Goal: Task Accomplishment & Management: Use online tool/utility

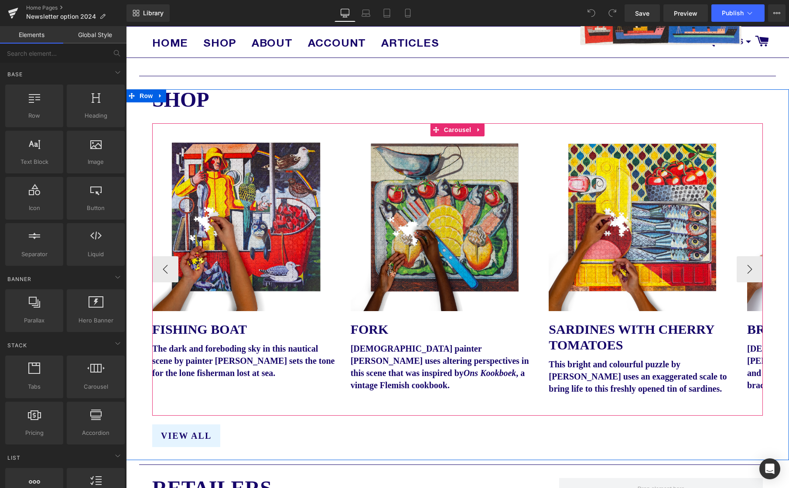
scroll to position [698, 0]
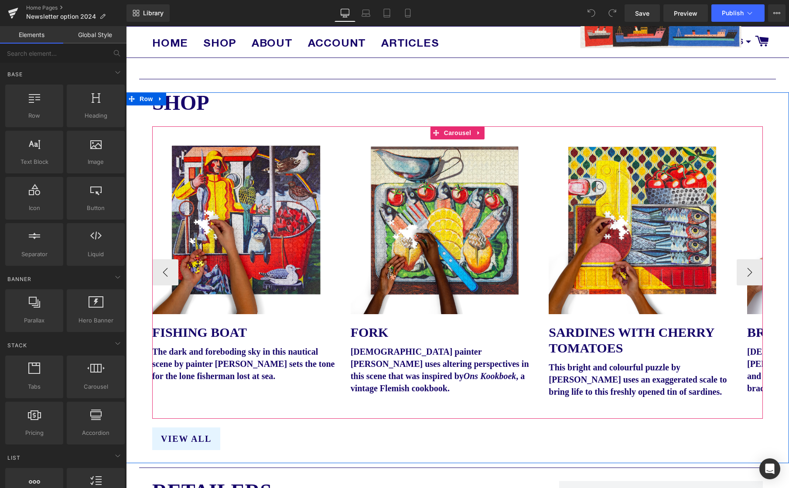
click at [479, 132] on icon at bounding box center [479, 133] width 6 height 7
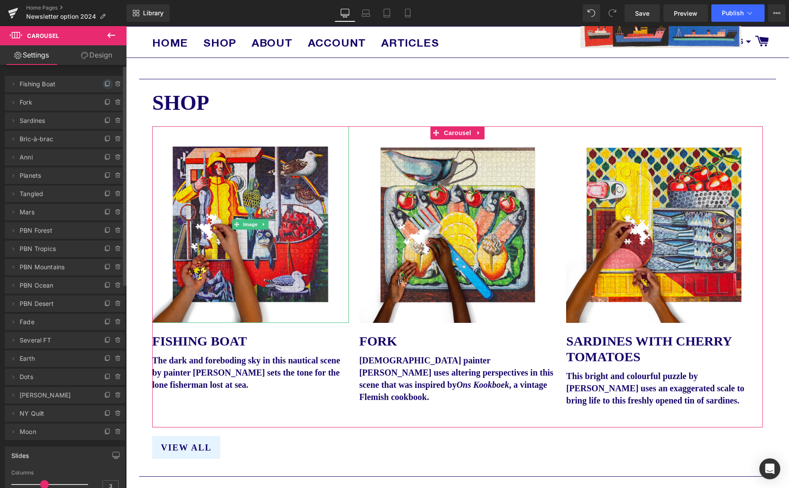
click at [106, 87] on icon at bounding box center [107, 84] width 7 height 7
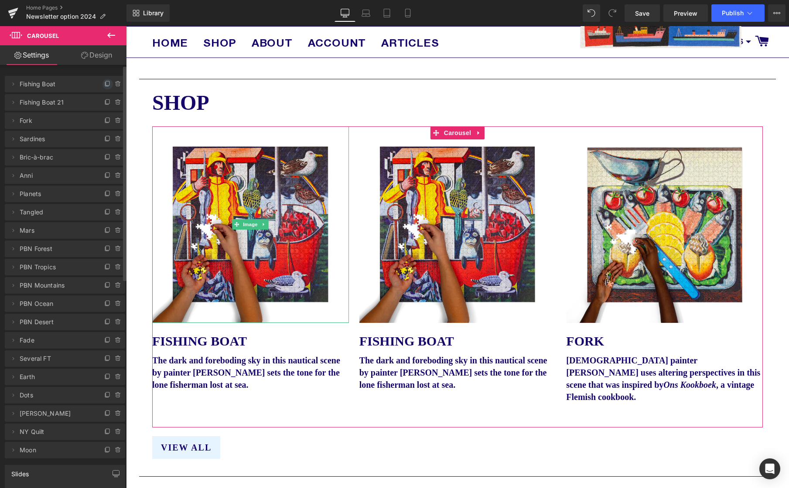
click at [106, 85] on icon at bounding box center [107, 83] width 3 height 4
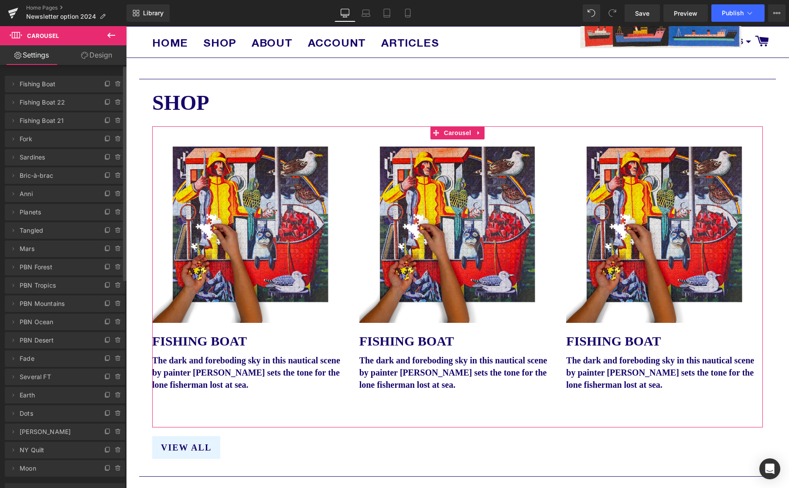
click at [106, 85] on icon at bounding box center [107, 83] width 3 height 4
click at [48, 104] on span "Fishing Boat 24" at bounding box center [56, 102] width 73 height 17
click at [45, 102] on span "Fishing Boat 24" at bounding box center [56, 102] width 73 height 17
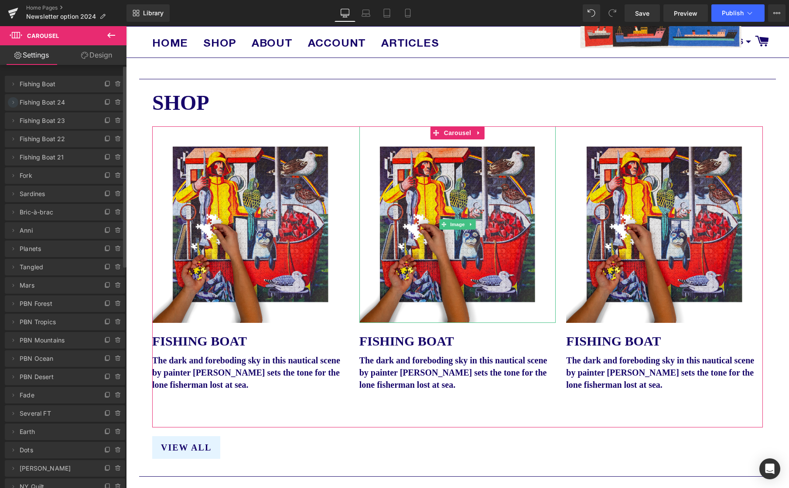
click at [13, 103] on icon at bounding box center [14, 102] width 2 height 3
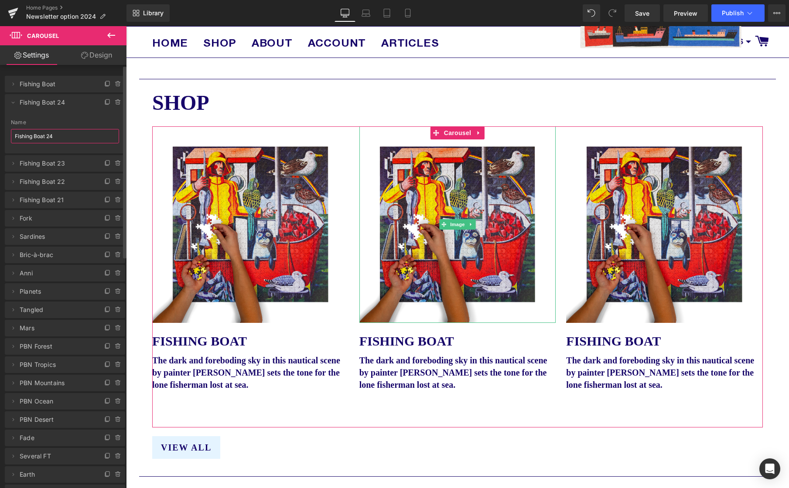
click at [60, 136] on input "Fishing Boat 24" at bounding box center [65, 136] width 108 height 14
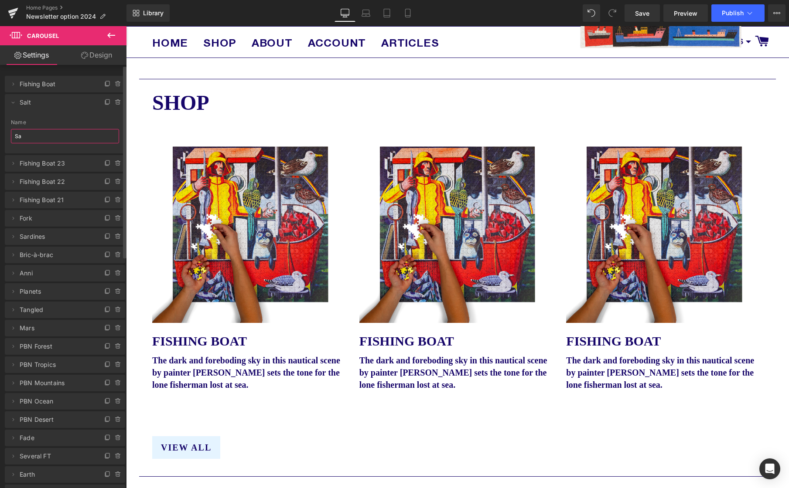
type input "S"
click at [46, 163] on span "Fishing Boat 23" at bounding box center [56, 163] width 73 height 17
type input "Bits & Bobs"
click at [13, 103] on icon at bounding box center [13, 103] width 3 height 2
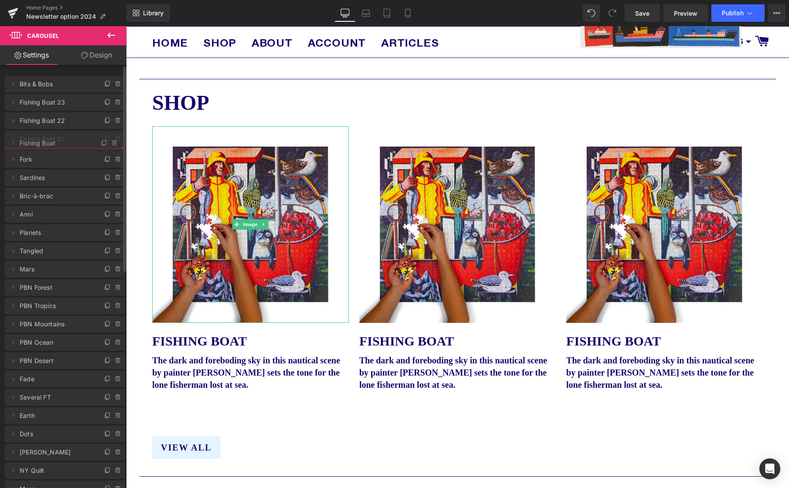
drag, startPoint x: 28, startPoint y: 85, endPoint x: 52, endPoint y: 144, distance: 64.0
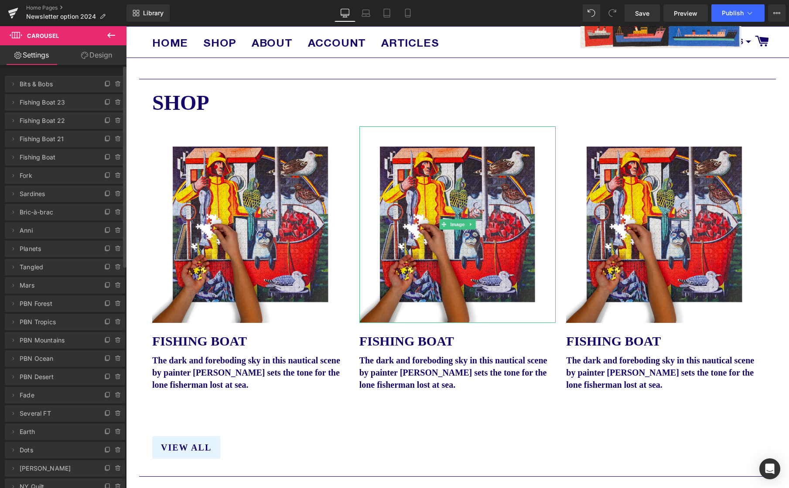
click at [44, 102] on span "Fishing Boat 23" at bounding box center [56, 102] width 73 height 17
click at [13, 101] on icon at bounding box center [14, 102] width 2 height 3
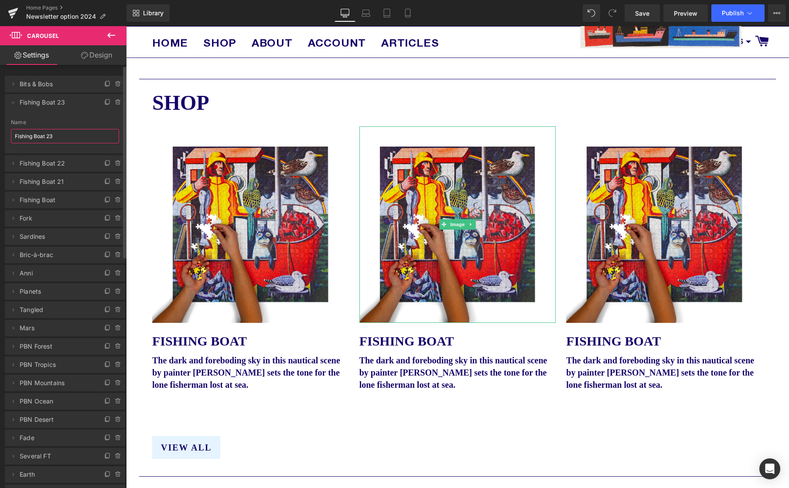
click at [52, 133] on input "Fishing Boat 23" at bounding box center [65, 136] width 108 height 14
type input "Boats"
click at [15, 103] on icon at bounding box center [13, 102] width 7 height 7
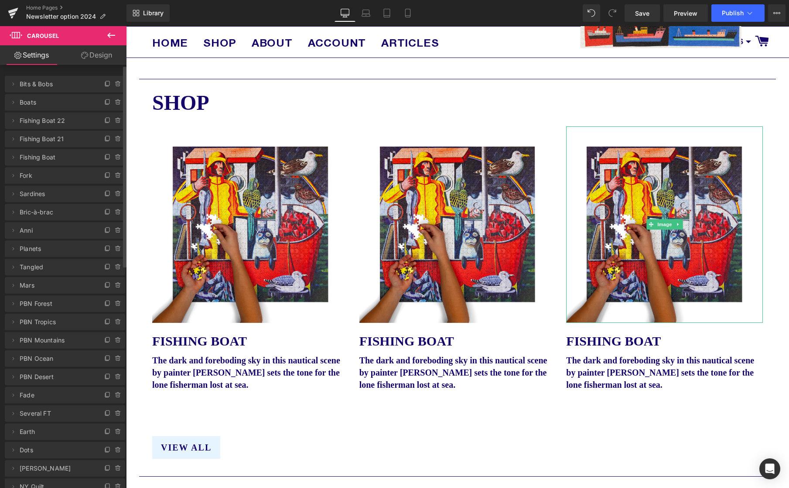
drag, startPoint x: 13, startPoint y: 121, endPoint x: 25, endPoint y: 123, distance: 12.3
click at [13, 121] on icon at bounding box center [14, 120] width 2 height 3
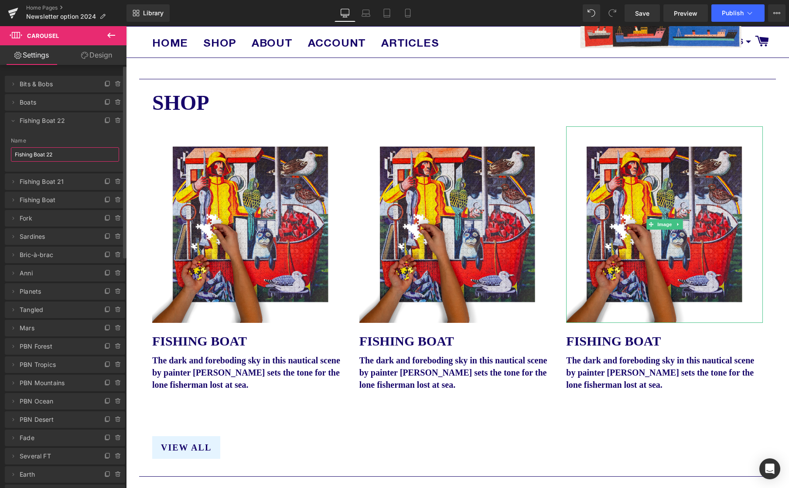
click at [44, 150] on input "Fishing Boat 22" at bounding box center [65, 154] width 108 height 14
click at [44, 149] on input "Fishing Boat 22" at bounding box center [65, 154] width 108 height 14
type input "Salt & Pepper"
click at [13, 123] on icon at bounding box center [13, 120] width 7 height 7
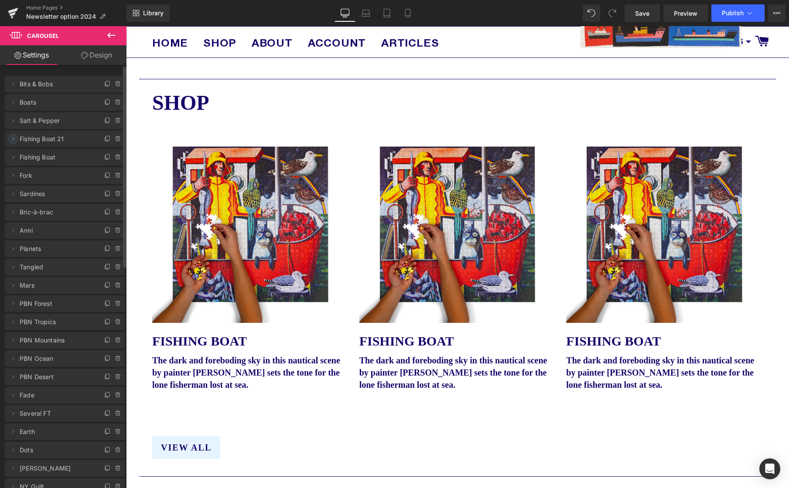
click at [13, 139] on icon at bounding box center [14, 138] width 2 height 3
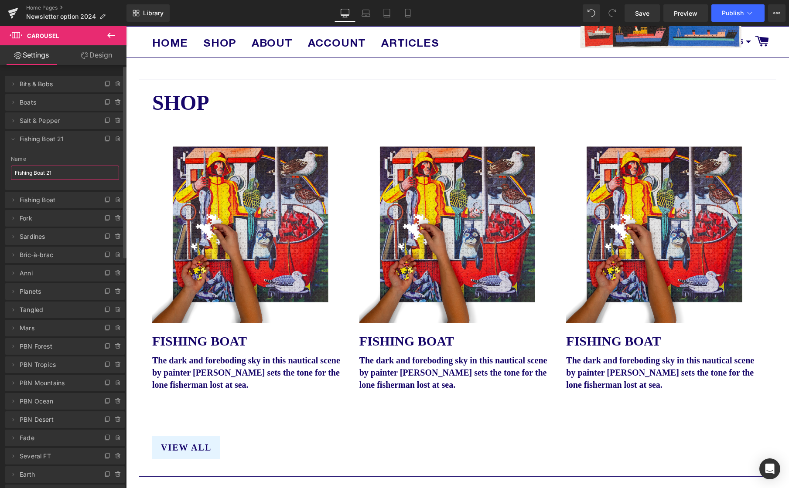
click at [39, 170] on input "Fishing Boat 21" at bounding box center [65, 173] width 108 height 14
type input "Buttons"
click at [9, 138] on span at bounding box center [13, 139] width 10 height 10
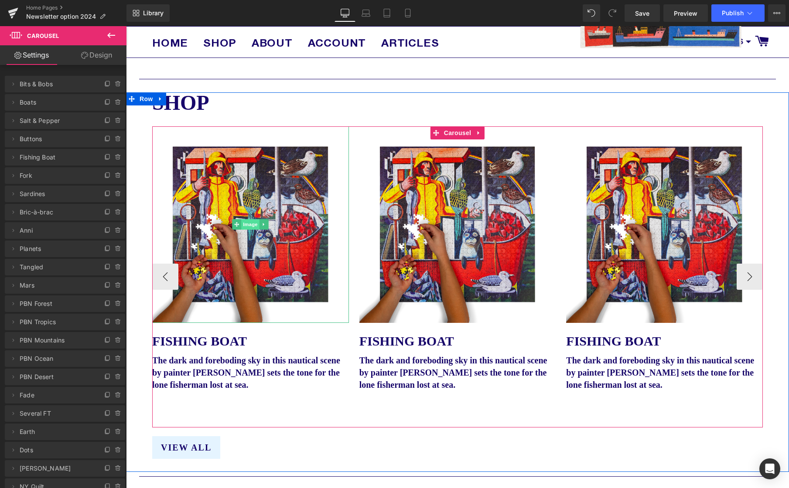
click at [250, 226] on span "Image" at bounding box center [251, 224] width 18 height 10
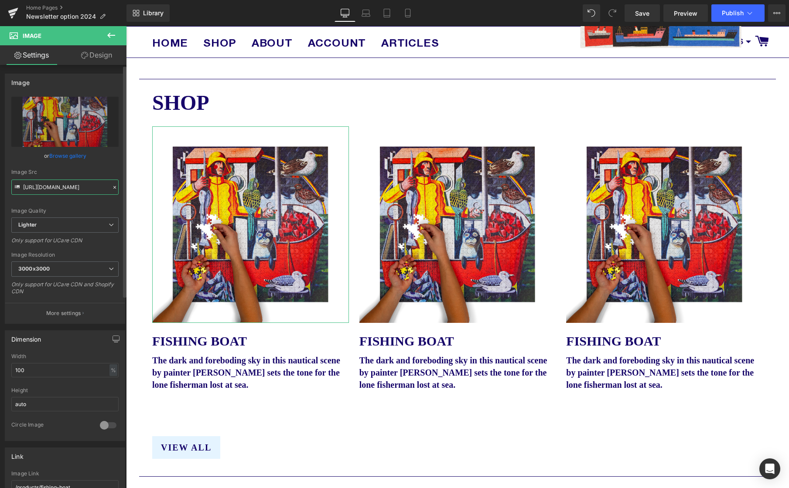
click at [57, 190] on input "[URL][DOMAIN_NAME]" at bounding box center [64, 187] width 107 height 15
paste input "[DOMAIN_NAME][URL]"
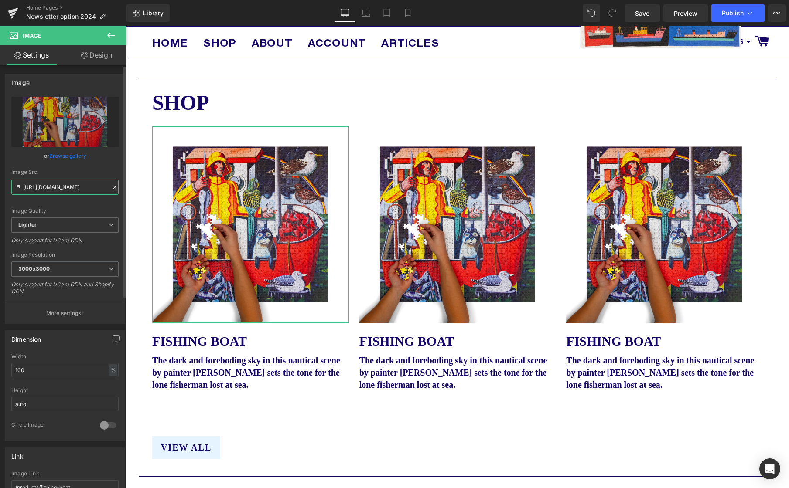
type input "[URL][DOMAIN_NAME]"
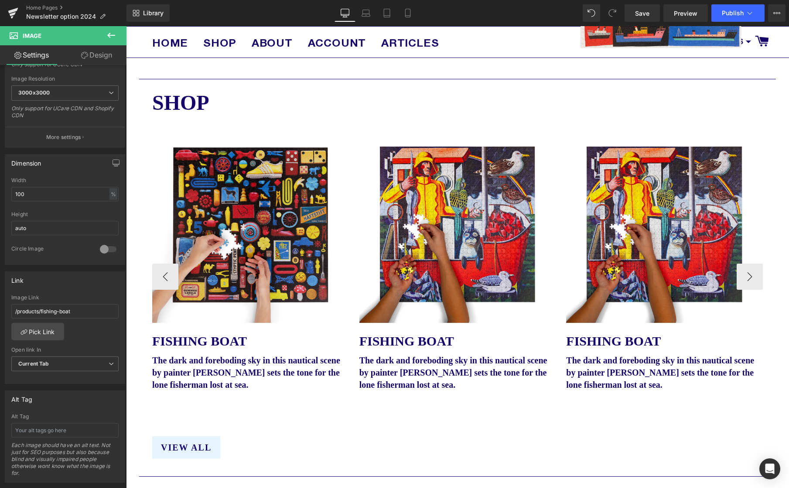
scroll to position [699, 0]
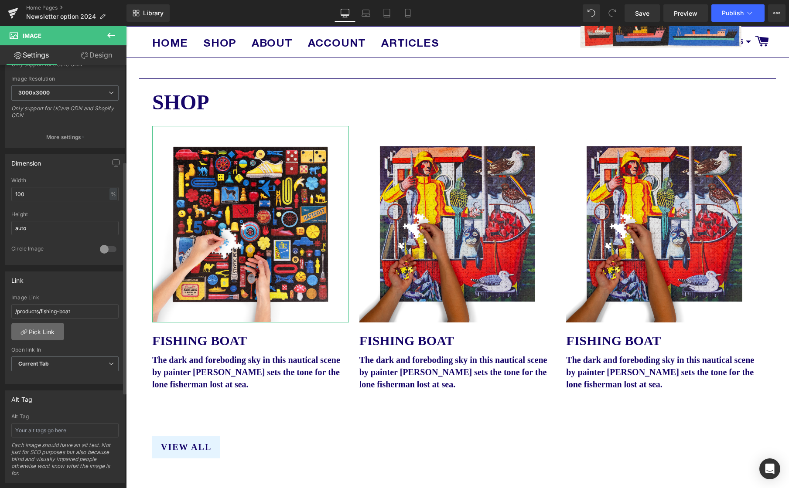
click at [40, 331] on link "Pick Link" at bounding box center [37, 331] width 53 height 17
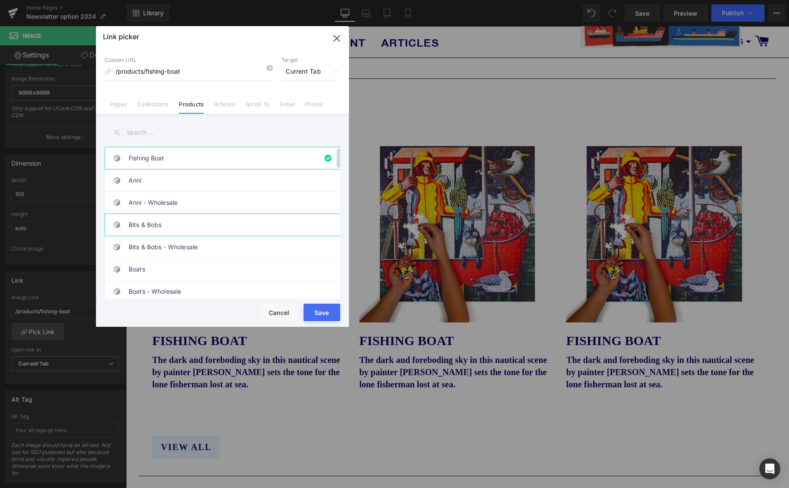
click at [146, 226] on link "Bits & Bobs" at bounding box center [225, 225] width 192 height 22
click at [328, 313] on button "Save" at bounding box center [321, 312] width 37 height 17
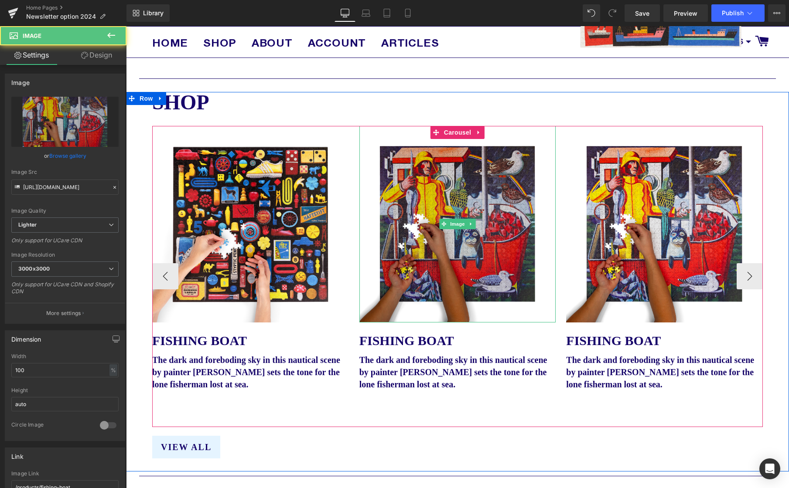
click at [464, 184] on img at bounding box center [457, 224] width 197 height 197
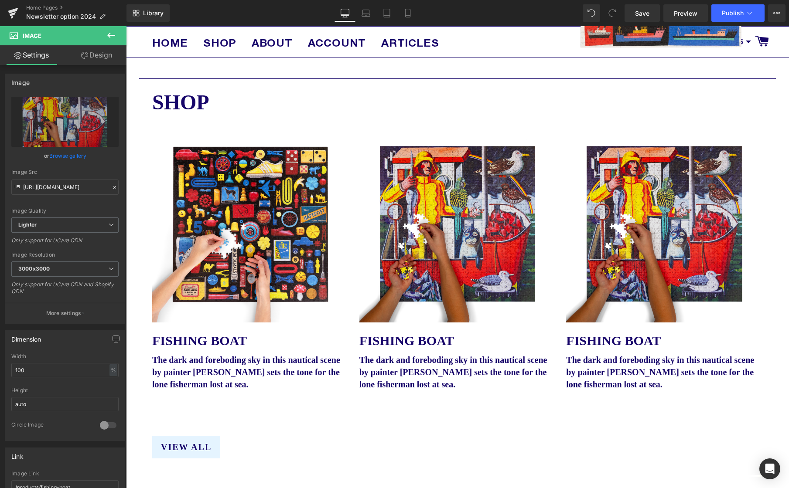
click at [115, 35] on icon at bounding box center [111, 35] width 8 height 5
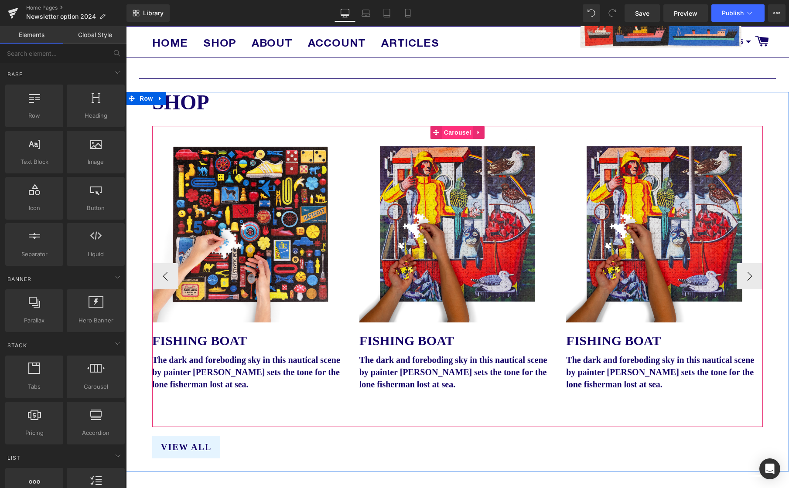
click at [460, 131] on span "Carousel" at bounding box center [457, 132] width 31 height 13
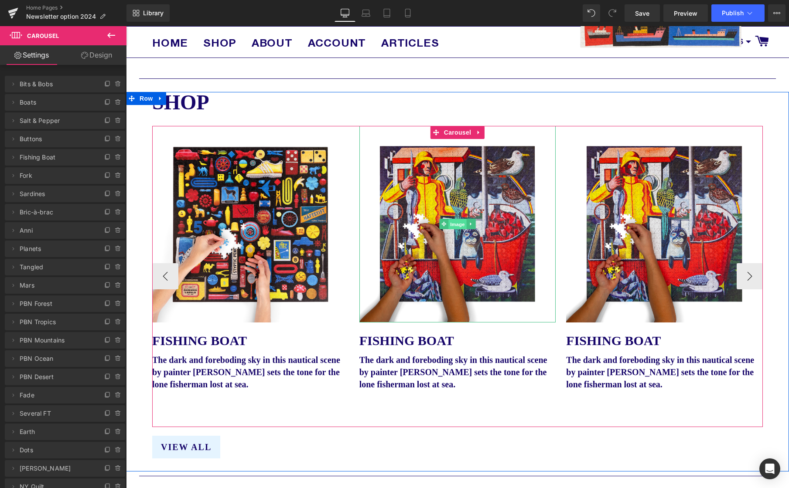
click at [457, 225] on span "Image" at bounding box center [457, 224] width 18 height 10
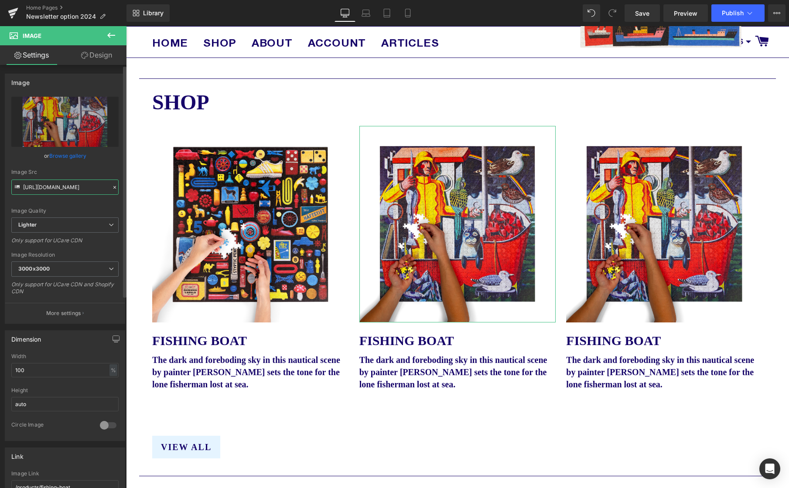
click at [47, 186] on input "[URL][DOMAIN_NAME]" at bounding box center [64, 187] width 107 height 15
paste input "[DOMAIN_NAME][URL]"
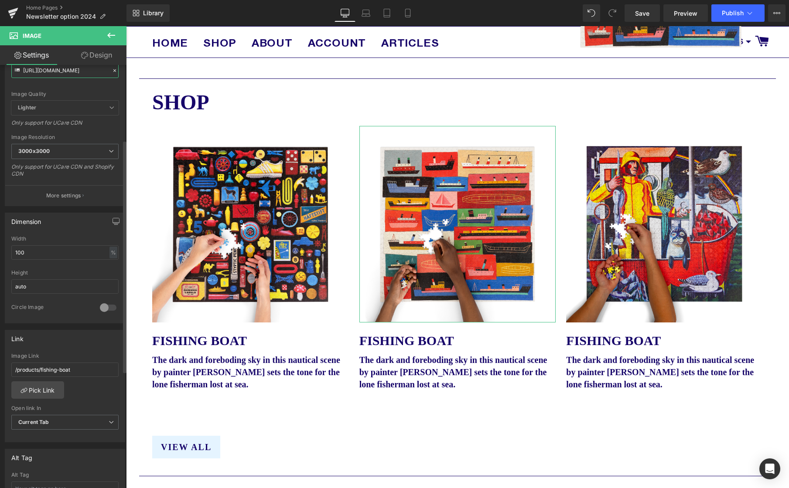
scroll to position [256, 0]
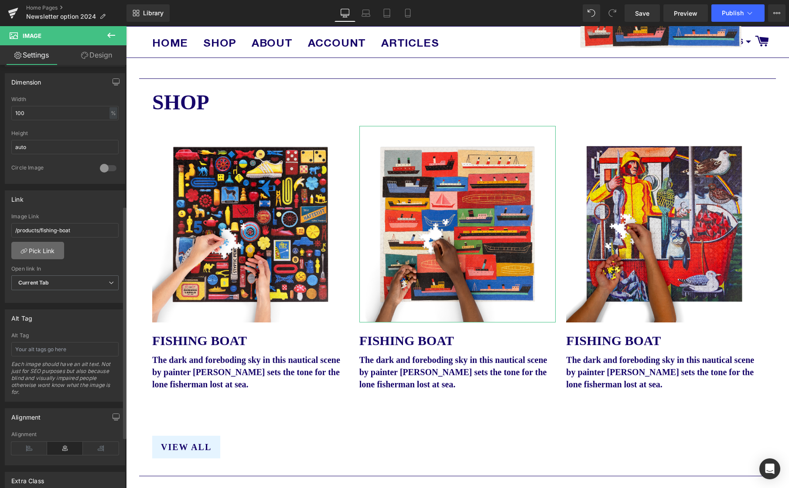
type input "[URL][DOMAIN_NAME]"
click at [34, 253] on link "Pick Link" at bounding box center [37, 250] width 53 height 17
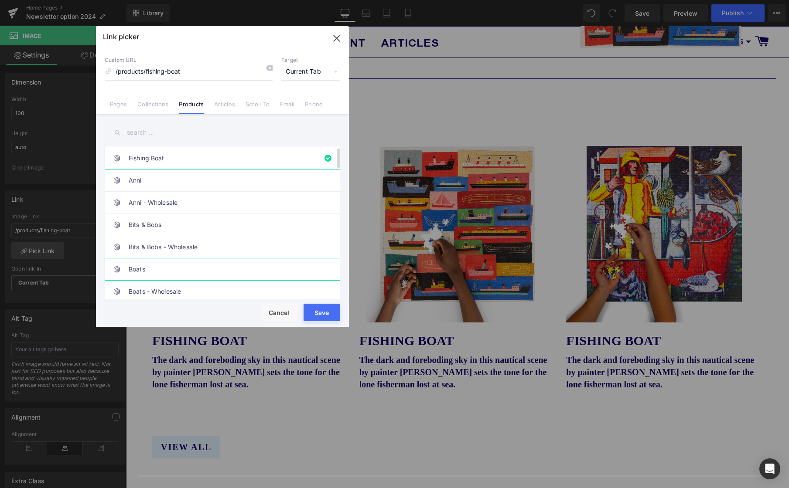
click at [139, 268] on link "Boats" at bounding box center [225, 270] width 192 height 22
click at [326, 308] on button "Save" at bounding box center [321, 312] width 37 height 17
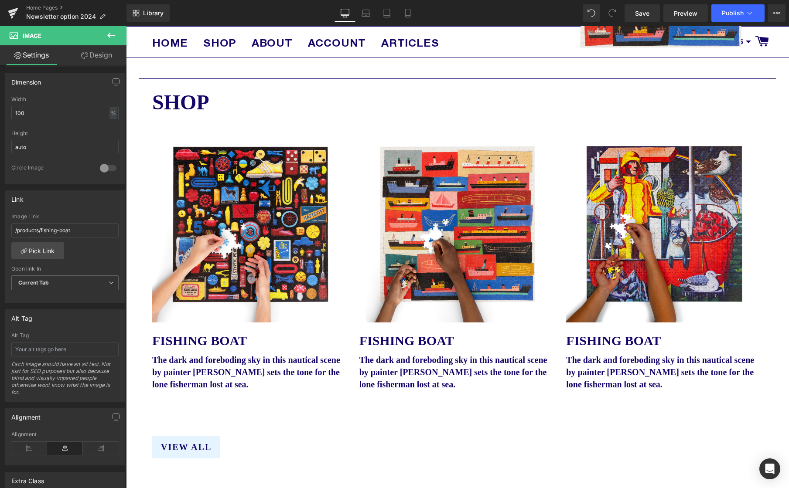
click at [110, 30] on button at bounding box center [111, 35] width 31 height 19
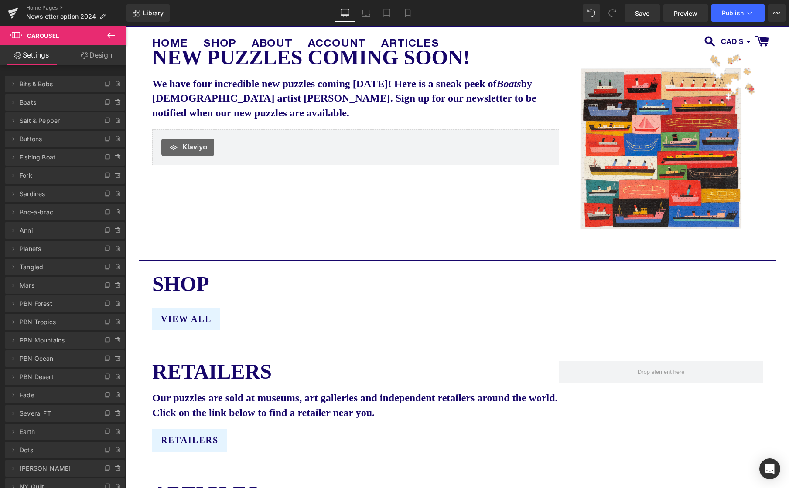
scroll to position [865, 0]
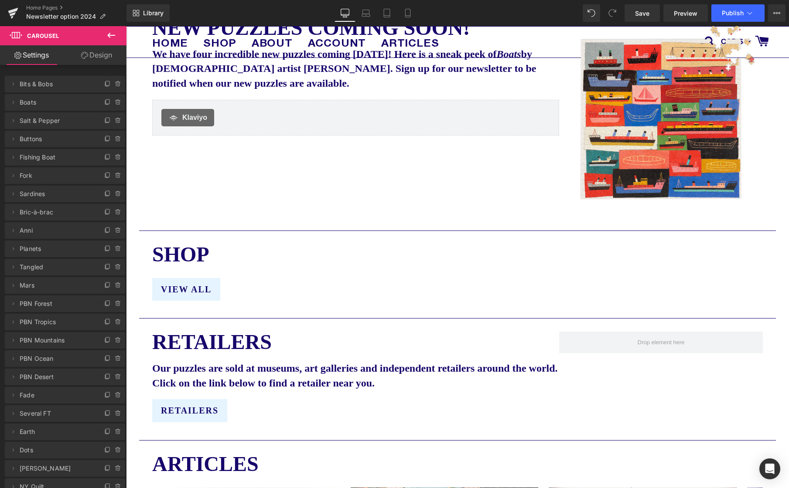
click at [110, 34] on icon at bounding box center [111, 35] width 10 height 10
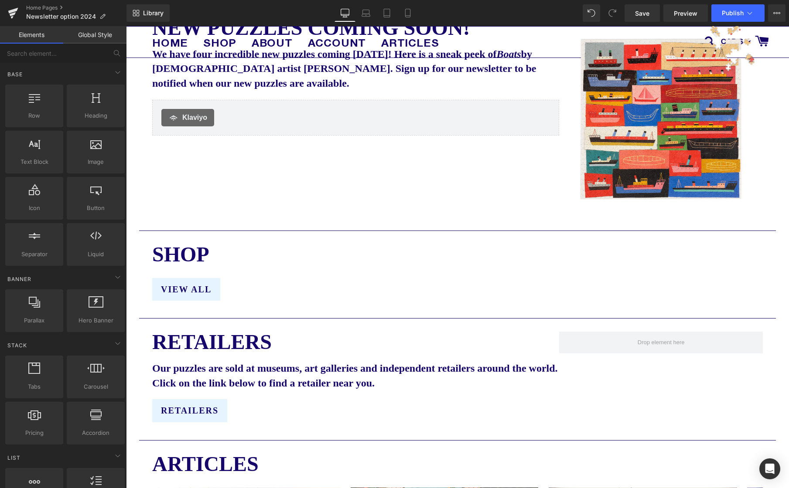
click at [350, 220] on div "New puzzles coming soon! Text Block We have four incredible new puzzles coming …" at bounding box center [355, 121] width 407 height 209
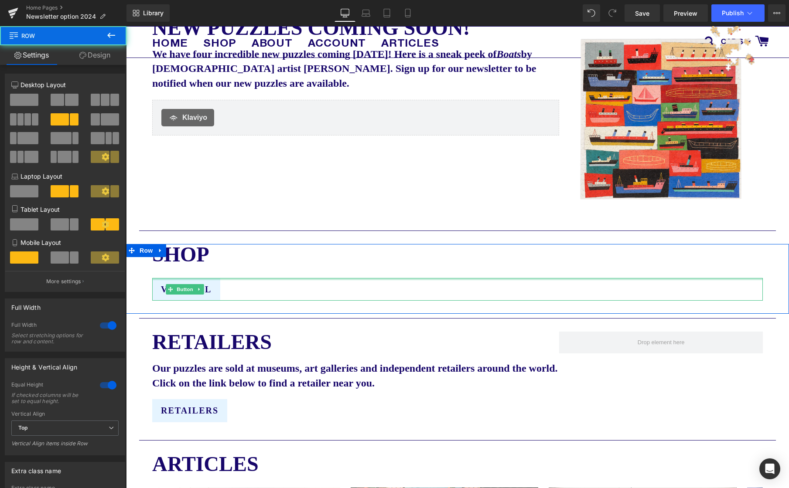
click at [356, 280] on div at bounding box center [457, 279] width 610 height 2
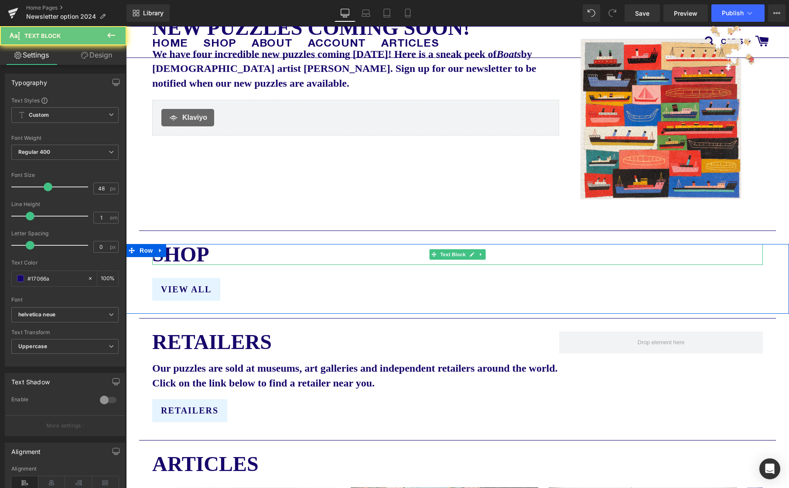
click at [355, 252] on p "SHOP" at bounding box center [457, 254] width 610 height 21
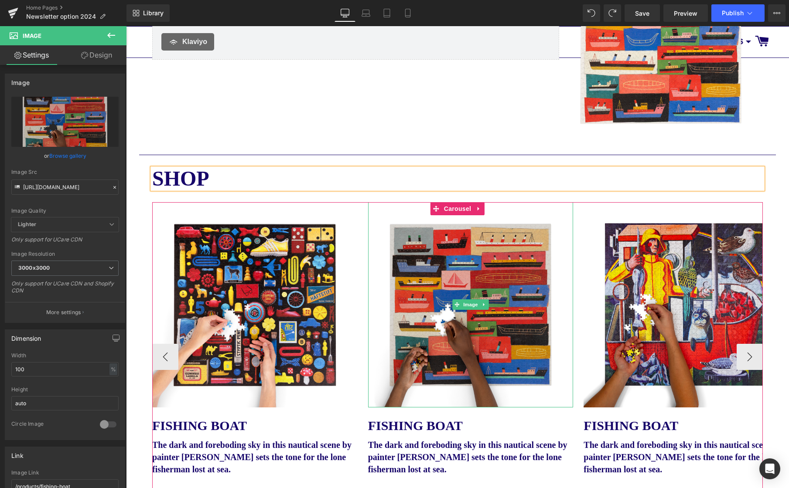
scroll to position [638, 0]
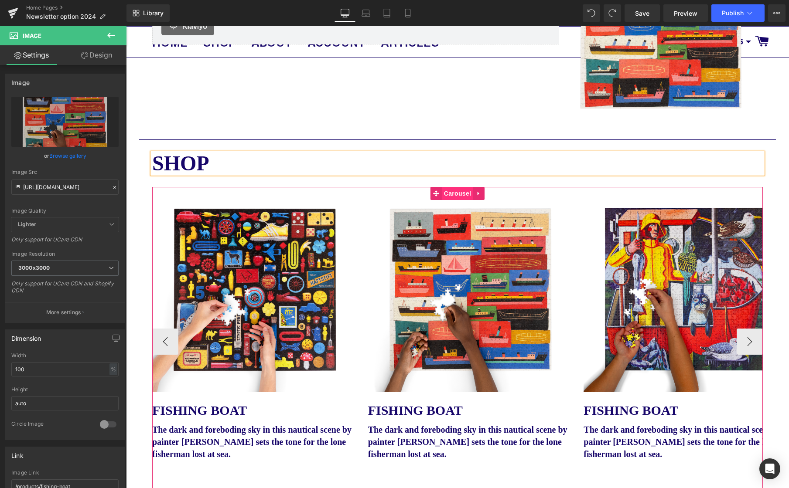
click at [463, 194] on span "Carousel" at bounding box center [457, 193] width 31 height 13
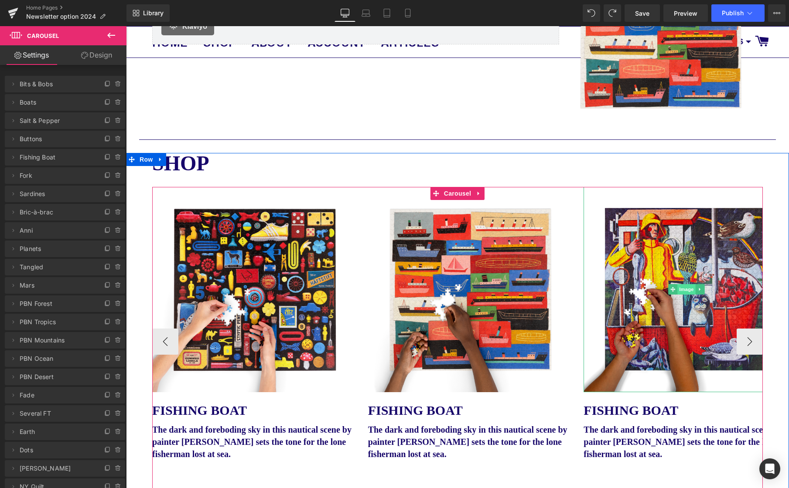
click at [686, 290] on span "Image" at bounding box center [686, 289] width 18 height 10
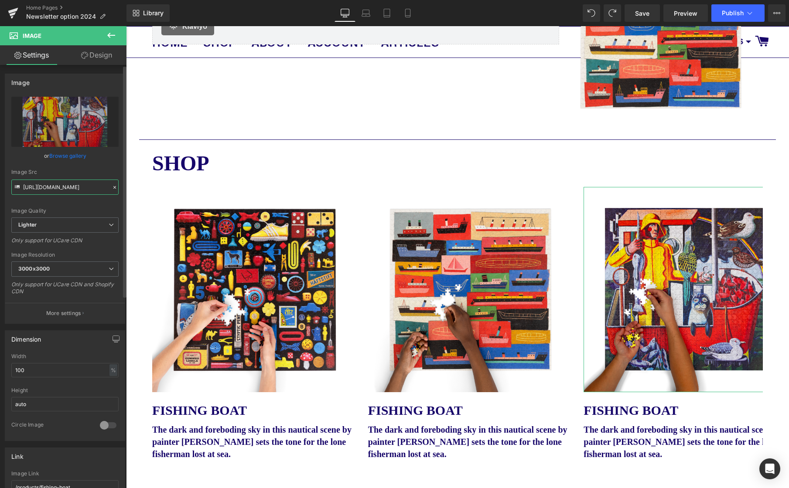
click at [71, 187] on input "[URL][DOMAIN_NAME]" at bounding box center [64, 187] width 107 height 15
paste input "[DOMAIN_NAME][URL]"
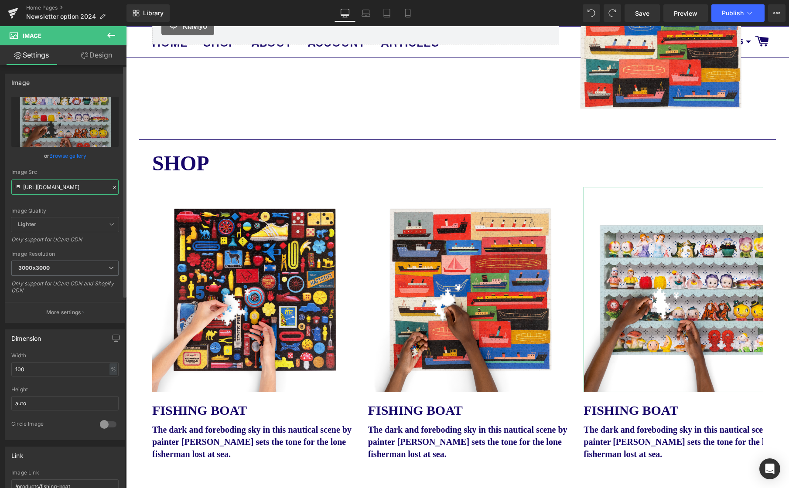
type input "[URL][DOMAIN_NAME]"
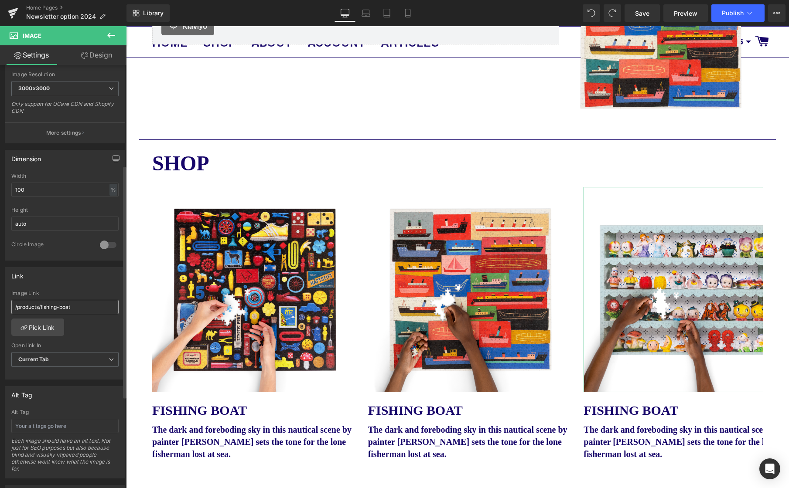
scroll to position [186, 0]
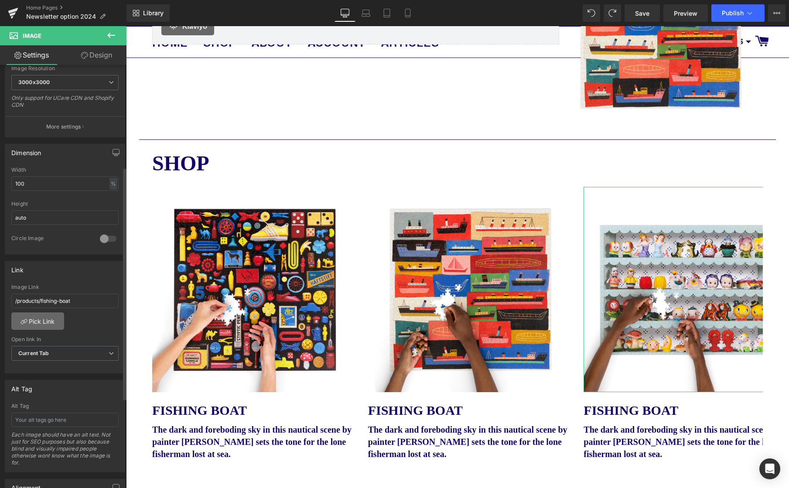
click at [38, 319] on link "Pick Link" at bounding box center [37, 321] width 53 height 17
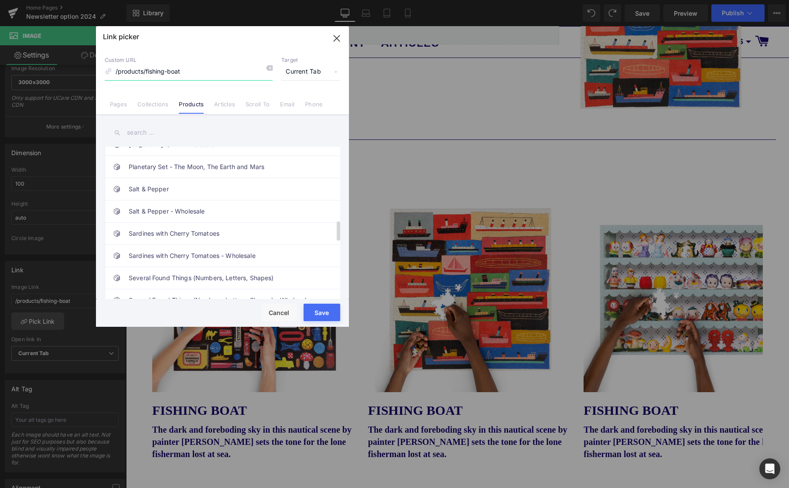
scroll to position [576, 0]
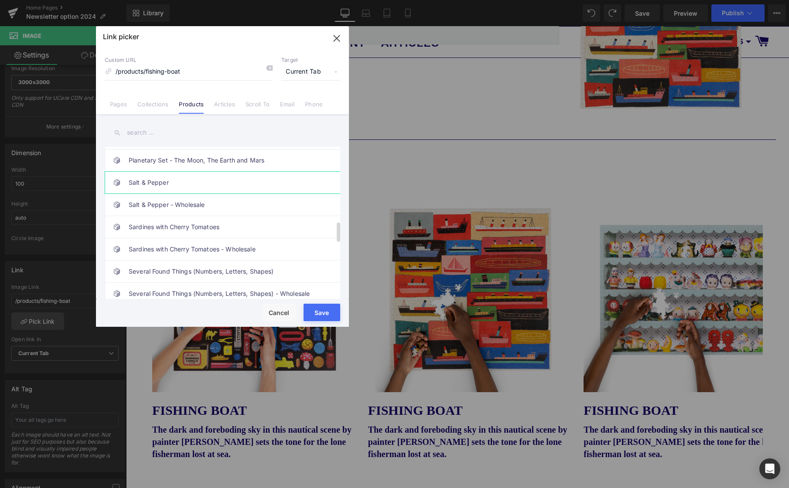
click at [146, 183] on link "Salt & Pepper" at bounding box center [225, 183] width 192 height 22
click at [325, 316] on button "Save" at bounding box center [321, 312] width 37 height 17
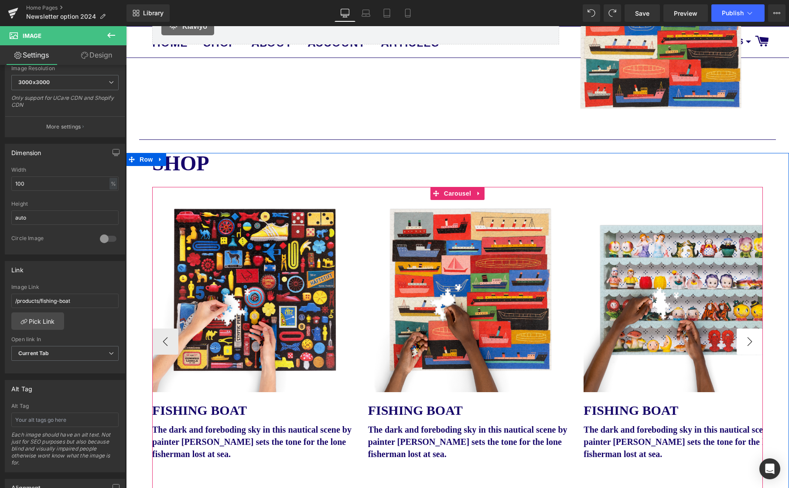
click at [748, 344] on button "›" at bounding box center [749, 342] width 26 height 26
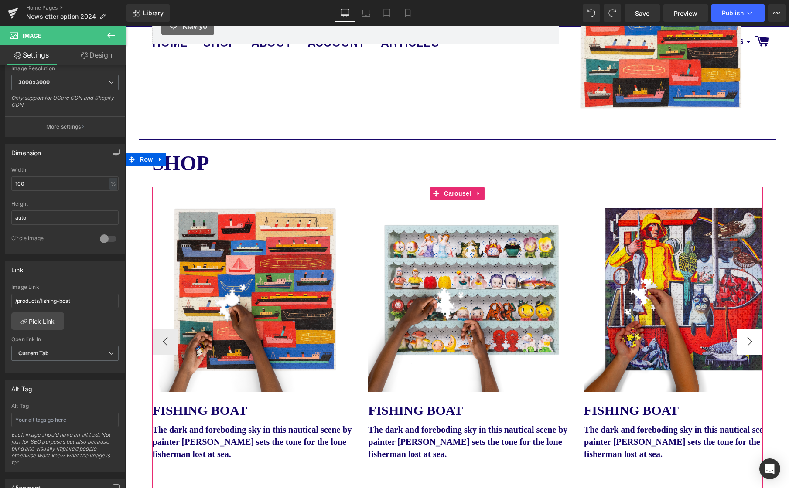
click at [750, 344] on button "›" at bounding box center [749, 342] width 26 height 26
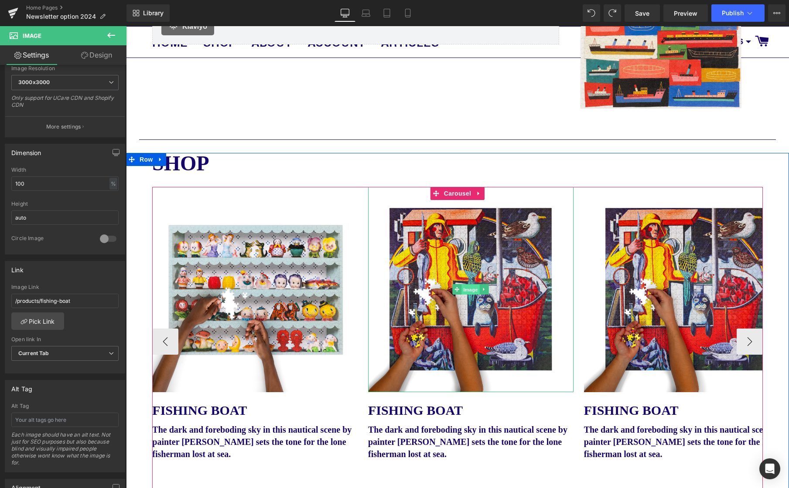
click at [473, 290] on span "Image" at bounding box center [471, 290] width 18 height 10
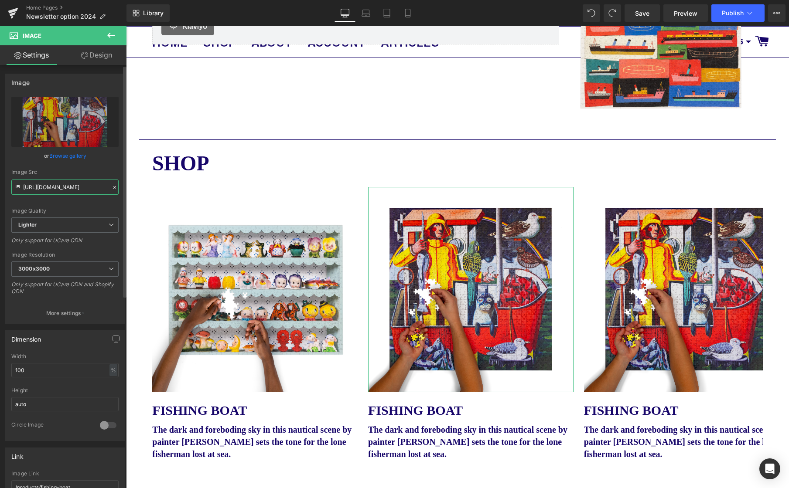
click at [72, 190] on input "[URL][DOMAIN_NAME]" at bounding box center [64, 187] width 107 height 15
type input "[URL][DOMAIN_NAME]"
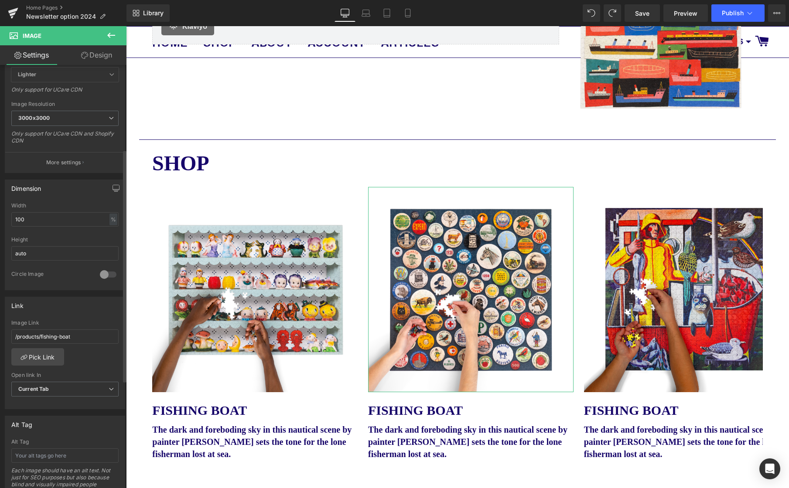
scroll to position [153, 0]
click at [42, 356] on link "Pick Link" at bounding box center [37, 353] width 53 height 17
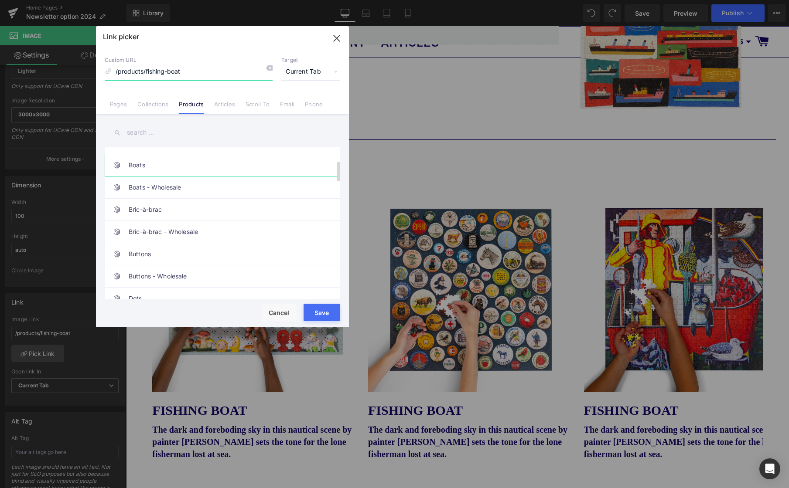
scroll to position [105, 0]
click at [143, 253] on link "Buttons" at bounding box center [225, 254] width 192 height 22
click at [324, 315] on button "Save" at bounding box center [321, 312] width 37 height 17
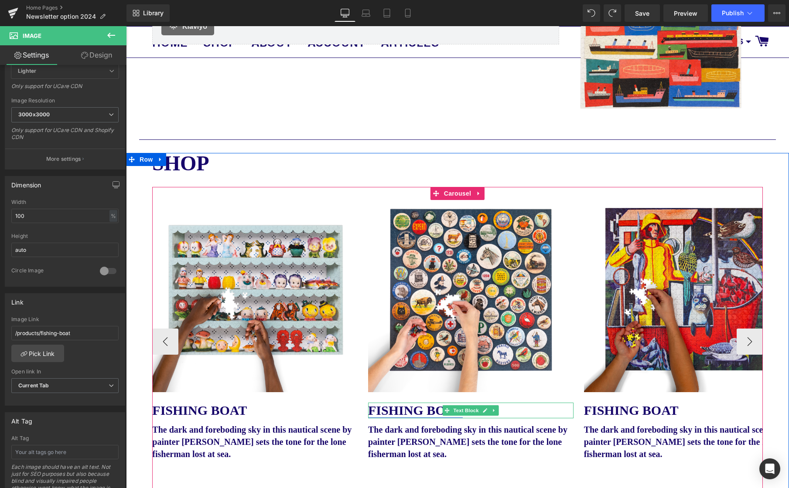
click at [400, 411] on link "FISHING BOAT" at bounding box center [415, 410] width 95 height 14
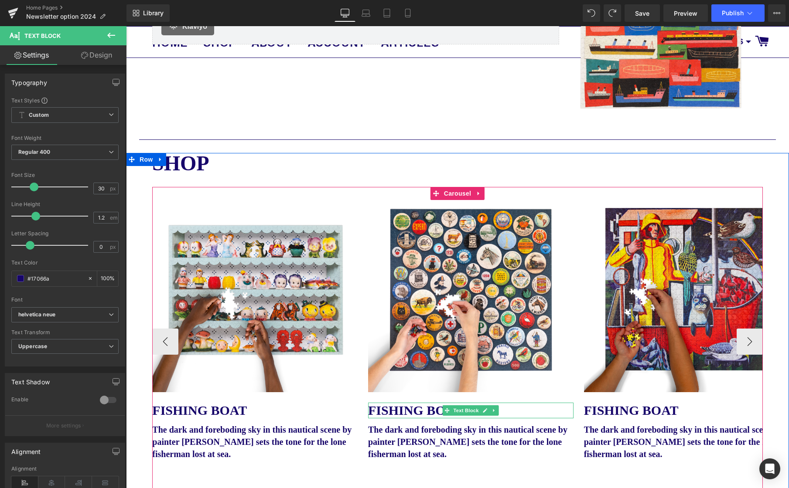
click at [484, 413] on icon at bounding box center [485, 411] width 4 height 4
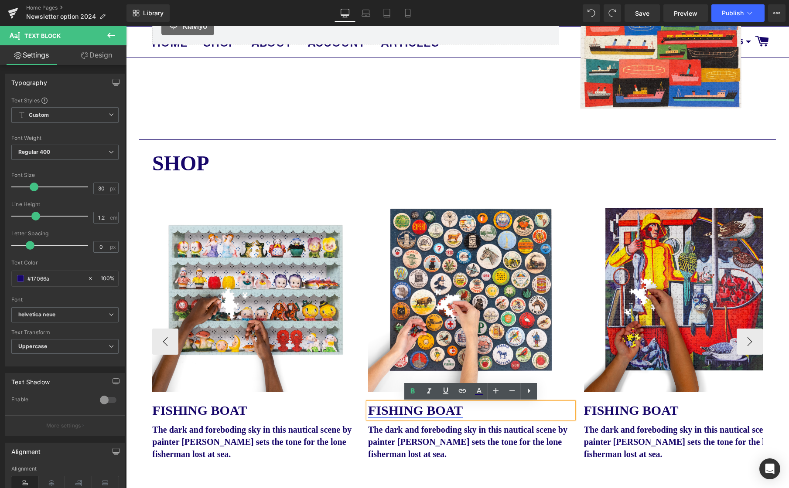
click at [426, 413] on link "FISHING BOAT" at bounding box center [415, 410] width 95 height 14
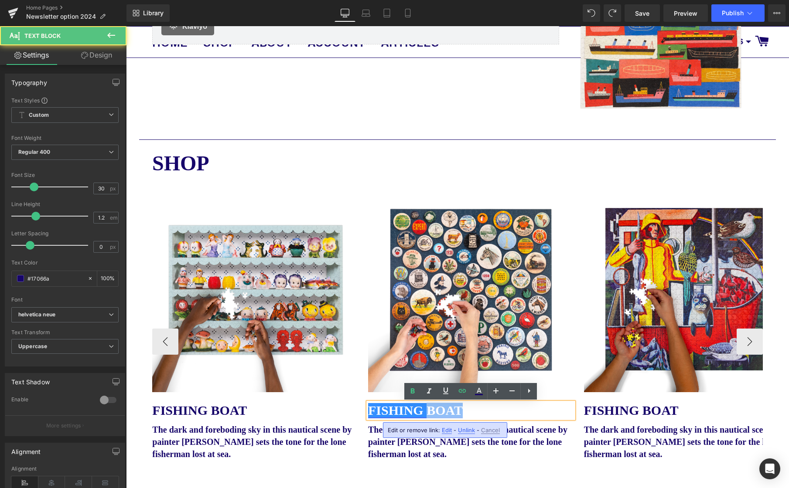
click at [426, 413] on link "FISHING BOAT" at bounding box center [415, 410] width 95 height 14
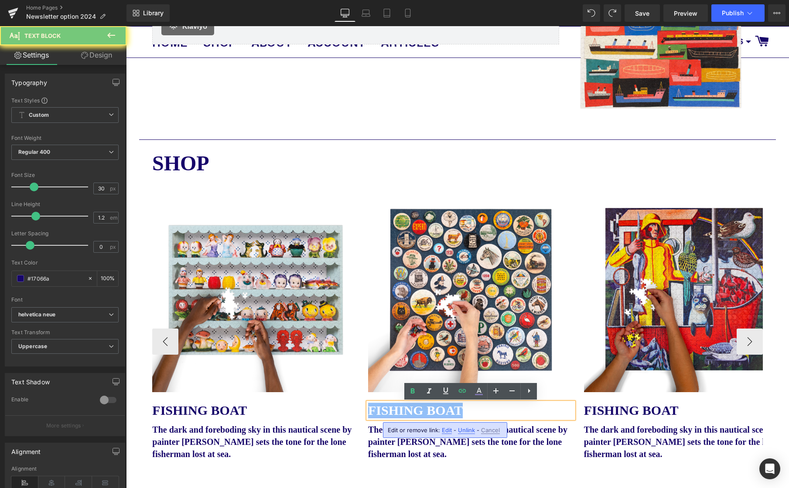
click at [426, 413] on link "FISHING BOAT" at bounding box center [415, 410] width 95 height 14
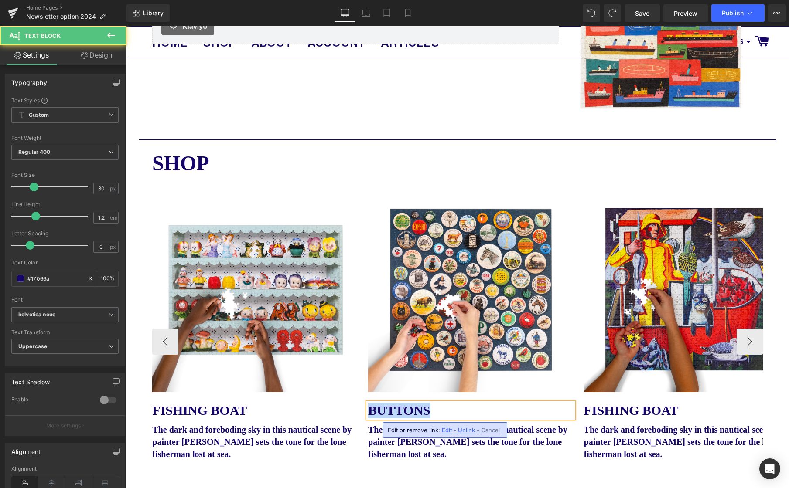
drag, startPoint x: 421, startPoint y: 413, endPoint x: 396, endPoint y: 419, distance: 26.3
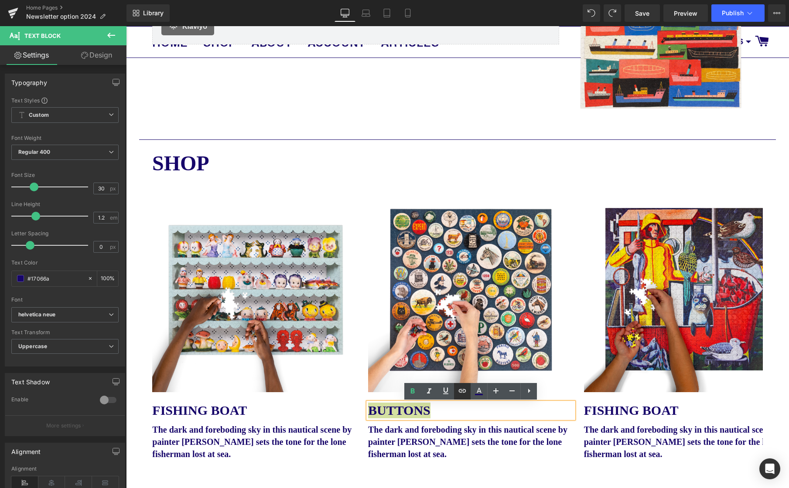
click at [464, 395] on icon at bounding box center [462, 391] width 10 height 10
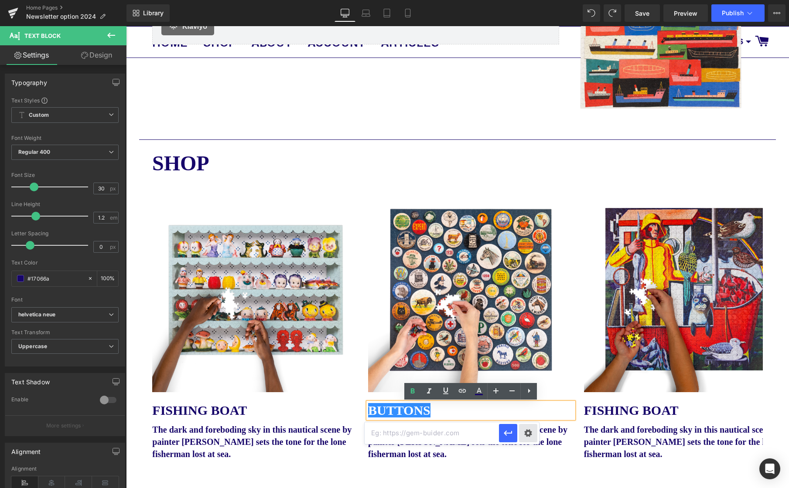
click at [533, 0] on div "Text Color Highlight Color #333333 Edit or remove link: Edit - Unlink - Cancel" at bounding box center [394, 0] width 789 height 0
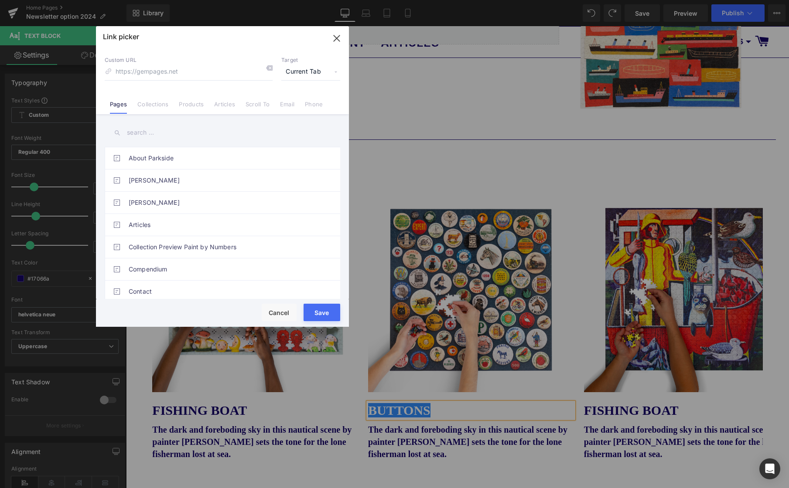
click at [188, 106] on link "Products" at bounding box center [191, 107] width 25 height 13
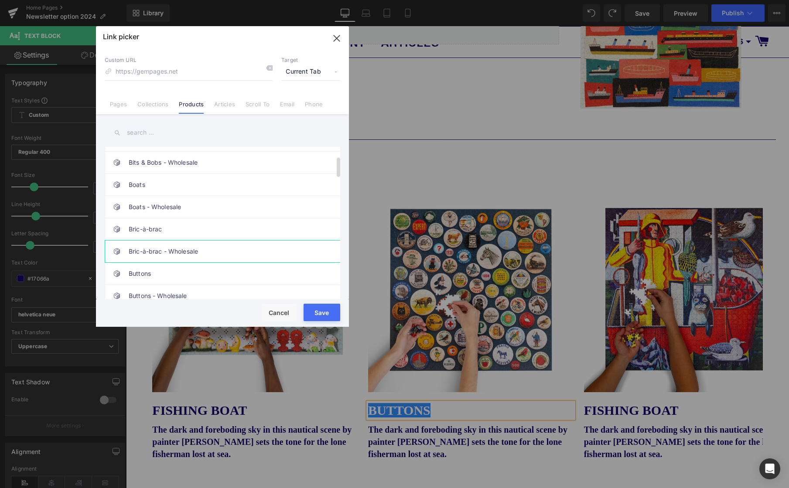
scroll to position [74, 0]
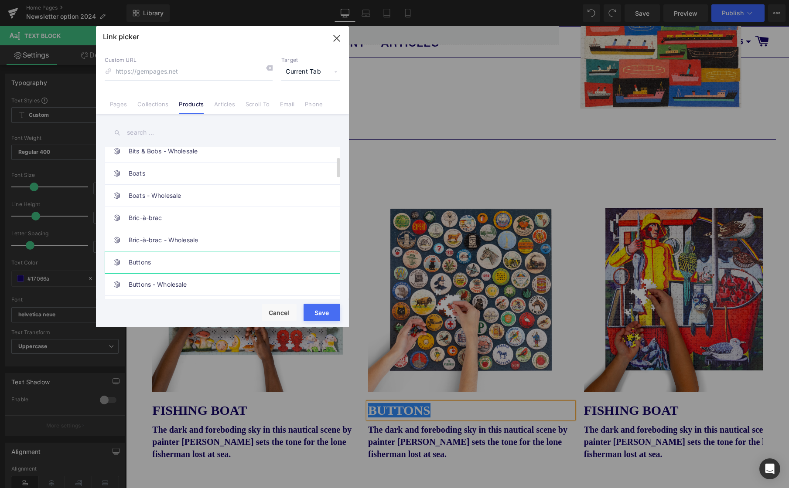
click at [166, 260] on link "Buttons" at bounding box center [225, 263] width 192 height 22
click at [326, 310] on button "Save" at bounding box center [321, 312] width 37 height 17
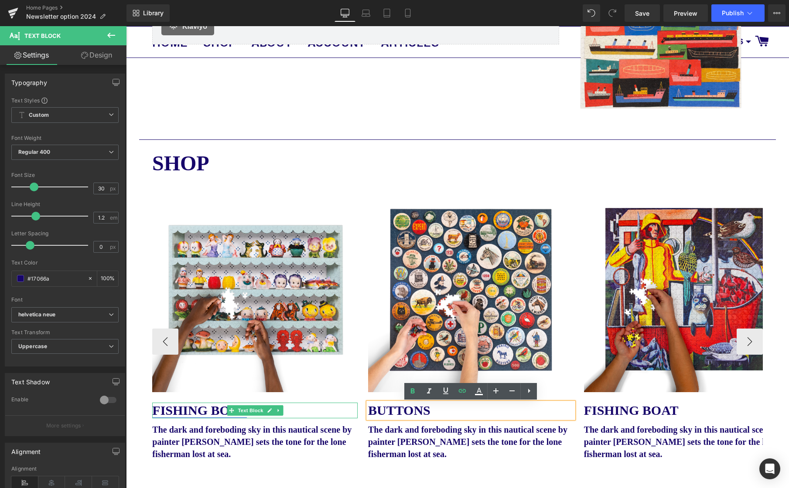
click at [212, 410] on link "FISHING BOAT" at bounding box center [199, 410] width 95 height 14
click at [266, 410] on link at bounding box center [269, 411] width 9 height 10
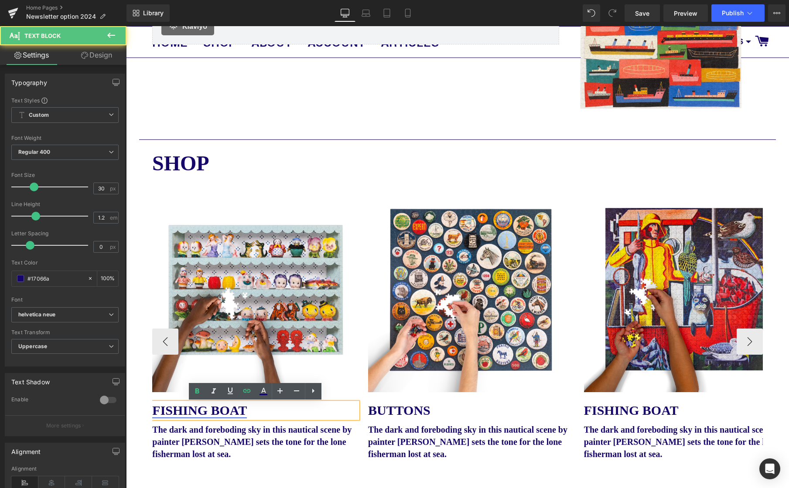
click at [219, 413] on link "FISHING BOAT" at bounding box center [199, 410] width 95 height 14
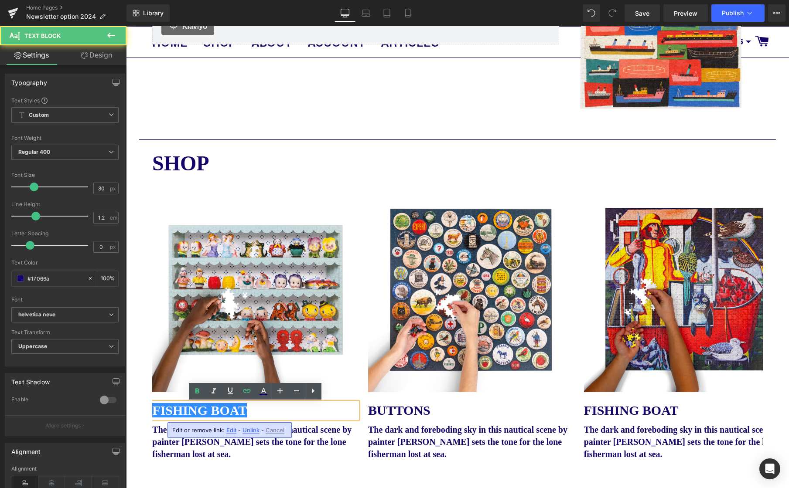
click at [252, 431] on span "Unlink" at bounding box center [250, 430] width 17 height 7
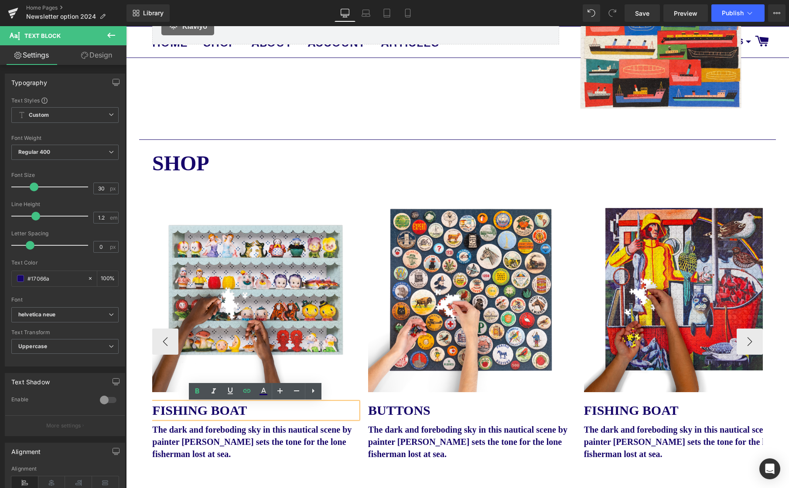
click at [249, 413] on p "FISHING BOAT" at bounding box center [254, 411] width 205 height 16
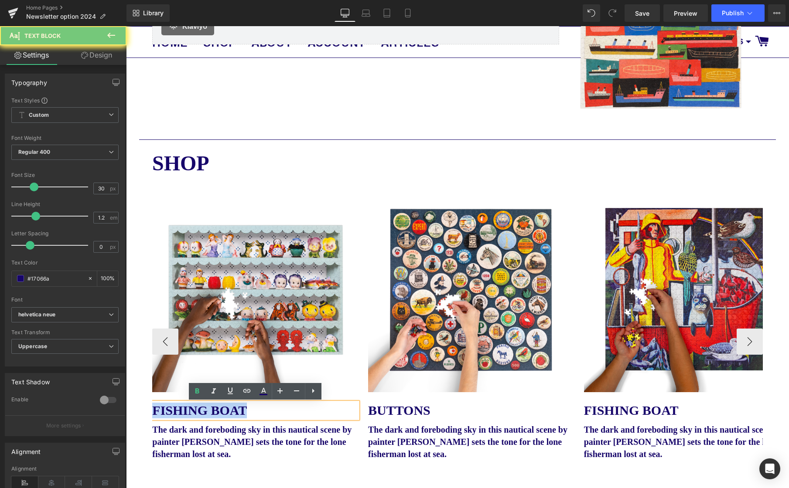
click at [249, 413] on p "FISHING BOAT" at bounding box center [254, 411] width 205 height 16
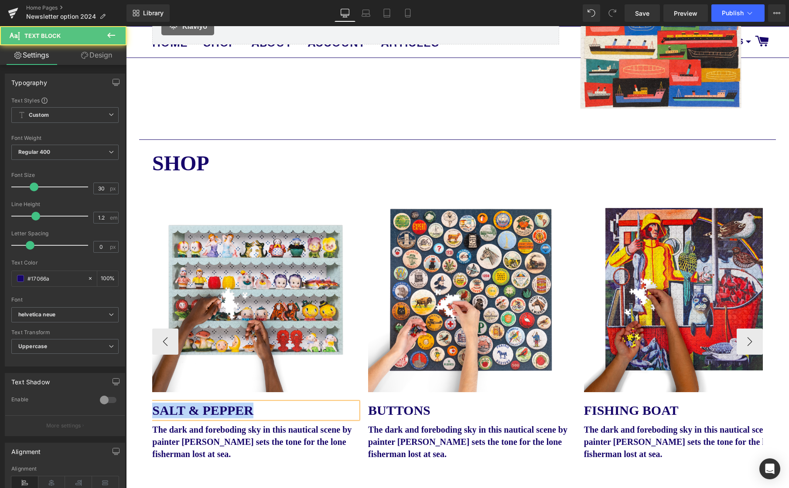
drag, startPoint x: 257, startPoint y: 412, endPoint x: 183, endPoint y: 409, distance: 74.6
click at [143, 411] on div "SHOP Text Block Image FISHING BOAT Text Block The dark and foreboding sky in th…" at bounding box center [457, 347] width 663 height 389
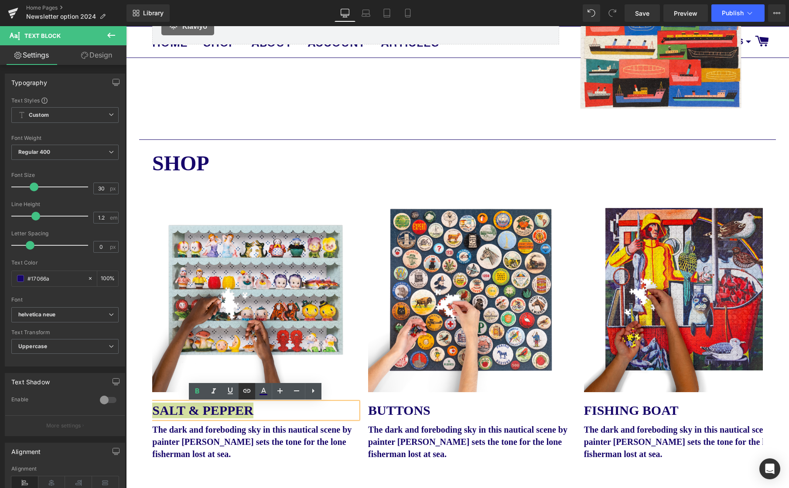
click at [246, 393] on icon at bounding box center [247, 391] width 10 height 10
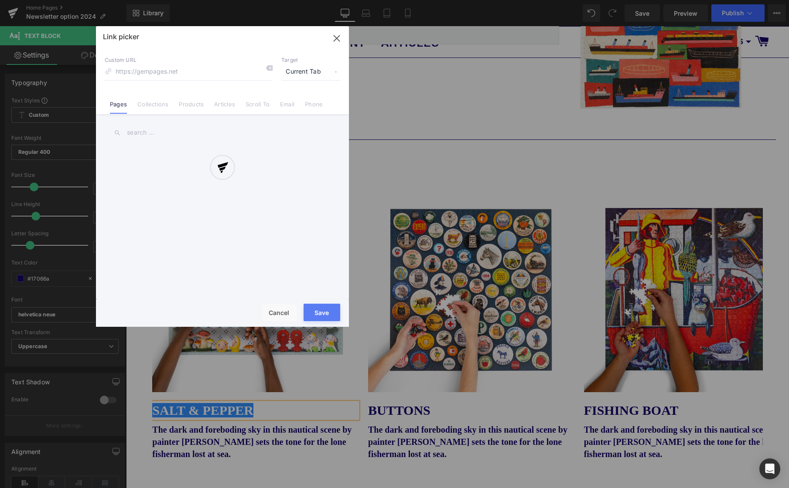
click at [321, 0] on div "Text Color Highlight Color #333333 Edit or remove link: Edit - Unlink - Cancel …" at bounding box center [394, 0] width 789 height 0
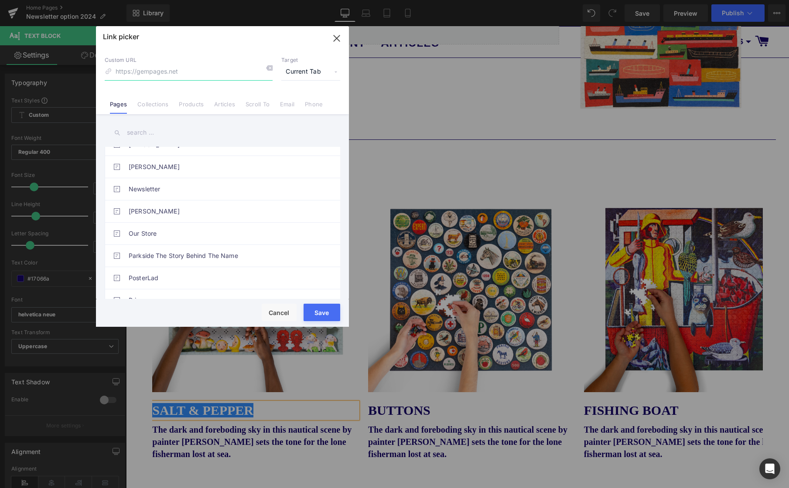
scroll to position [430, 0]
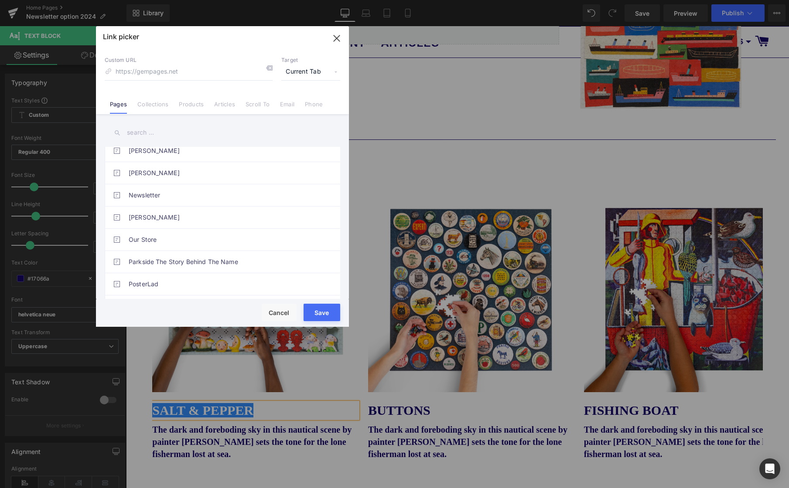
drag, startPoint x: 193, startPoint y: 104, endPoint x: 225, endPoint y: 140, distance: 47.9
click at [193, 104] on link "Products" at bounding box center [191, 107] width 25 height 13
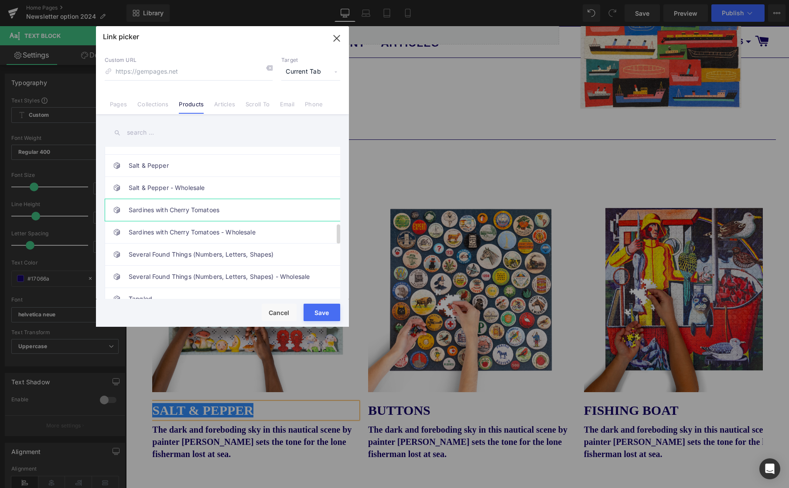
scroll to position [590, 0]
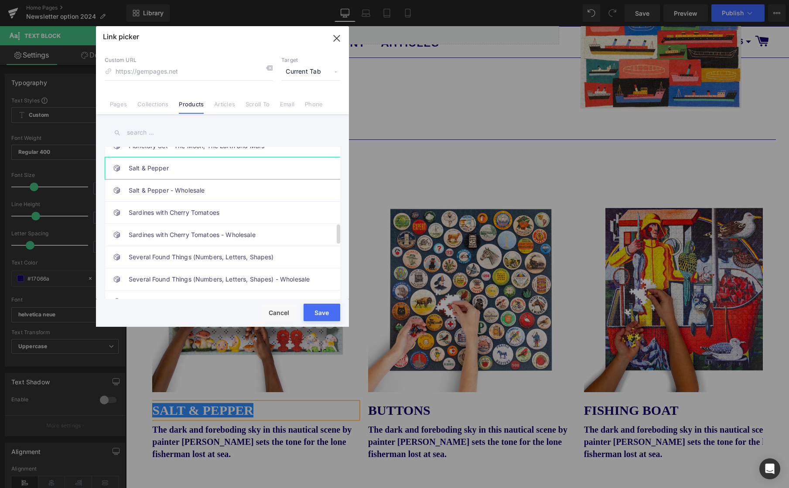
click at [157, 167] on link "Salt & Pepper" at bounding box center [225, 168] width 192 height 22
click at [321, 310] on button "Save" at bounding box center [321, 312] width 37 height 17
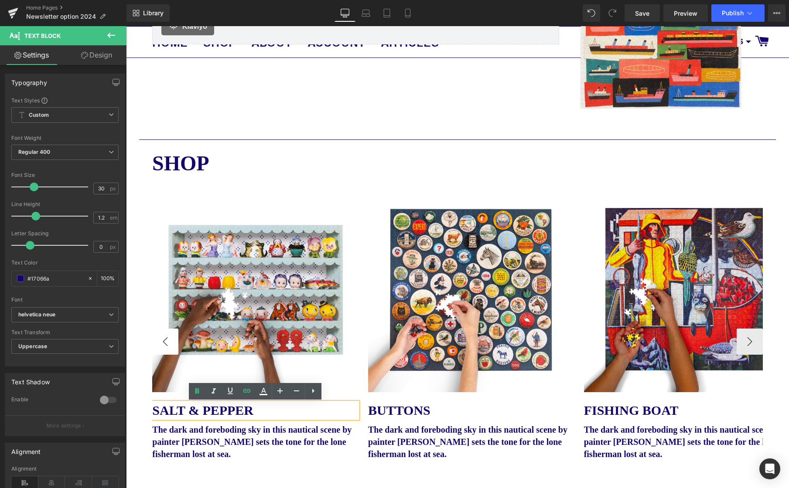
click at [164, 338] on button "‹" at bounding box center [165, 342] width 26 height 26
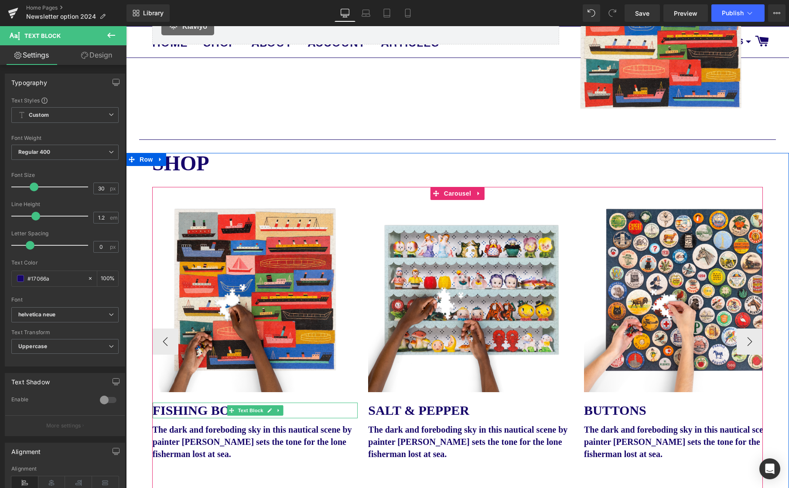
click at [269, 410] on icon at bounding box center [269, 410] width 5 height 5
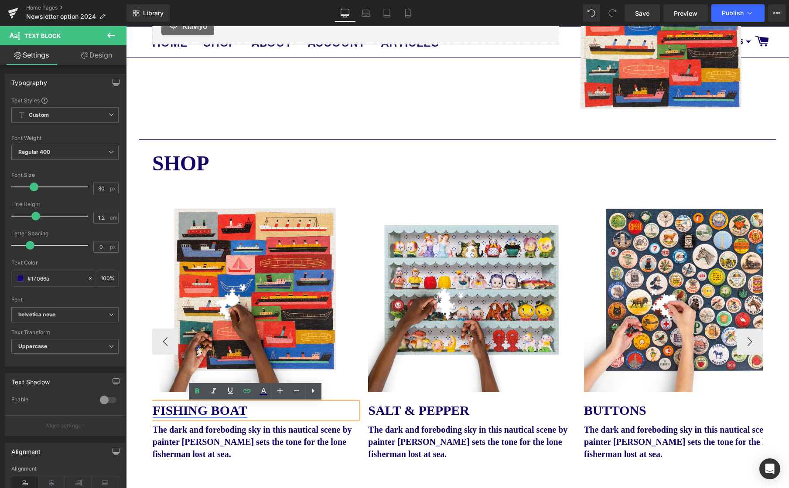
click at [213, 413] on link "FISHING BOAT" at bounding box center [200, 410] width 95 height 14
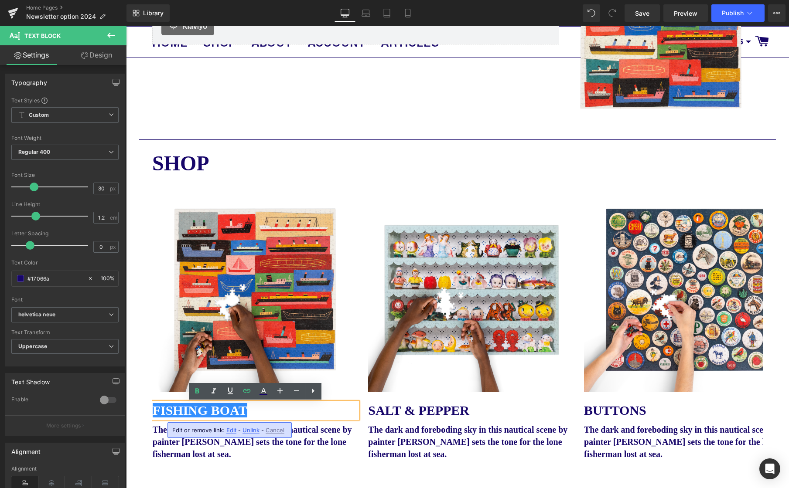
click at [250, 430] on span "Unlink" at bounding box center [250, 430] width 17 height 7
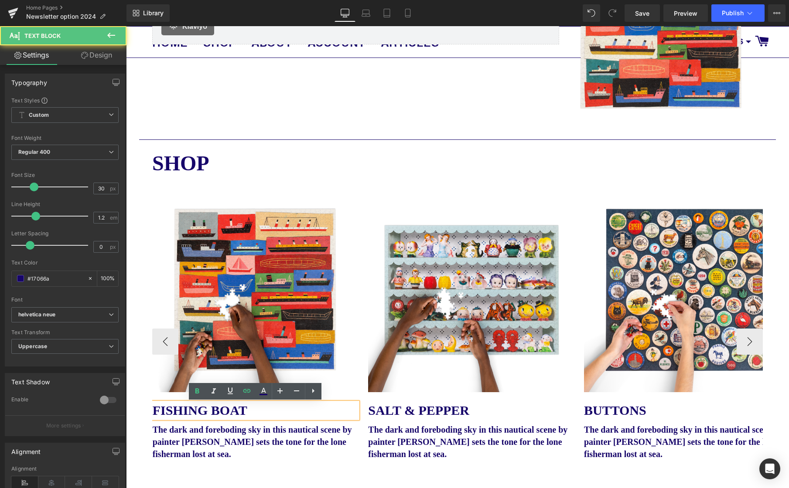
click at [246, 412] on p "FISHING BOAT" at bounding box center [255, 411] width 205 height 16
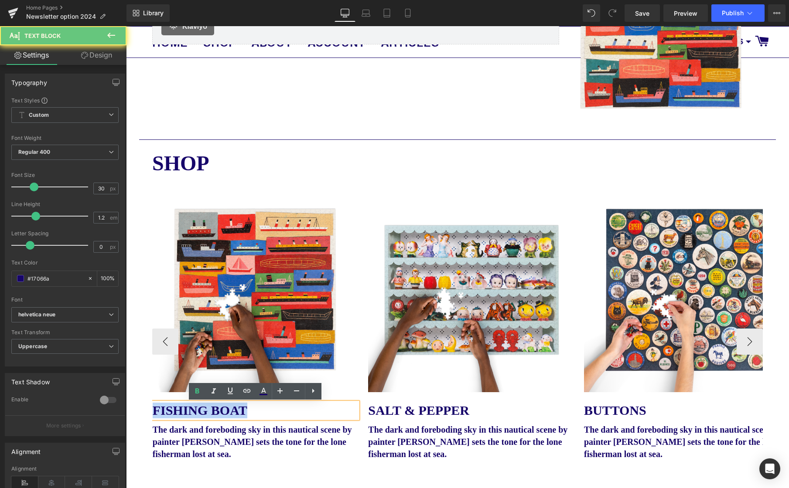
click at [246, 412] on p "FISHING BOAT" at bounding box center [255, 411] width 205 height 16
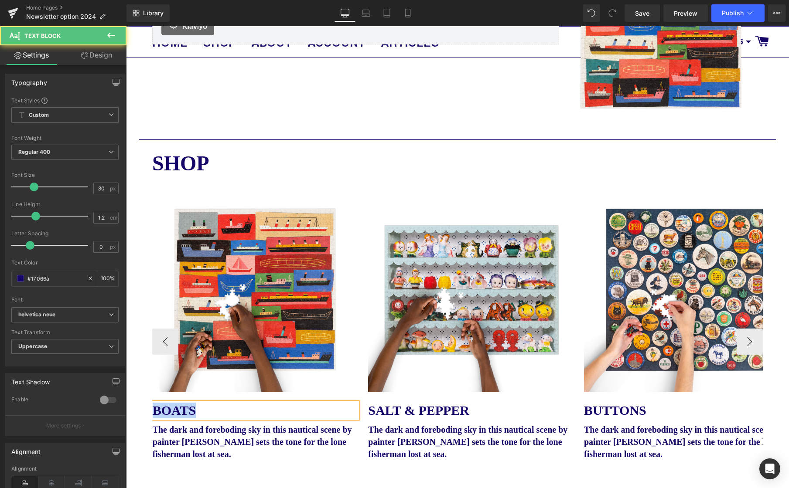
drag, startPoint x: 195, startPoint y: 413, endPoint x: 183, endPoint y: 410, distance: 12.6
click at [150, 413] on div "SHOP Text Block Image FISHING BOAT Text Block The dark and foreboding sky in th…" at bounding box center [457, 347] width 663 height 389
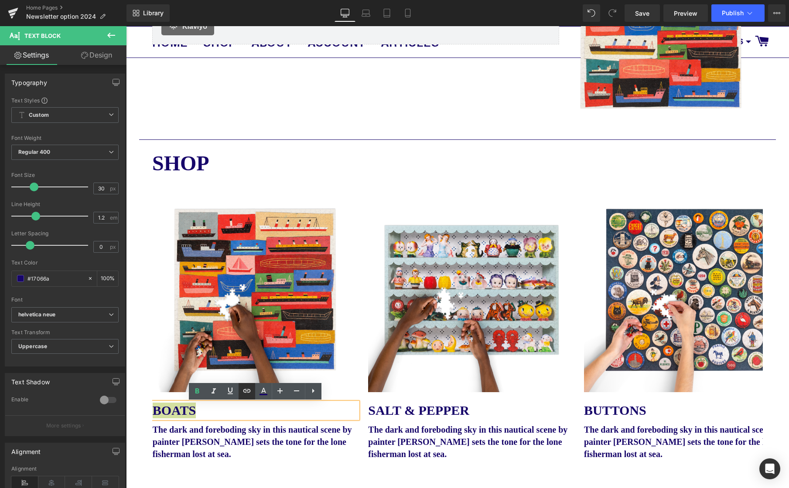
click at [246, 393] on icon at bounding box center [247, 391] width 10 height 10
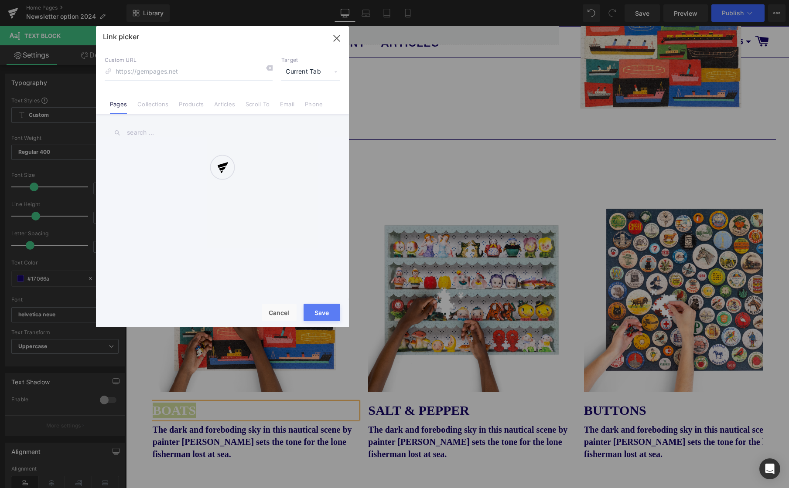
click at [313, 0] on div "Text Color Highlight Color #333333 Edit or remove link: Edit - Unlink - Cancel …" at bounding box center [394, 0] width 789 height 0
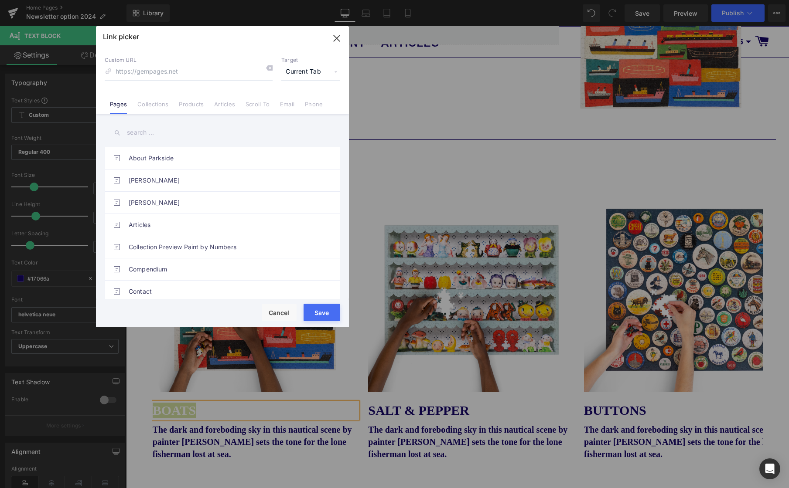
click at [188, 104] on link "Products" at bounding box center [191, 107] width 25 height 13
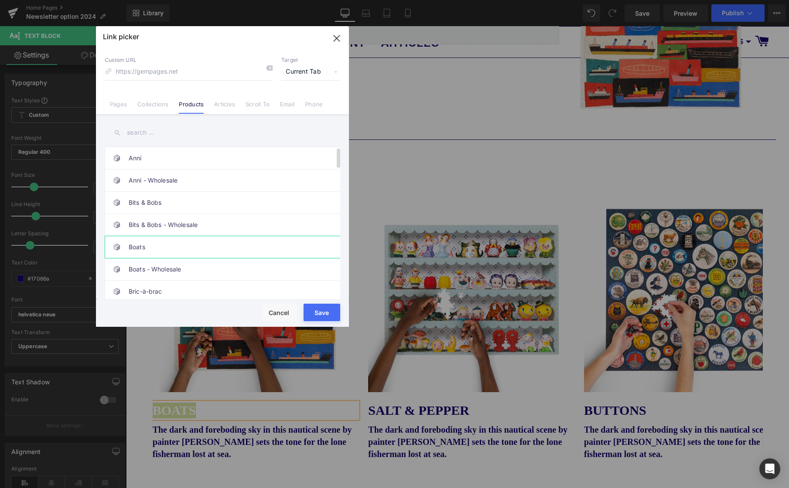
click at [144, 248] on link "Boats" at bounding box center [225, 247] width 192 height 22
click at [321, 308] on button "Save" at bounding box center [321, 312] width 37 height 17
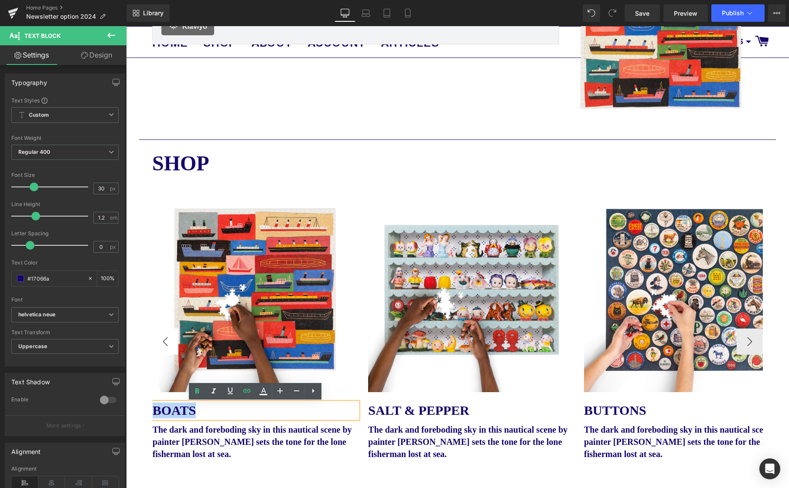
click at [164, 341] on button "‹" at bounding box center [165, 342] width 26 height 26
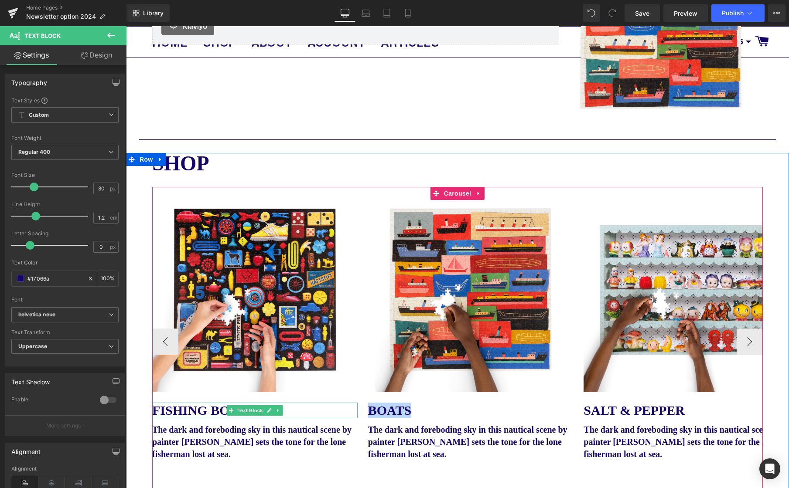
click at [269, 412] on icon at bounding box center [269, 410] width 5 height 5
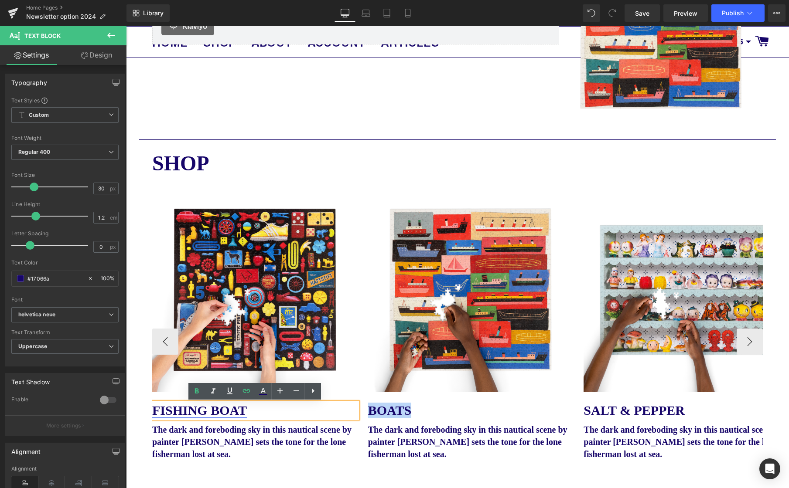
click at [208, 413] on link "FISHING BOAT" at bounding box center [199, 410] width 95 height 14
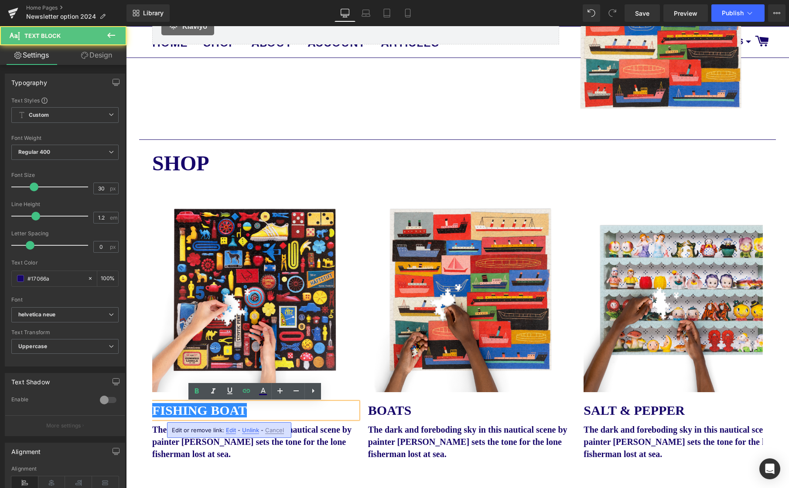
click at [252, 433] on span "Unlink" at bounding box center [250, 430] width 17 height 7
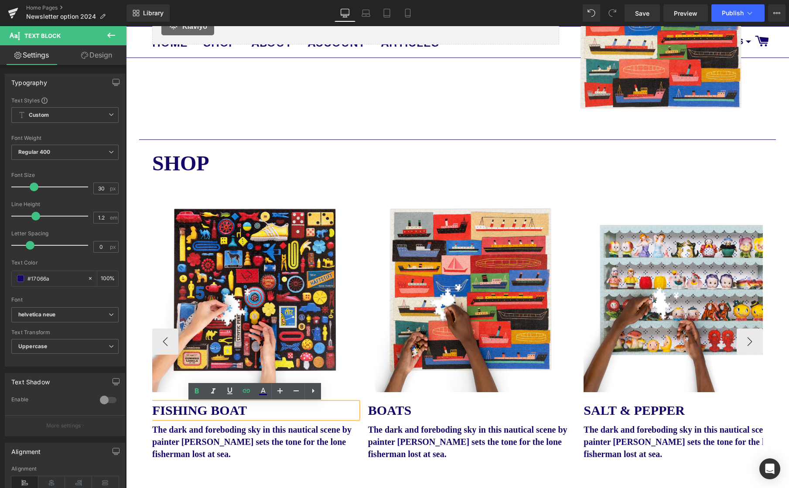
click at [222, 413] on b "FISHING BOAT" at bounding box center [199, 410] width 95 height 14
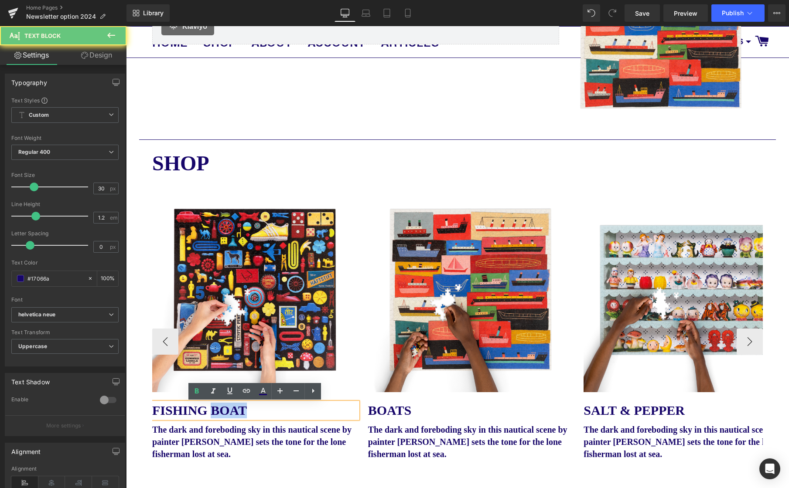
click at [222, 413] on b "FISHING BOAT" at bounding box center [199, 410] width 95 height 14
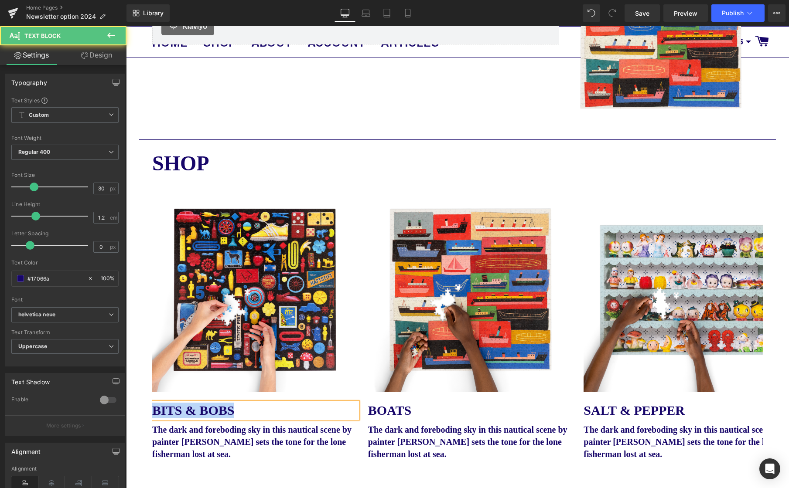
drag, startPoint x: 233, startPoint y: 412, endPoint x: 148, endPoint y: 410, distance: 84.6
click at [148, 410] on div "SHOP Text Block Image BITS & BOBS Text Block The dark and foreboding sky in thi…" at bounding box center [457, 347] width 663 height 389
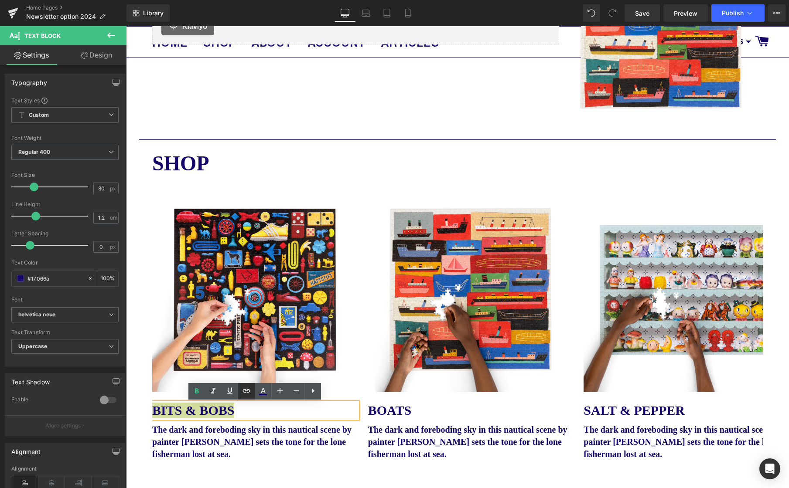
click at [246, 393] on icon at bounding box center [246, 391] width 10 height 10
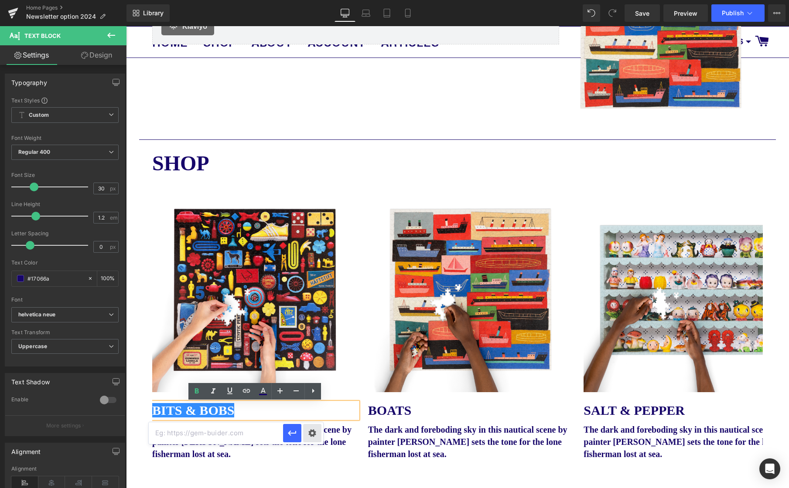
click at [317, 0] on div "Text Color Highlight Color #333333 Edit or remove link: Edit - Unlink - Cancel" at bounding box center [394, 0] width 789 height 0
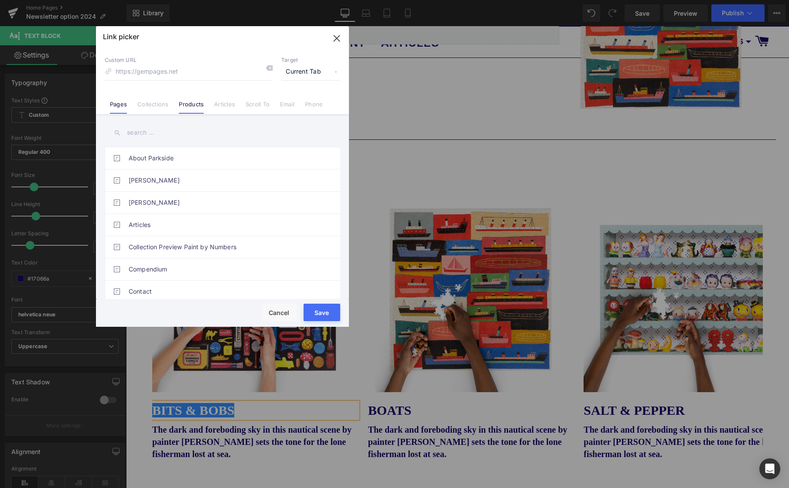
click at [199, 103] on link "Products" at bounding box center [191, 107] width 25 height 13
click at [143, 197] on link "Bits & Bobs" at bounding box center [225, 203] width 192 height 22
drag, startPoint x: 326, startPoint y: 313, endPoint x: 199, endPoint y: 286, distance: 129.7
click at [326, 313] on button "Save" at bounding box center [321, 312] width 37 height 17
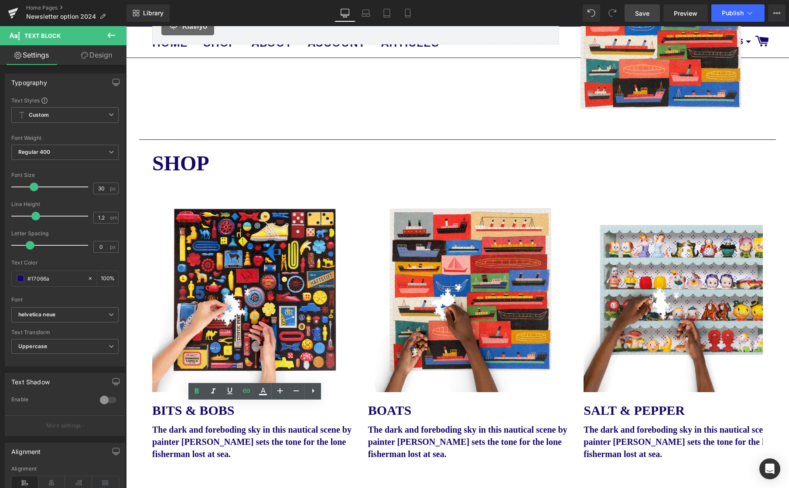
click at [649, 10] on span "Save" at bounding box center [642, 13] width 14 height 9
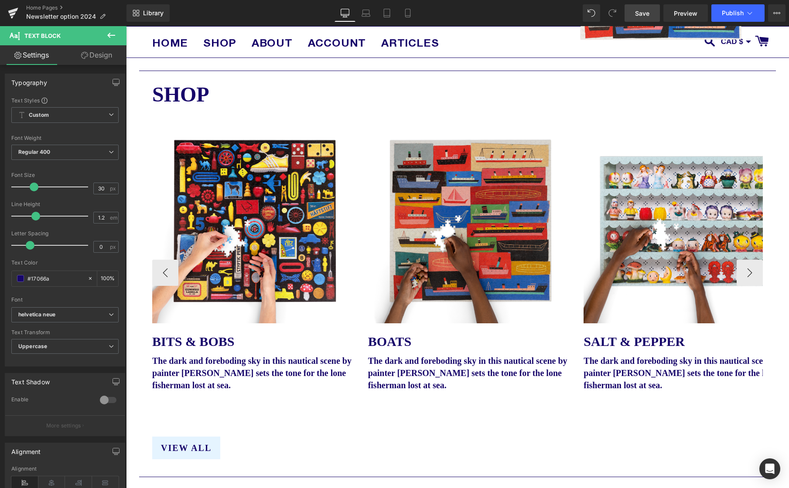
scroll to position [713, 0]
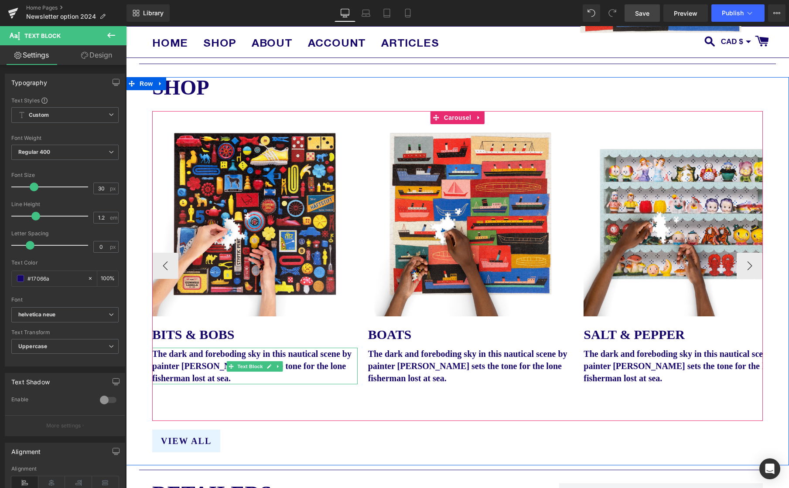
click at [316, 377] on p "The dark and foreboding sky in this nautical scene by painter [PERSON_NAME] set…" at bounding box center [254, 366] width 205 height 37
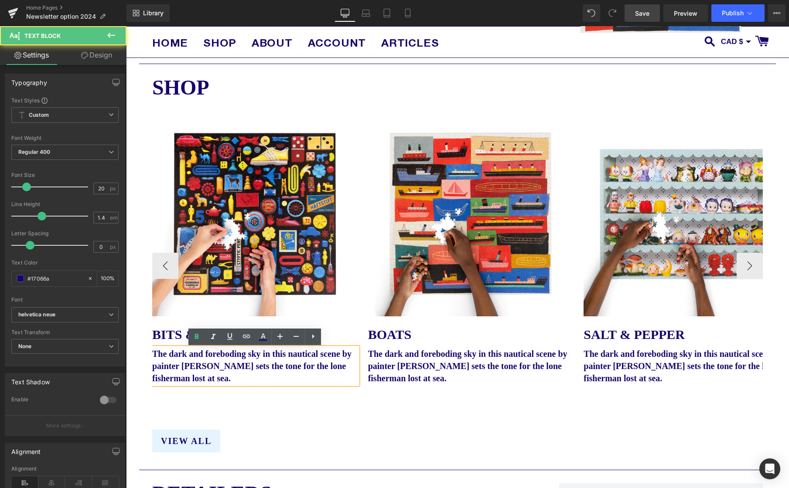
click at [316, 377] on p "The dark and foreboding sky in this nautical scene by painter [PERSON_NAME] set…" at bounding box center [254, 366] width 205 height 37
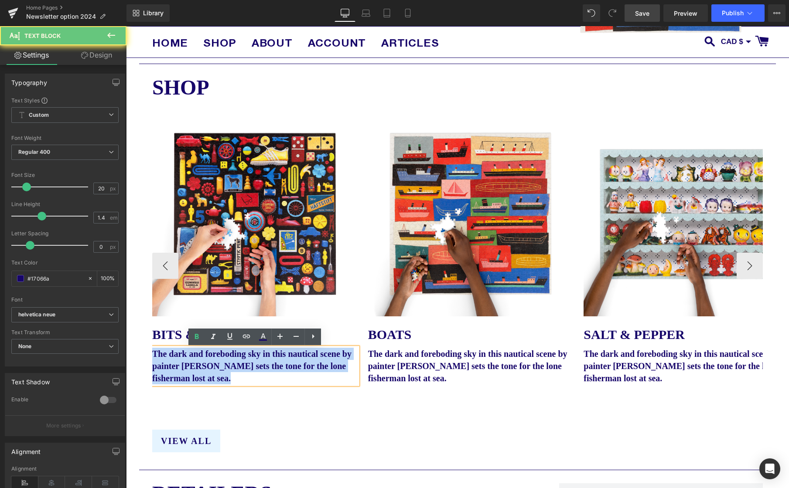
click at [316, 377] on p "The dark and foreboding sky in this nautical scene by painter [PERSON_NAME] set…" at bounding box center [254, 366] width 205 height 37
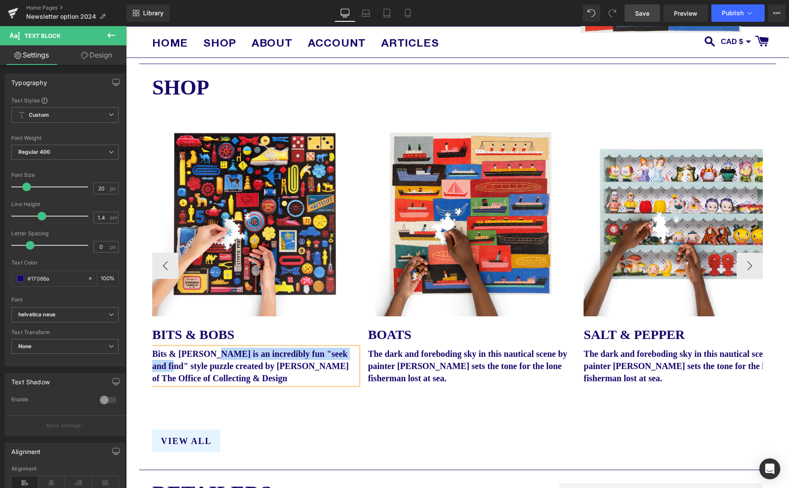
drag, startPoint x: 171, startPoint y: 369, endPoint x: 211, endPoint y: 358, distance: 41.9
click at [211, 358] on b "Bits & [PERSON_NAME] is an incredibly fun "seek and find" style puzzle created …" at bounding box center [250, 366] width 197 height 34
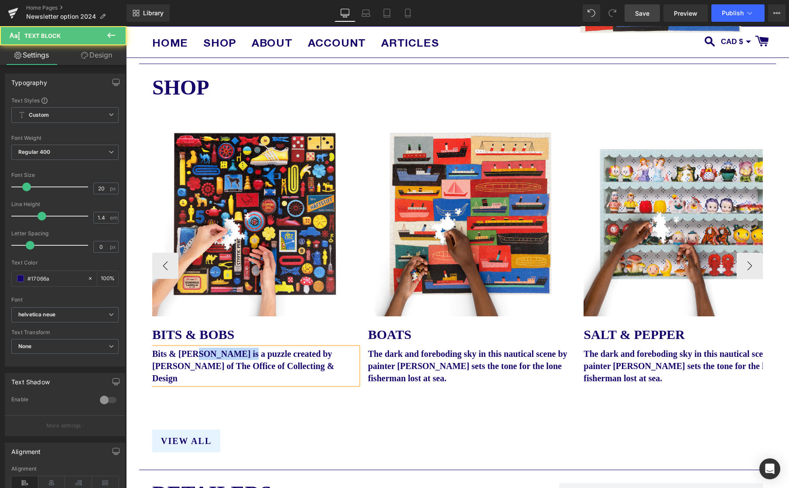
drag, startPoint x: 228, startPoint y: 356, endPoint x: 201, endPoint y: 357, distance: 27.5
click at [201, 357] on b "Bits & [PERSON_NAME] is a puzzle created by [PERSON_NAME] of The Office of Coll…" at bounding box center [243, 366] width 182 height 34
click at [277, 369] on p "Bits & [PERSON_NAME], created by [PERSON_NAME] of The Office of Collecting & De…" at bounding box center [254, 366] width 205 height 37
click at [239, 379] on b "Bits & Bobs, created by [PERSON_NAME] of The Office of Collecting & Design, is …" at bounding box center [246, 366] width 188 height 34
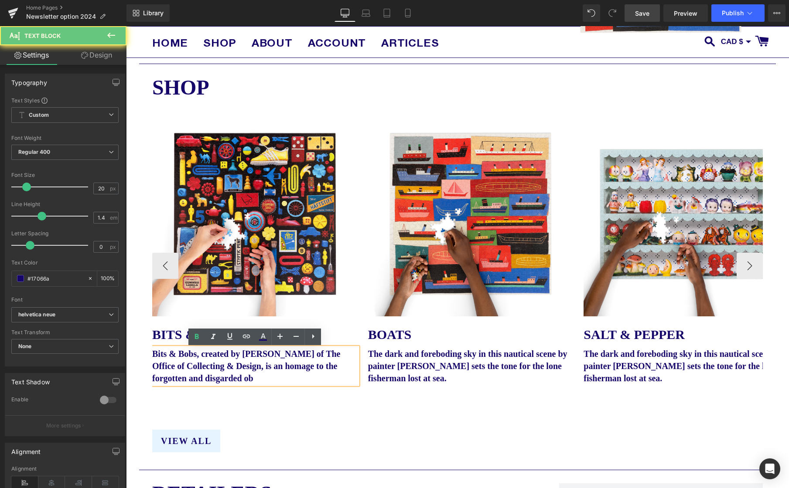
click at [245, 381] on b "Bits & Bobs, created by [PERSON_NAME] of The Office of Collecting & Design, is …" at bounding box center [246, 366] width 188 height 34
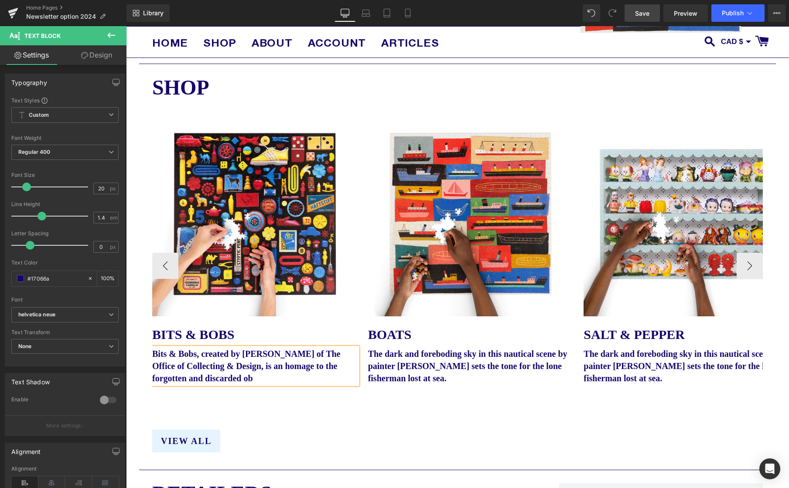
click at [305, 385] on p "Bits & Bobs, created by [PERSON_NAME] of The Office of Collecting & Design, is …" at bounding box center [254, 366] width 205 height 37
drag, startPoint x: 296, startPoint y: 383, endPoint x: 269, endPoint y: 383, distance: 26.2
click at [269, 383] on p "Bits & Bobs, created by [PERSON_NAME] of The Office of Collecting & Design, is …" at bounding box center [254, 366] width 205 height 37
drag, startPoint x: 295, startPoint y: 368, endPoint x: 302, endPoint y: 386, distance: 19.2
click at [295, 369] on b "Bits & [PERSON_NAME], created by [PERSON_NAME] of The Office of Collecting & De…" at bounding box center [249, 366] width 195 height 34
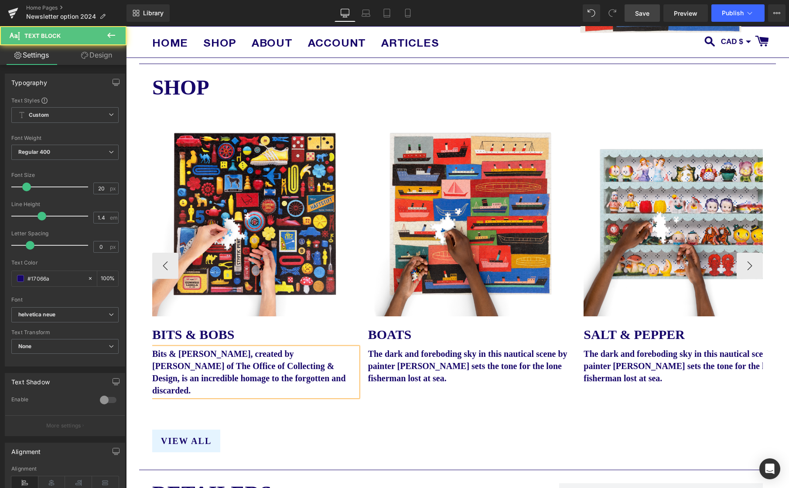
click at [321, 382] on p "Bits & [PERSON_NAME], created by [PERSON_NAME] of The Office of Collecting & De…" at bounding box center [254, 372] width 205 height 49
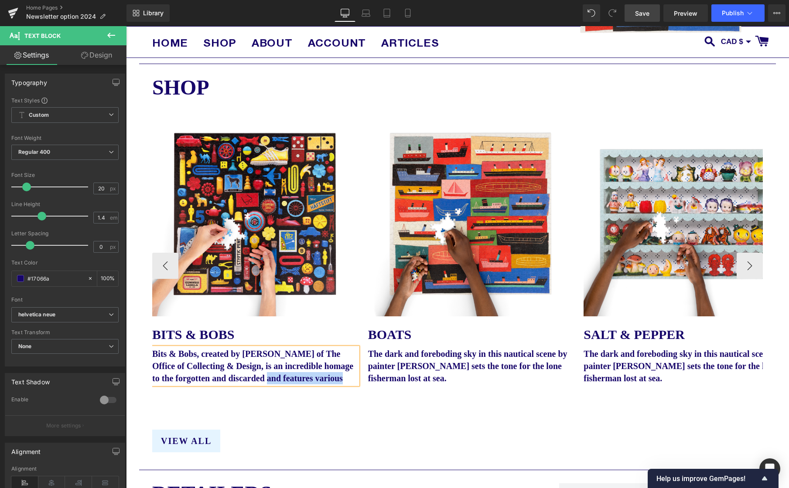
drag, startPoint x: 218, startPoint y: 396, endPoint x: 318, endPoint y: 383, distance: 100.7
click at [318, 383] on b "Bits & Bobs, created by [PERSON_NAME] of The Office of Collecting & Design, is …" at bounding box center [252, 366] width 201 height 34
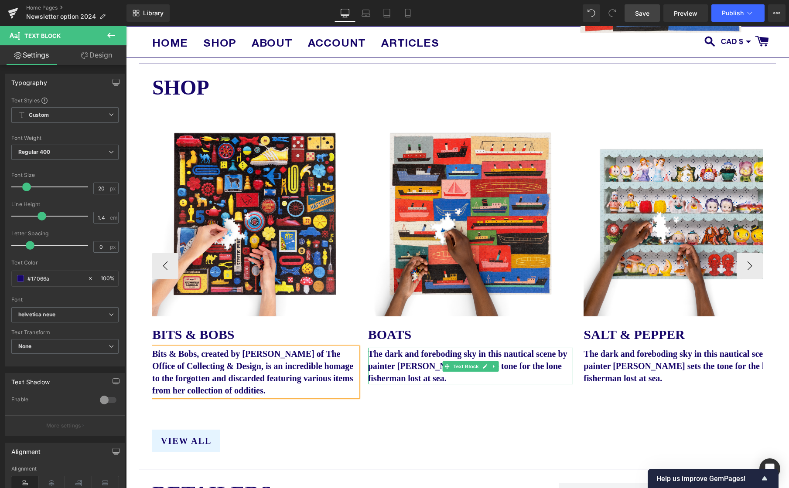
click at [394, 376] on b "The dark and foreboding sky in this nautical scene by painter [PERSON_NAME] set…" at bounding box center [467, 366] width 199 height 34
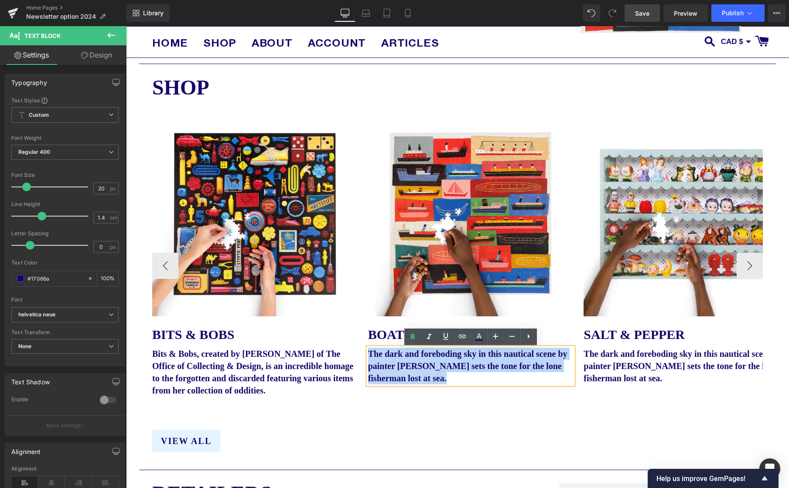
drag, startPoint x: 473, startPoint y: 378, endPoint x: 368, endPoint y: 351, distance: 108.4
click at [368, 351] on p "The dark and foreboding sky in this nautical scene by painter [PERSON_NAME] set…" at bounding box center [470, 366] width 205 height 37
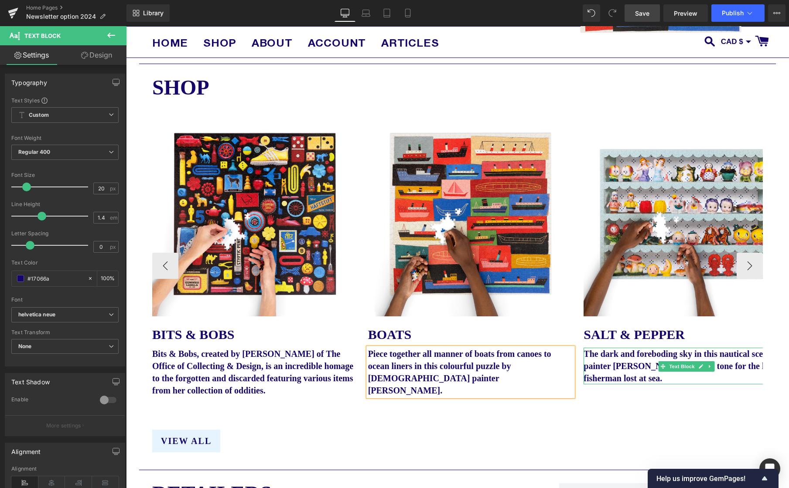
click at [621, 382] on b "The dark and foreboding sky in this nautical scene by painter [PERSON_NAME] set…" at bounding box center [682, 366] width 199 height 34
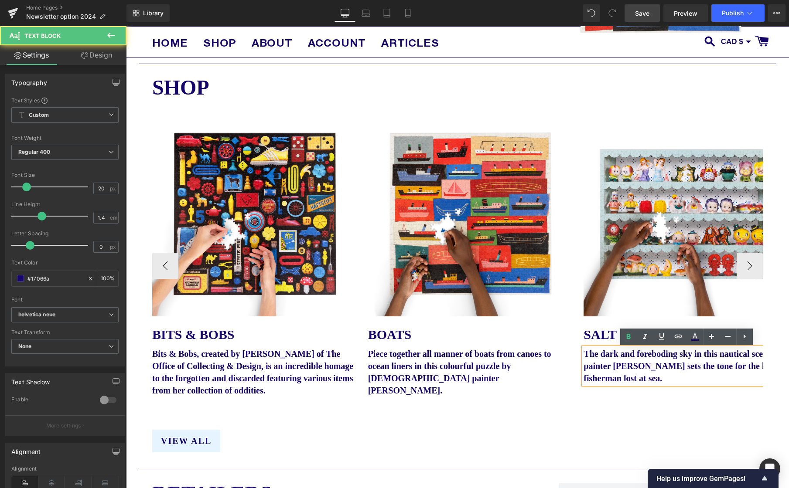
click at [632, 378] on b "The dark and foreboding sky in this nautical scene by painter [PERSON_NAME] set…" at bounding box center [682, 366] width 199 height 34
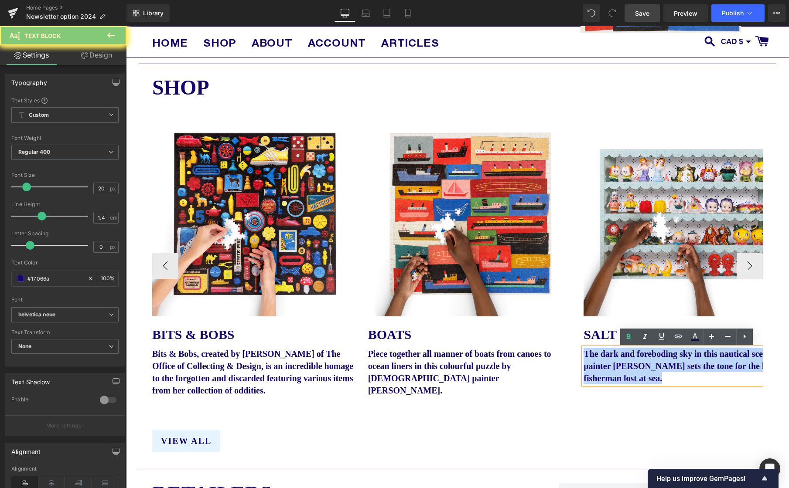
click at [632, 378] on b "The dark and foreboding sky in this nautical scene by painter [PERSON_NAME] set…" at bounding box center [682, 366] width 199 height 34
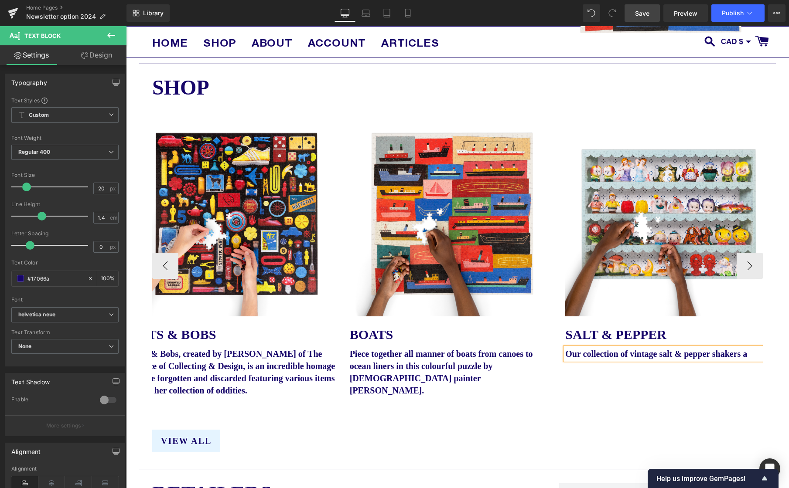
scroll to position [0, 24]
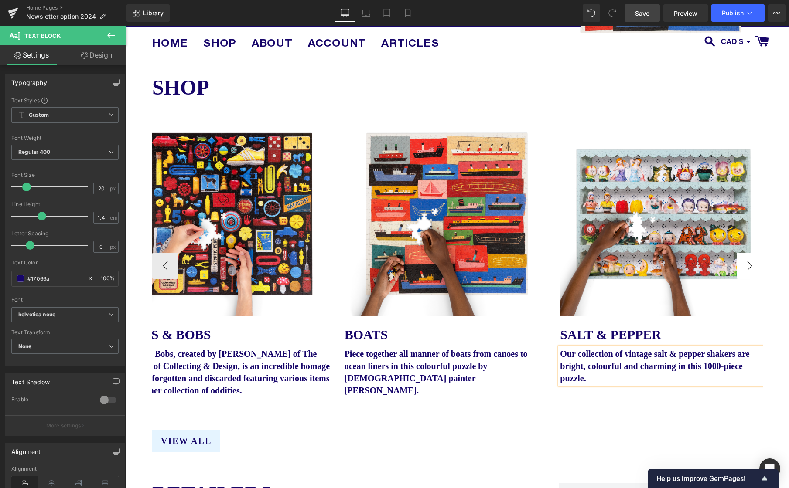
click at [757, 265] on button "›" at bounding box center [749, 266] width 26 height 26
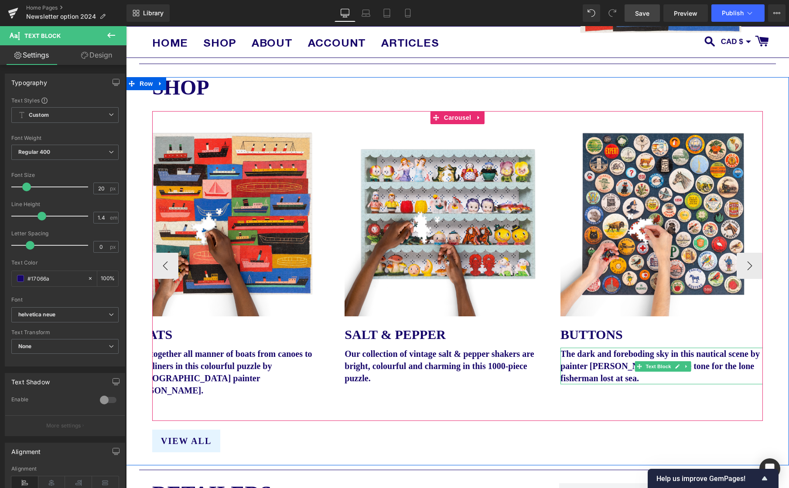
click at [612, 376] on b "The dark and foreboding sky in this nautical scene by painter [PERSON_NAME] set…" at bounding box center [659, 366] width 199 height 34
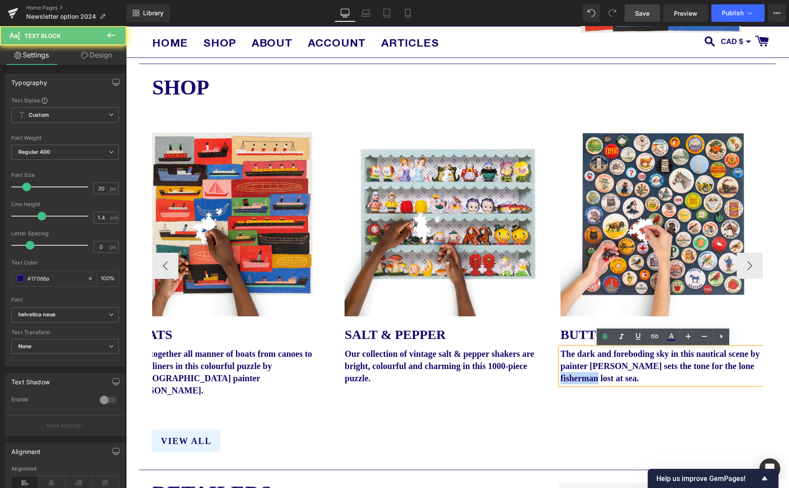
click at [612, 376] on b "The dark and foreboding sky in this nautical scene by painter [PERSON_NAME] set…" at bounding box center [659, 366] width 199 height 34
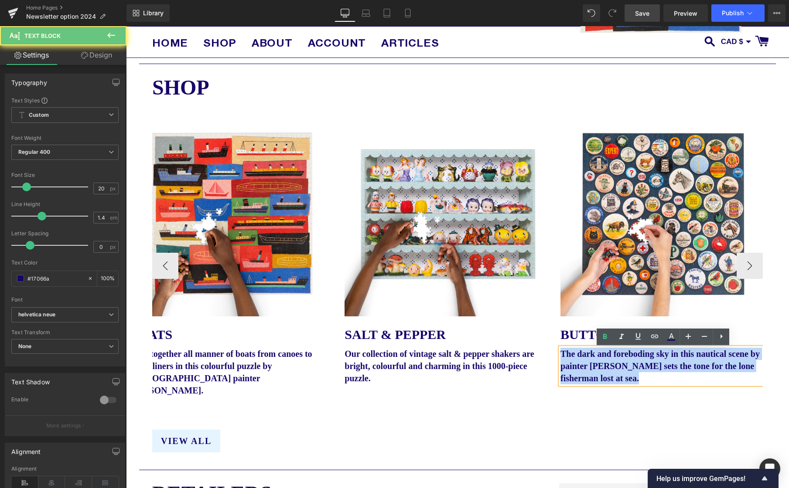
click at [612, 376] on b "The dark and foreboding sky in this nautical scene by painter [PERSON_NAME] set…" at bounding box center [659, 366] width 199 height 34
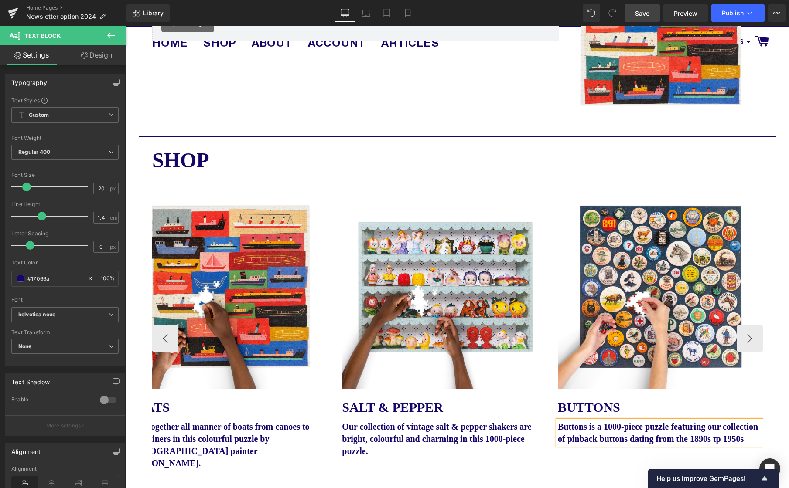
scroll to position [662, 0]
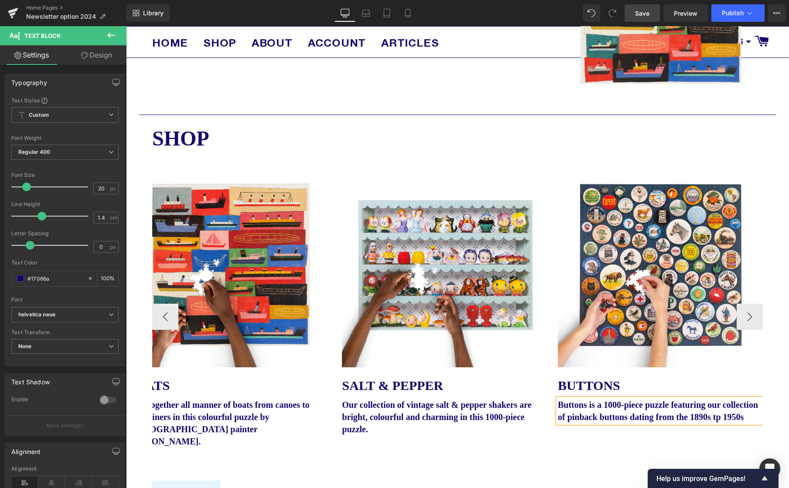
click at [587, 422] on b "Buttons is a 1000-piece puzzle featuring our collection of pinback buttons dati…" at bounding box center [658, 411] width 200 height 22
click at [743, 405] on p "Buttons is a 1000-piece puzzle featuring our collection of pinback buttons dati…" at bounding box center [660, 411] width 205 height 24
click at [682, 436] on div "Buttons is a 1000-piece puzzle featuring our incredible collection of pinback b…" at bounding box center [660, 417] width 205 height 37
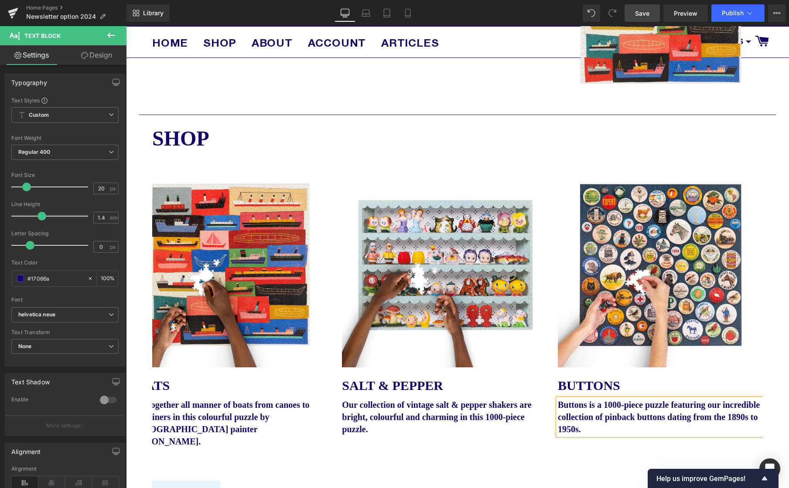
click at [635, 10] on link "Save" at bounding box center [641, 12] width 35 height 17
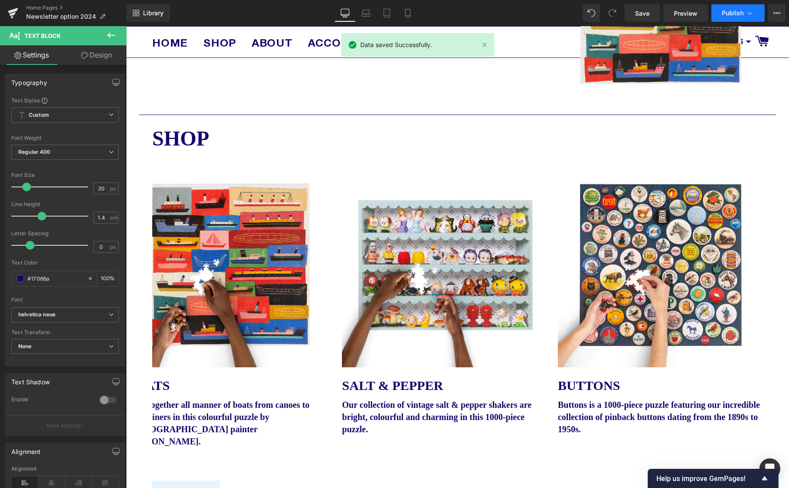
click at [732, 12] on span "Publish" at bounding box center [733, 13] width 22 height 7
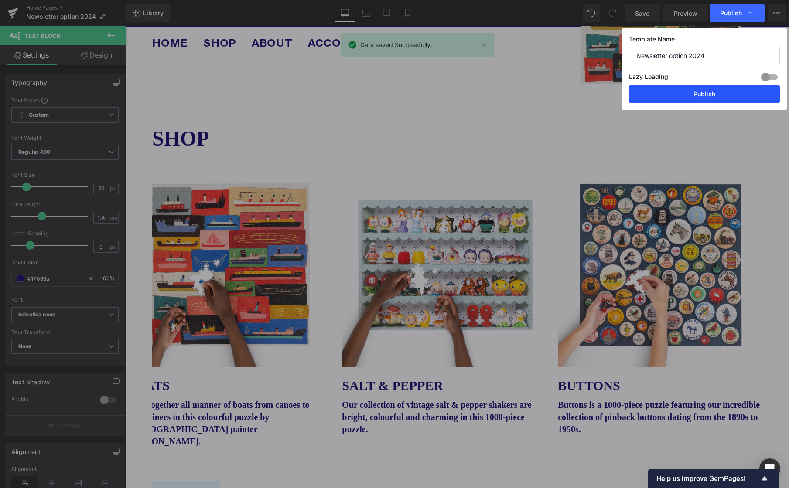
click at [701, 99] on button "Publish" at bounding box center [704, 93] width 151 height 17
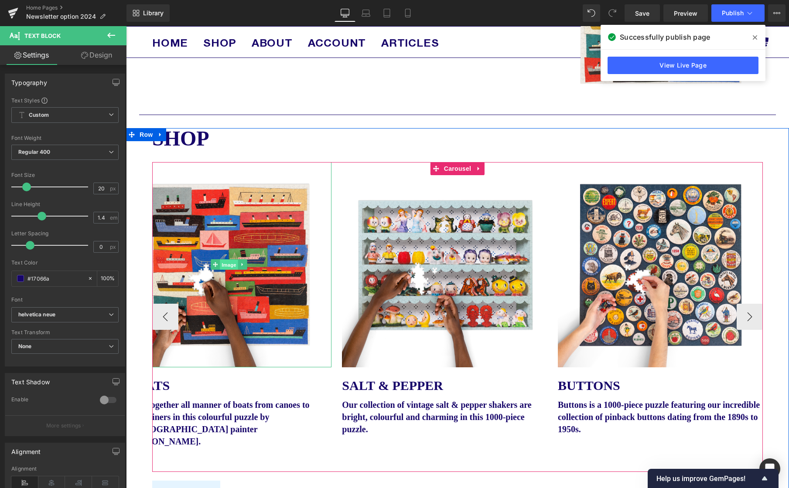
click at [227, 263] on span "Image" at bounding box center [229, 265] width 18 height 10
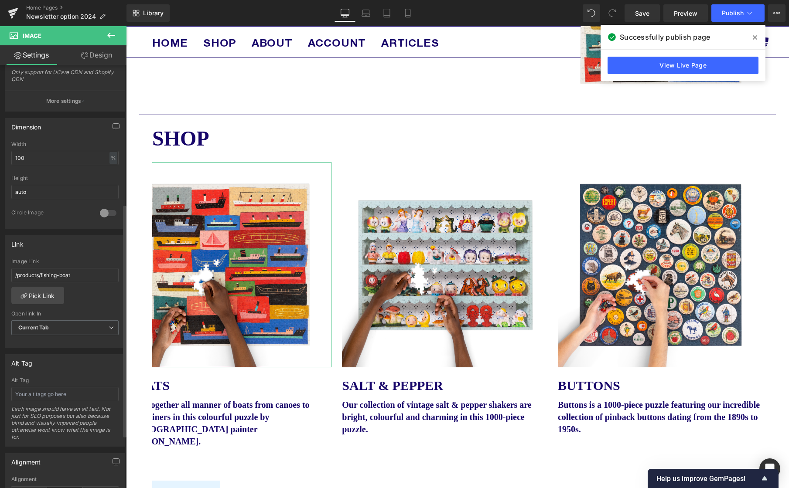
scroll to position [253, 0]
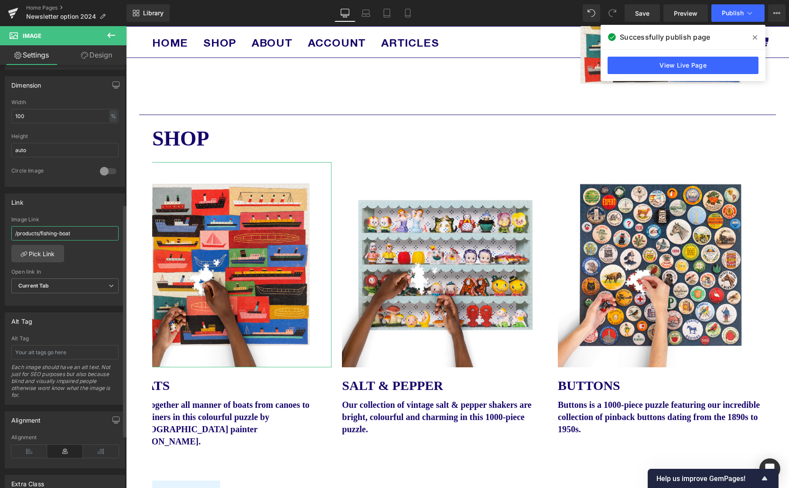
click at [84, 233] on input "/products/fishing-boat" at bounding box center [64, 233] width 107 height 14
click at [36, 253] on link "Pick Link" at bounding box center [37, 253] width 53 height 17
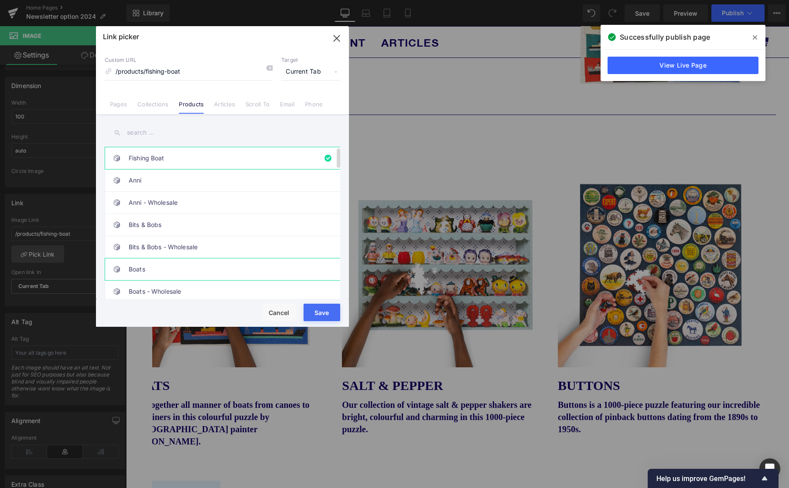
click at [153, 274] on link "Boats" at bounding box center [225, 270] width 192 height 22
click at [328, 312] on button "Save" at bounding box center [321, 312] width 37 height 17
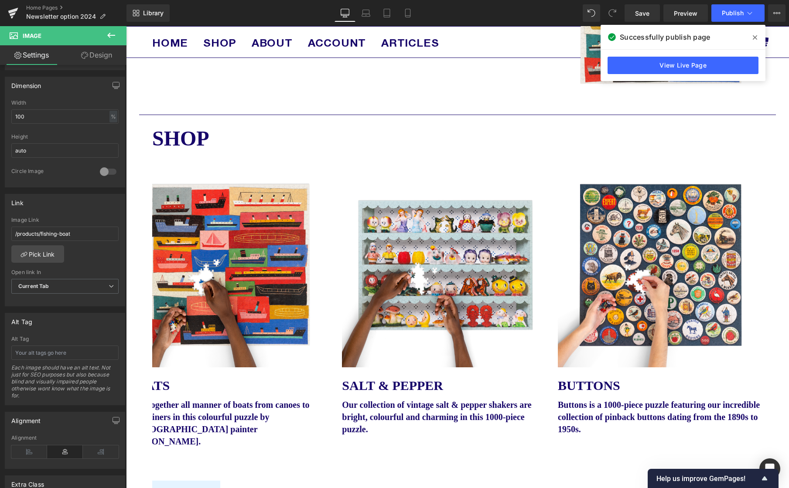
drag, startPoint x: 641, startPoint y: 14, endPoint x: 757, endPoint y: 24, distance: 117.4
click at [641, 14] on span "Save" at bounding box center [642, 13] width 14 height 9
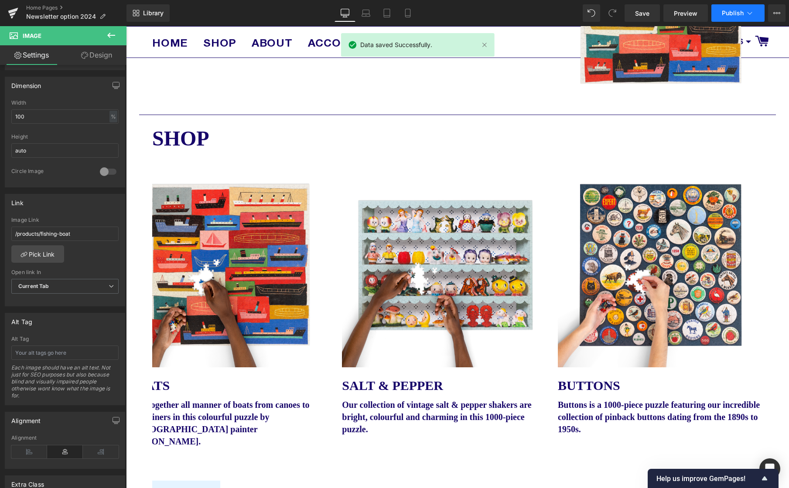
click at [734, 12] on span "Publish" at bounding box center [733, 13] width 22 height 7
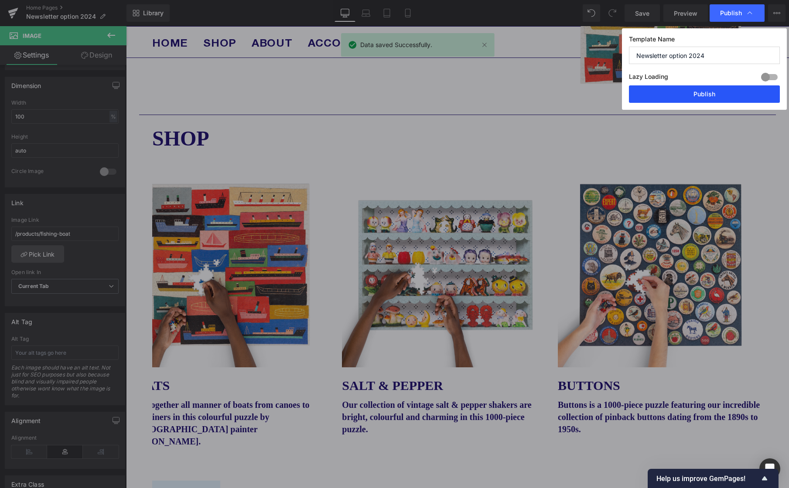
click at [690, 88] on button "Publish" at bounding box center [704, 93] width 151 height 17
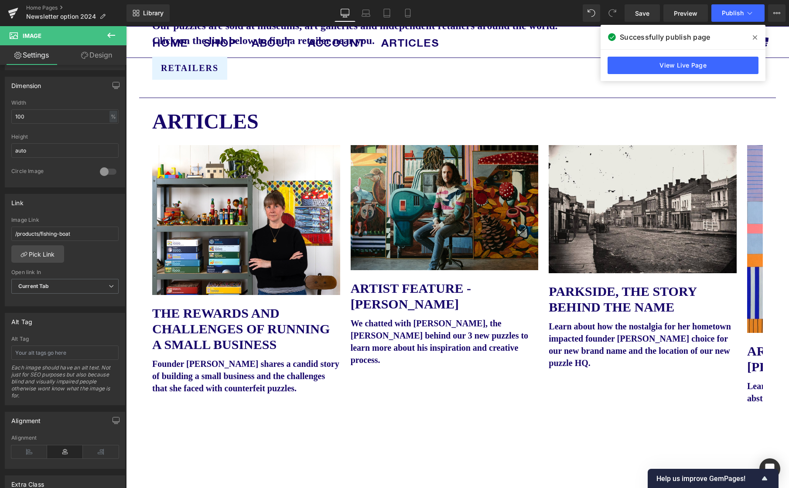
scroll to position [1237, 0]
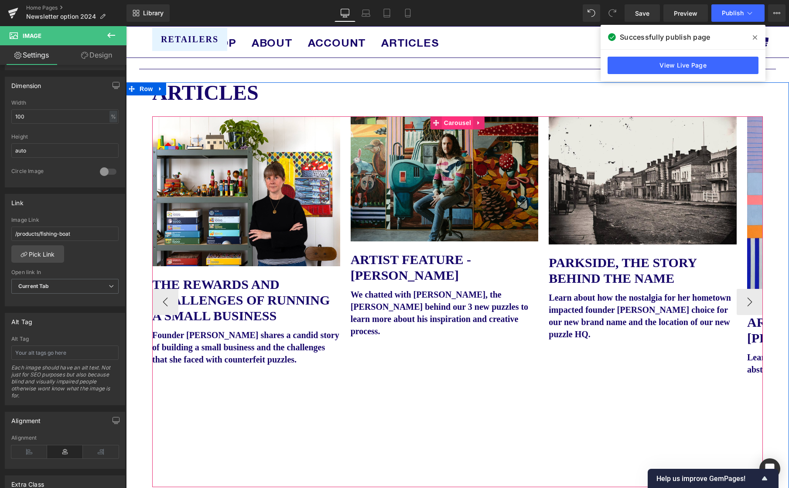
click at [457, 126] on span "Carousel" at bounding box center [457, 122] width 31 height 13
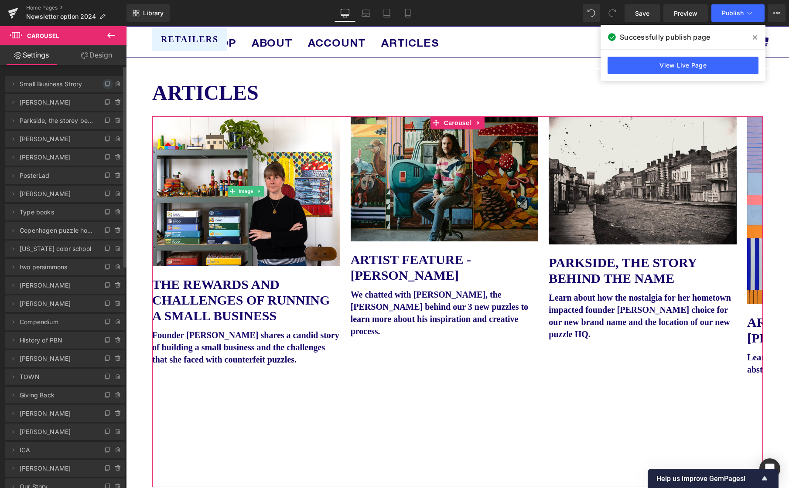
click at [105, 82] on icon at bounding box center [107, 84] width 7 height 7
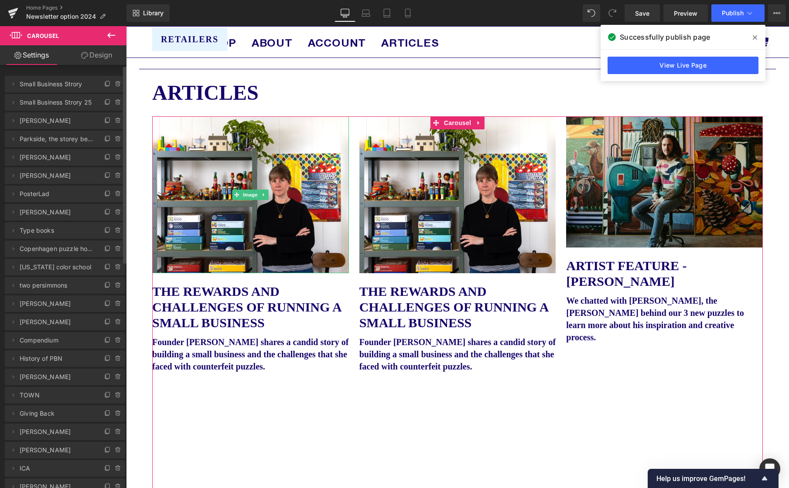
scroll to position [1237, 0]
click at [105, 82] on icon at bounding box center [107, 84] width 7 height 7
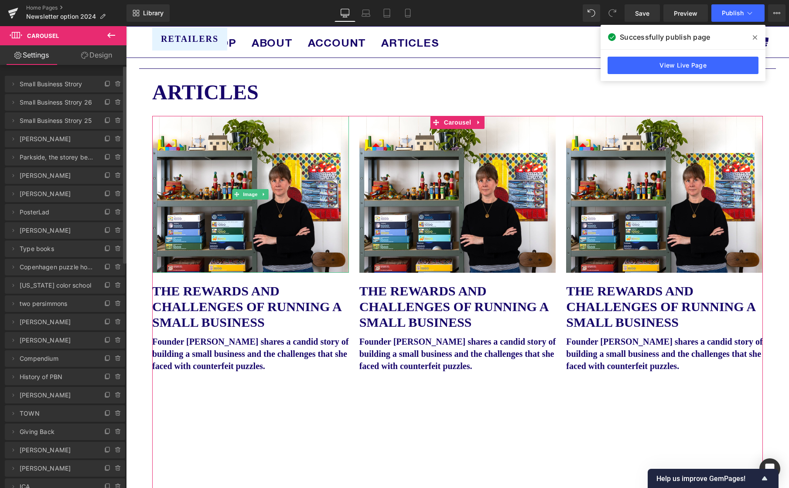
scroll to position [1238, 0]
click at [13, 85] on icon at bounding box center [14, 83] width 2 height 3
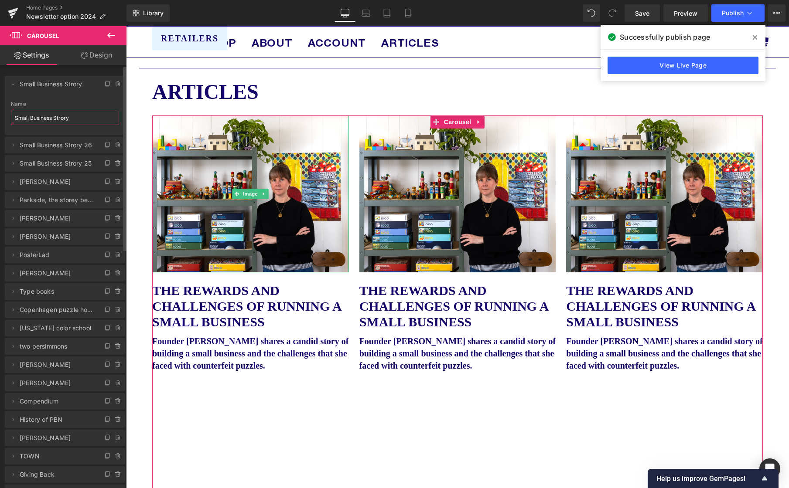
click at [78, 119] on input "Small Business Strory" at bounding box center [65, 118] width 108 height 14
type input "K"
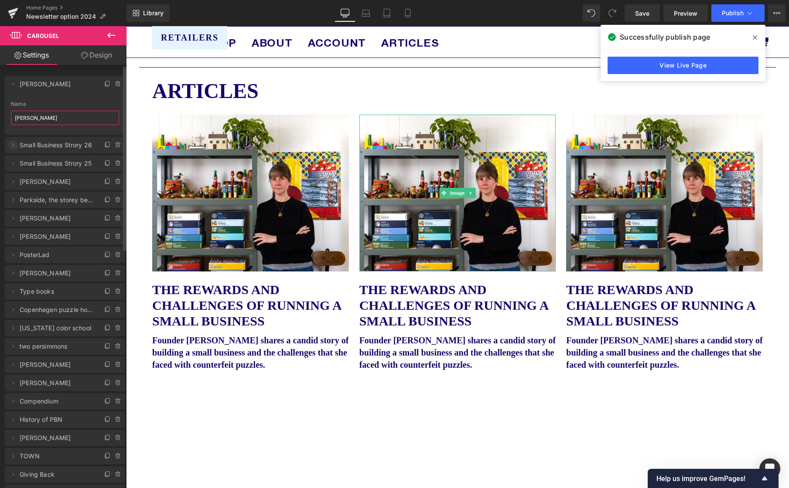
type input "[PERSON_NAME]"
click at [13, 145] on icon at bounding box center [13, 145] width 7 height 7
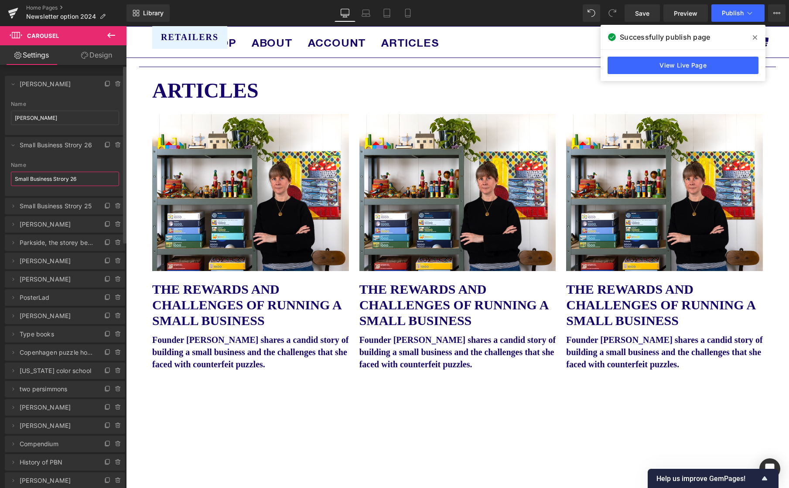
click at [30, 179] on input "Small Business Strory 26" at bounding box center [65, 179] width 108 height 14
type input "[PERSON_NAME]"
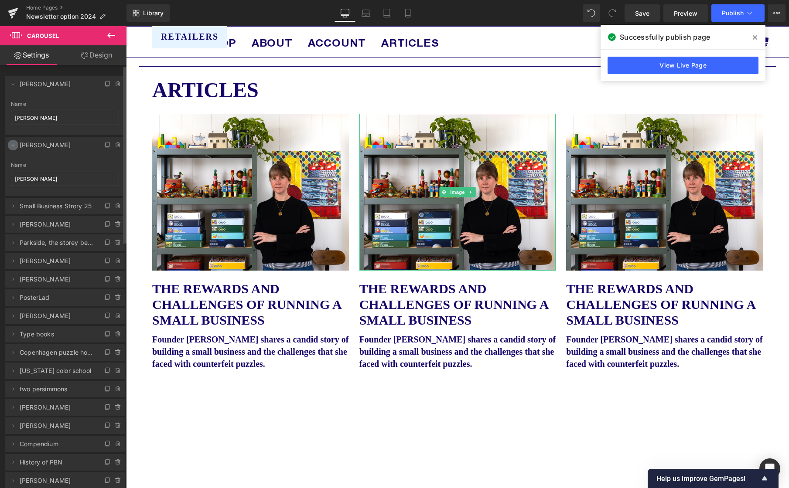
click at [10, 147] on icon at bounding box center [13, 145] width 7 height 7
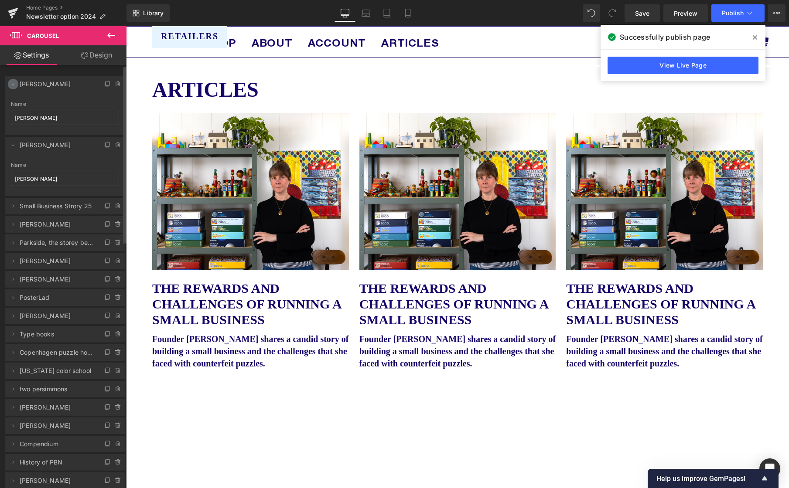
click at [11, 81] on icon at bounding box center [13, 84] width 7 height 7
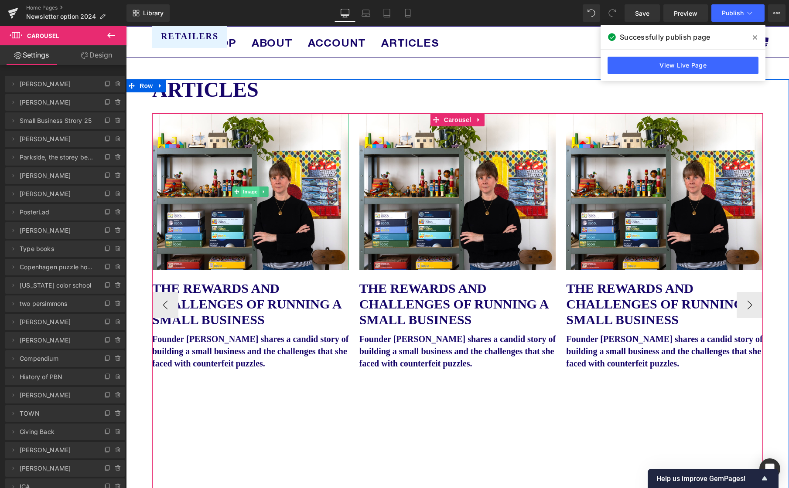
click at [249, 193] on span "Image" at bounding box center [251, 192] width 18 height 10
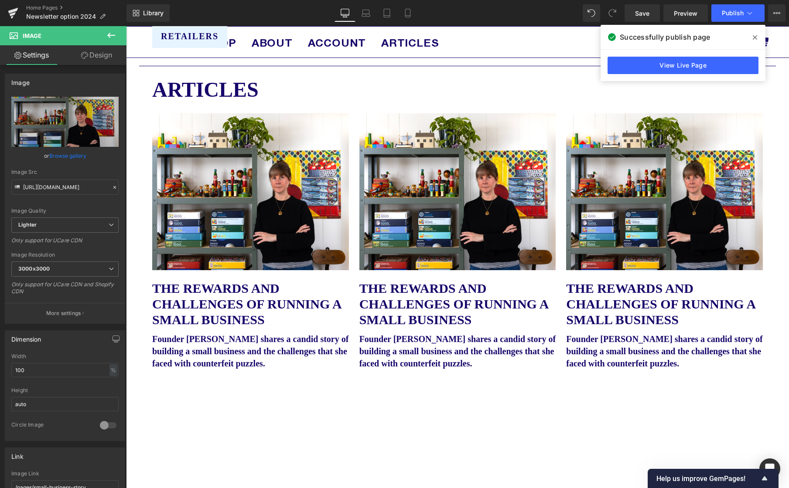
scroll to position [0, 26]
click at [55, 188] on input "[URL][DOMAIN_NAME]" at bounding box center [64, 187] width 107 height 15
paste input "cdn.shopify.com/s/files/1/0046/1783/0472/files/OCD_JessicaOreck.png?v=1760469500"
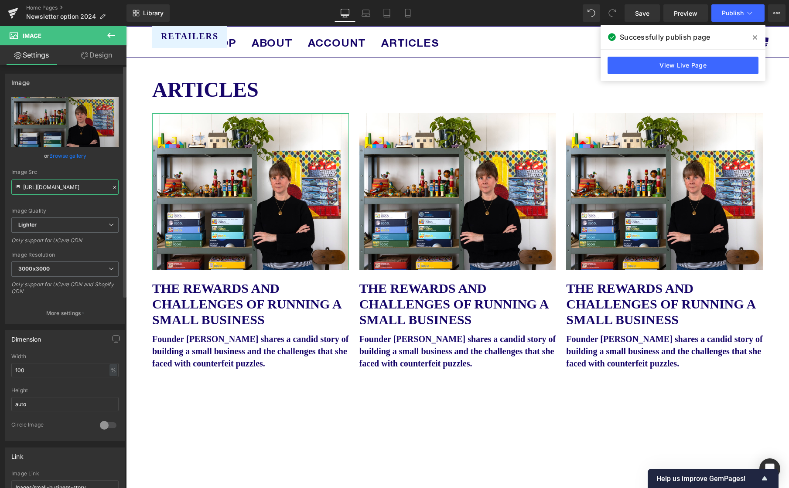
scroll to position [0, 156]
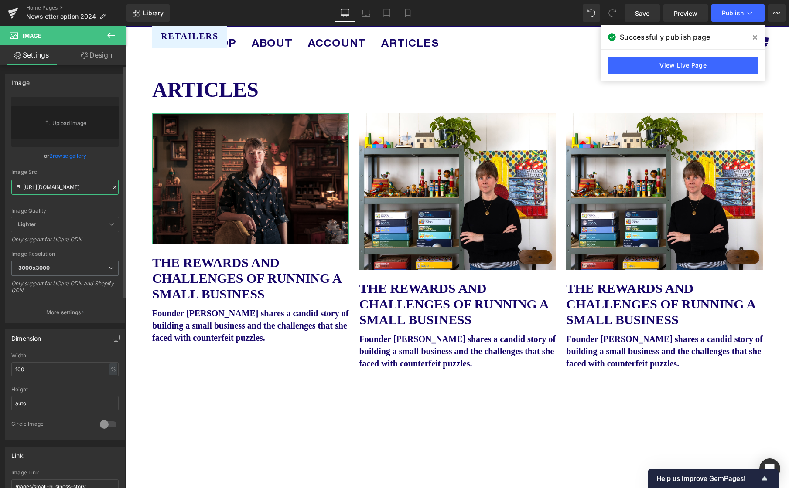
type input "https://cdn.shopify.com/s/files/1/0046/1783/0472/files/OCD_JessicaOreck_3000x30…"
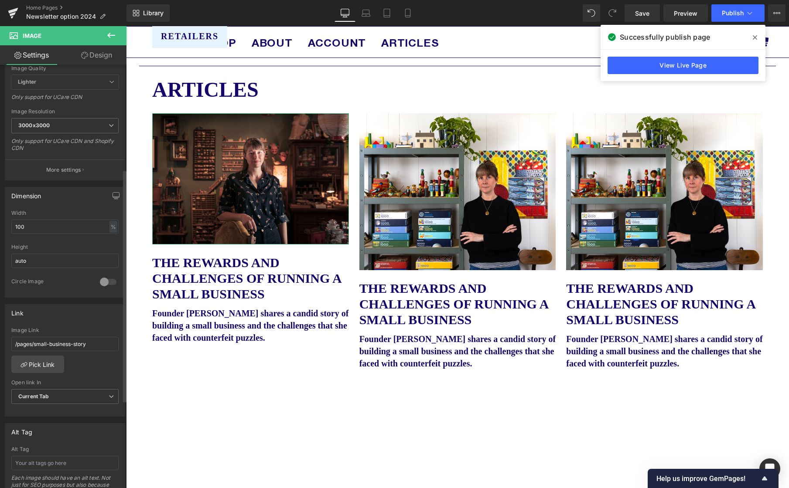
scroll to position [299, 0]
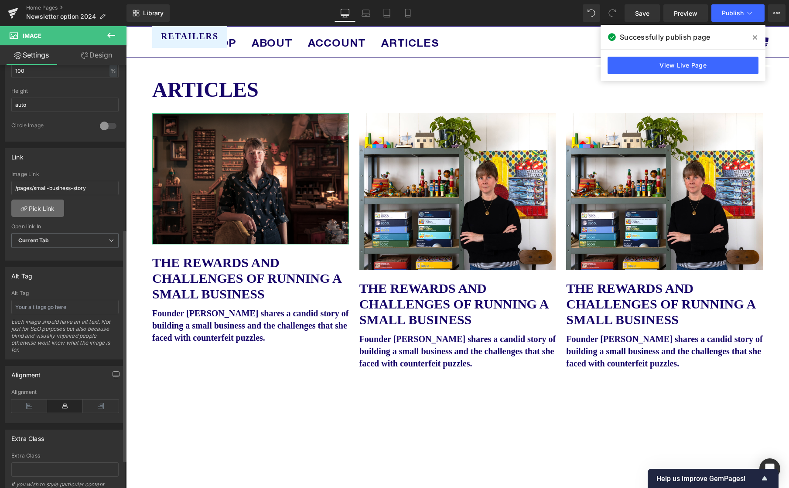
click at [40, 206] on link "Pick Link" at bounding box center [37, 208] width 53 height 17
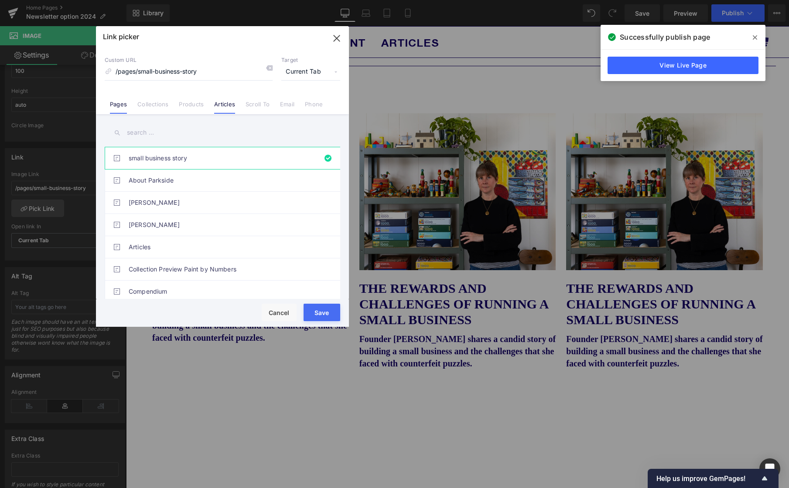
click at [233, 106] on link "Articles" at bounding box center [224, 107] width 21 height 13
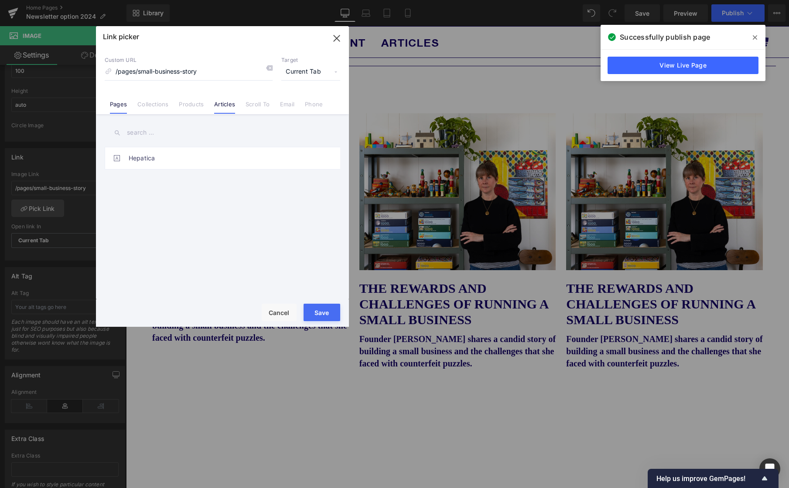
click at [117, 104] on link "Pages" at bounding box center [118, 107] width 17 height 13
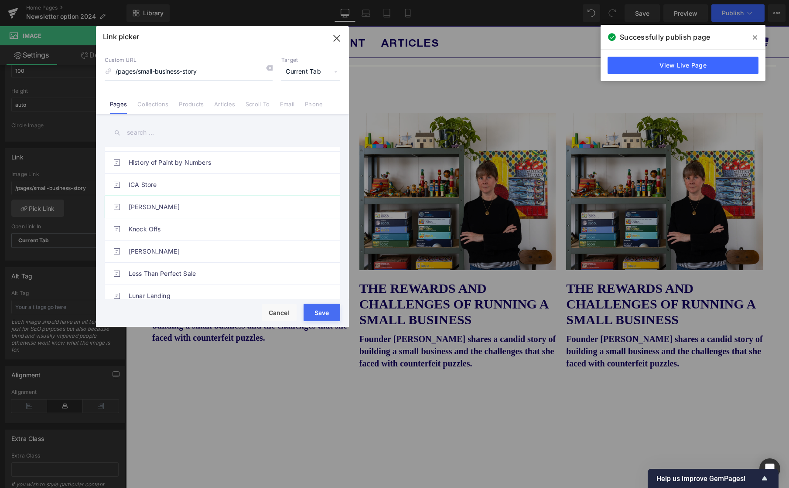
scroll to position [259, 0]
click at [154, 209] on link "[PERSON_NAME]" at bounding box center [225, 210] width 192 height 22
type input "/pages/jessica-oreck"
drag, startPoint x: 321, startPoint y: 317, endPoint x: 195, endPoint y: 290, distance: 128.7
click at [321, 317] on button "Save" at bounding box center [321, 312] width 37 height 17
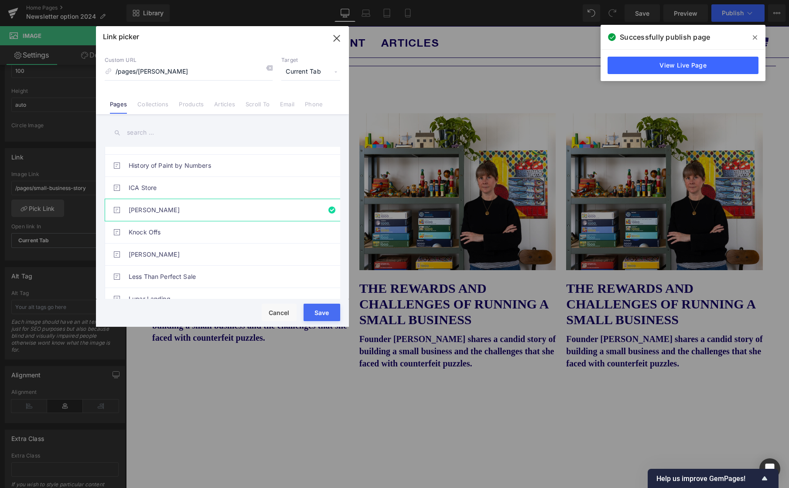
type input "/pages/jessica-oreck"
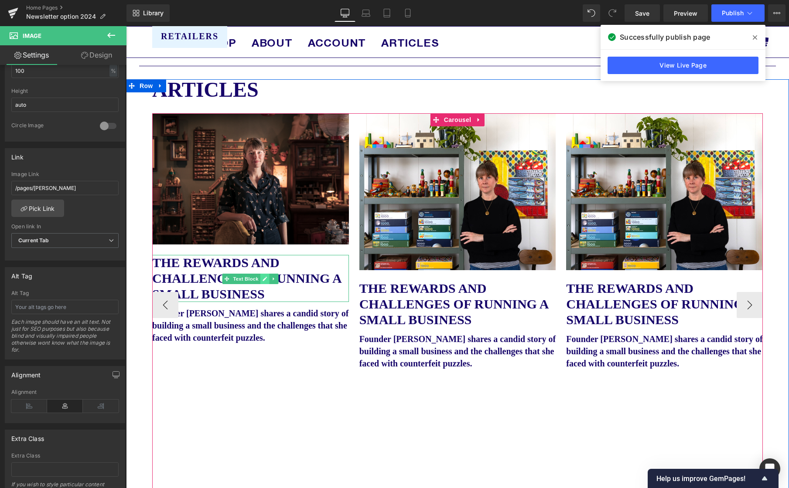
click at [266, 281] on icon at bounding box center [265, 278] width 5 height 5
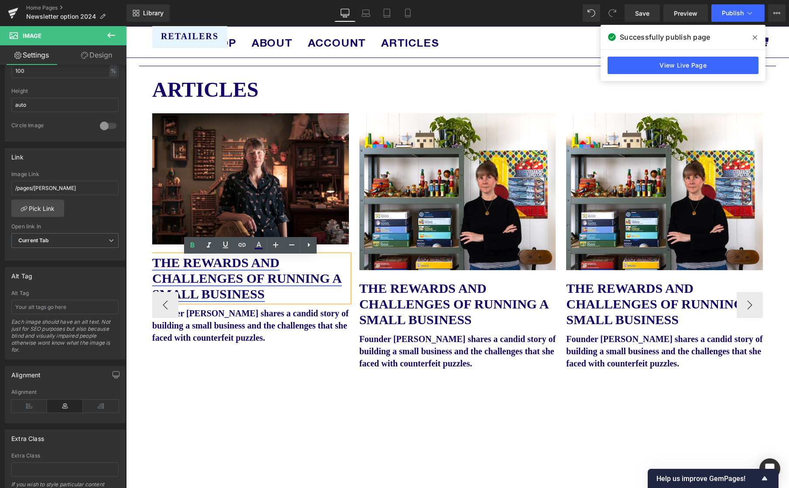
click at [224, 282] on link "THE REWARDS AND CHALLENGES OF RUNNING A SMALL BUSINESS" at bounding box center [247, 279] width 190 height 46
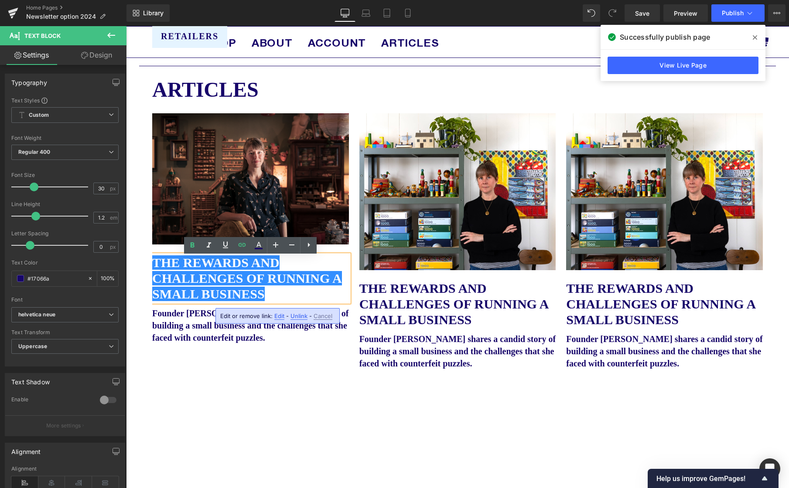
click at [297, 317] on span "Unlink" at bounding box center [298, 316] width 17 height 7
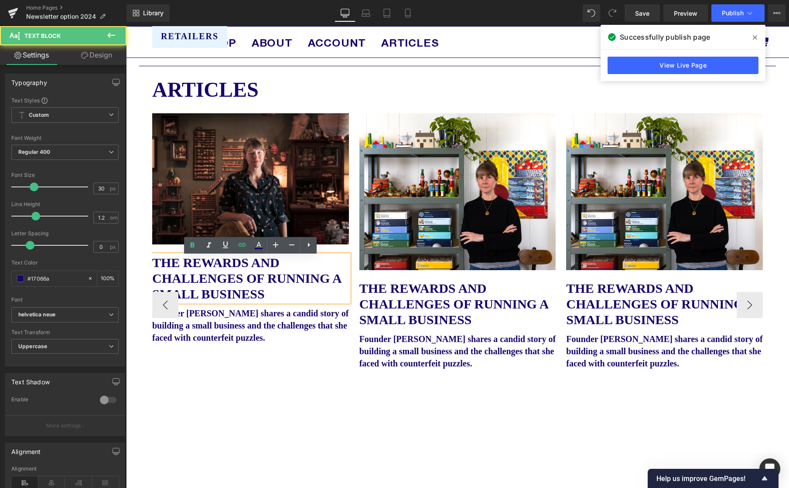
click at [275, 295] on p "THE REWARDS AND CHALLENGES OF RUNNING A SMALL BUSINESS" at bounding box center [250, 278] width 197 height 47
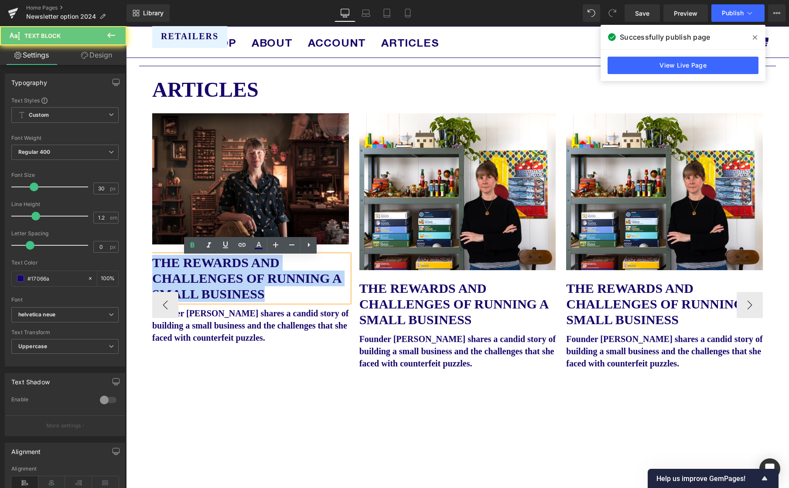
click at [275, 295] on p "THE REWARDS AND CHALLENGES OF RUNNING A SMALL BUSINESS" at bounding box center [250, 278] width 197 height 47
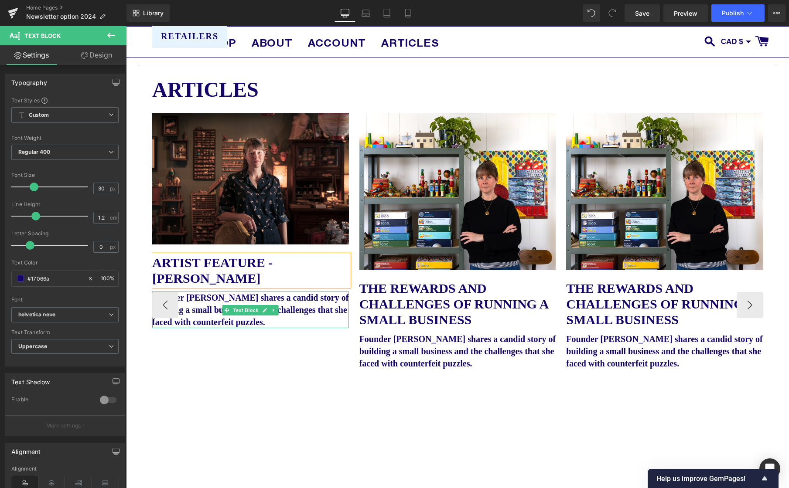
click at [302, 324] on b "Founder [PERSON_NAME] shares a candid story of building a small business and th…" at bounding box center [250, 310] width 196 height 34
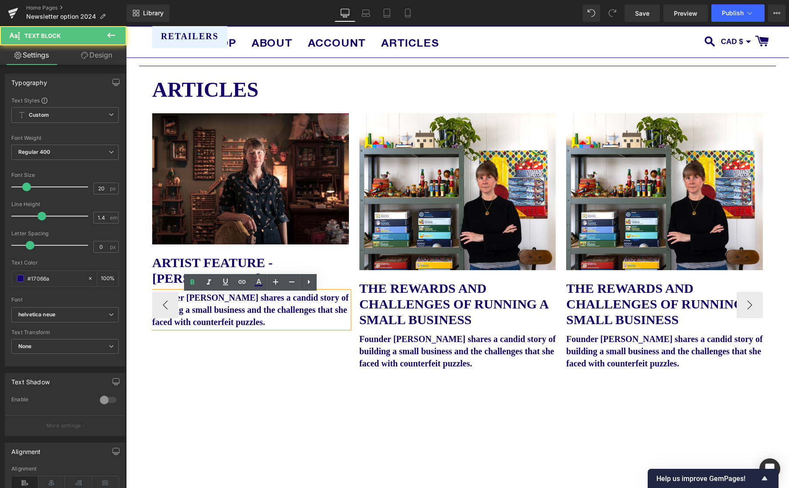
click at [267, 325] on b "Founder [PERSON_NAME] shares a candid story of building a small business and th…" at bounding box center [250, 310] width 196 height 34
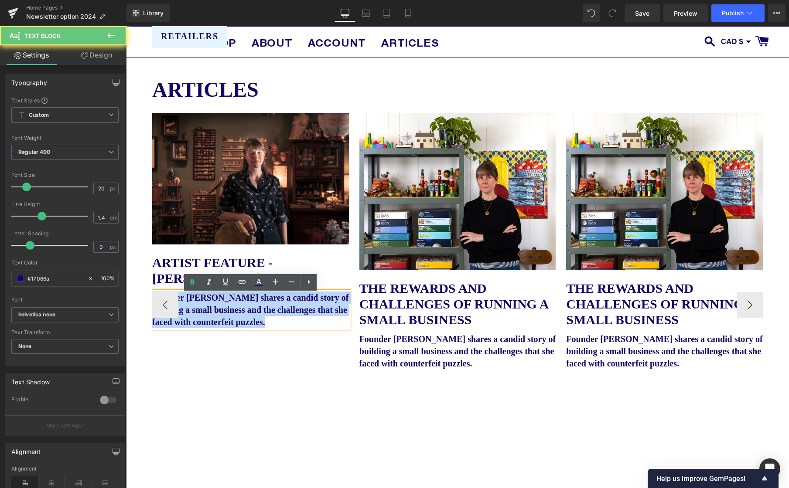
click at [267, 325] on b "Founder [PERSON_NAME] shares a candid story of building a small business and th…" at bounding box center [250, 310] width 196 height 34
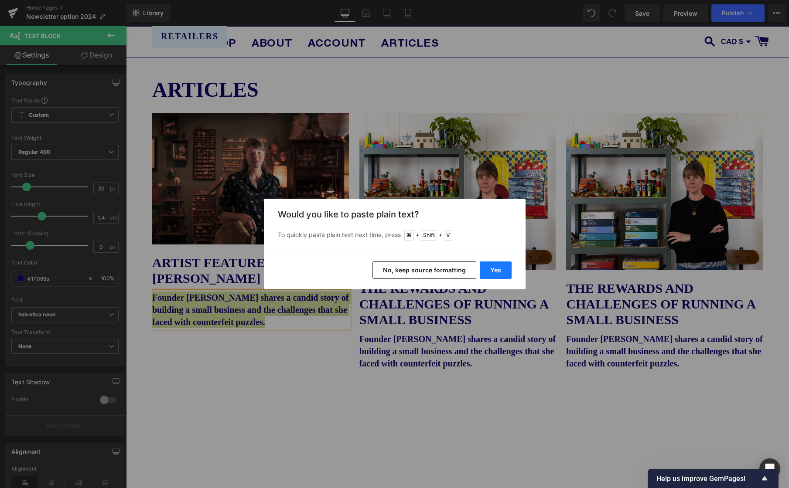
click at [494, 268] on button "Yes" at bounding box center [496, 270] width 32 height 17
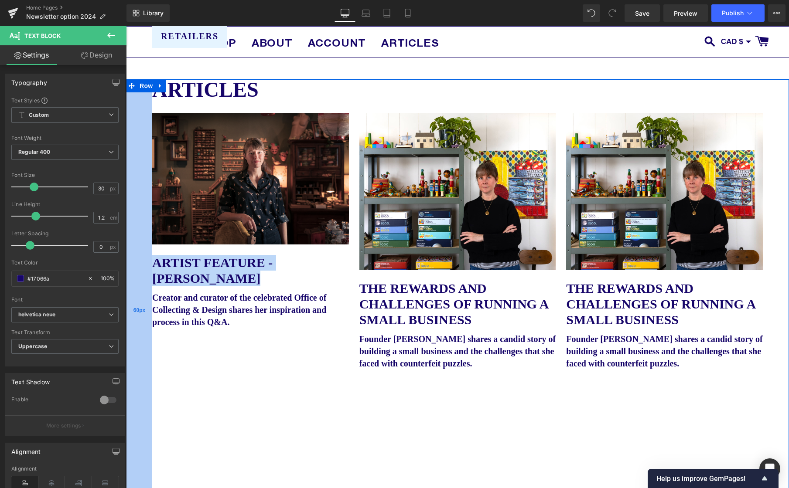
drag, startPoint x: 201, startPoint y: 282, endPoint x: 151, endPoint y: 262, distance: 53.8
click at [151, 262] on div "ARTICLES Text Block Image ARTIST FEATURE - JESSICA ORECK Text Block Creator and…" at bounding box center [457, 310] width 663 height 462
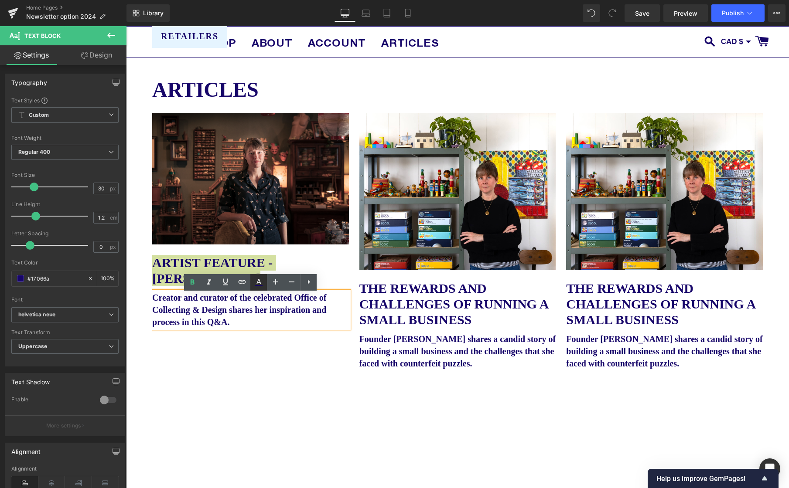
drag, startPoint x: 244, startPoint y: 282, endPoint x: 265, endPoint y: 286, distance: 21.3
click at [244, 282] on icon at bounding box center [242, 282] width 10 height 10
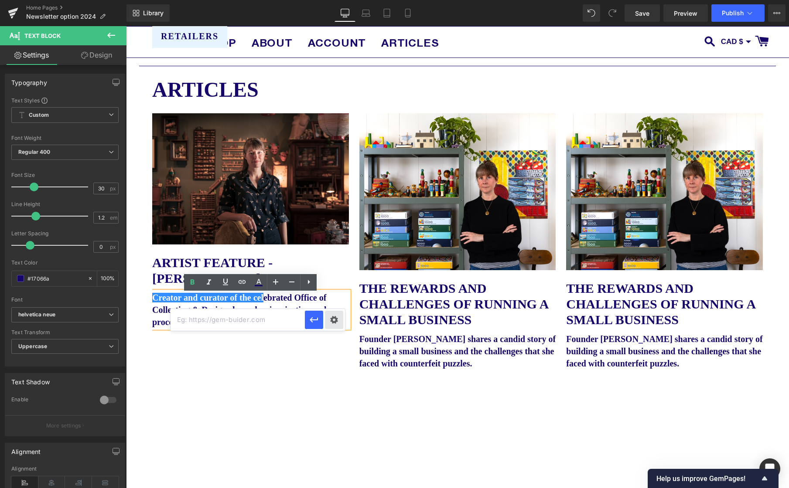
click at [332, 0] on div "Text Color Highlight Color #333333 Edit or remove link: Edit - Unlink - Cancel" at bounding box center [394, 0] width 789 height 0
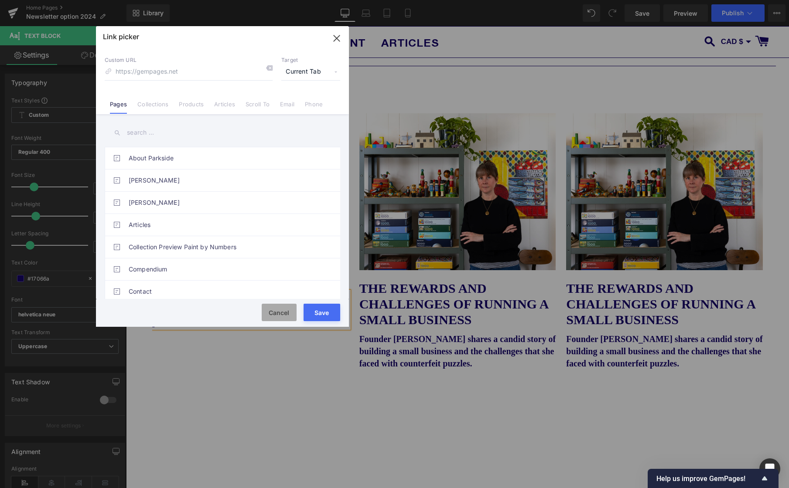
click at [277, 310] on button "Cancel" at bounding box center [279, 312] width 35 height 17
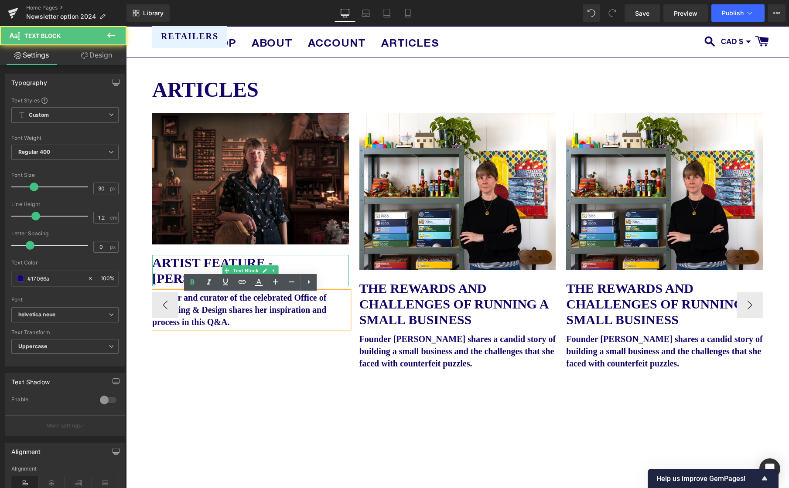
click at [259, 262] on b "ARTIST FEATURE - JESSICA ORECK" at bounding box center [212, 271] width 120 height 30
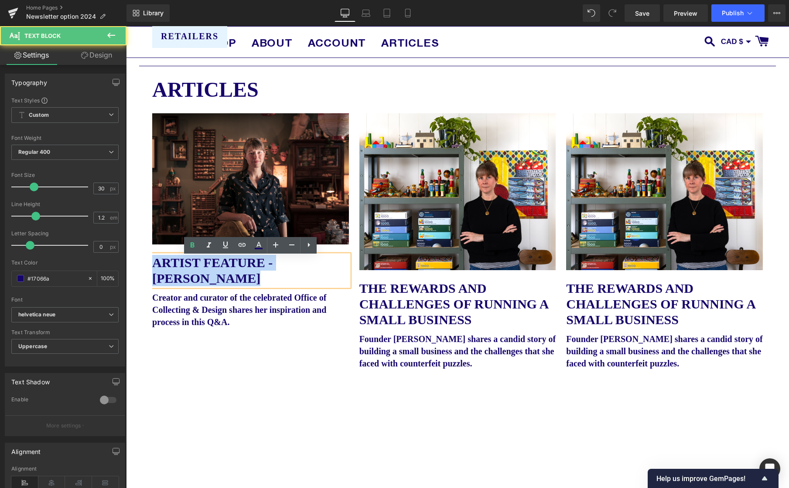
drag, startPoint x: 199, startPoint y: 283, endPoint x: 144, endPoint y: 263, distance: 58.6
click at [144, 263] on div "ARTICLES Text Block Image ARTIST FEATURE - JESSICA ORECK Text Block Creator and…" at bounding box center [457, 310] width 663 height 462
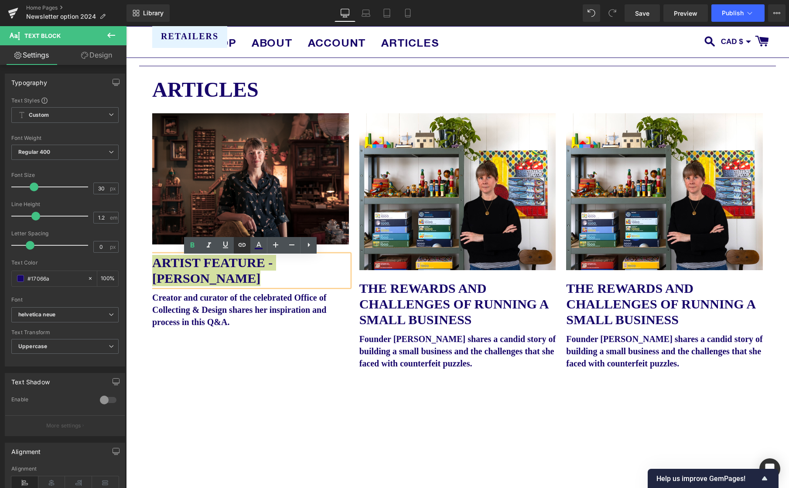
click at [244, 246] on icon at bounding box center [242, 244] width 7 height 3
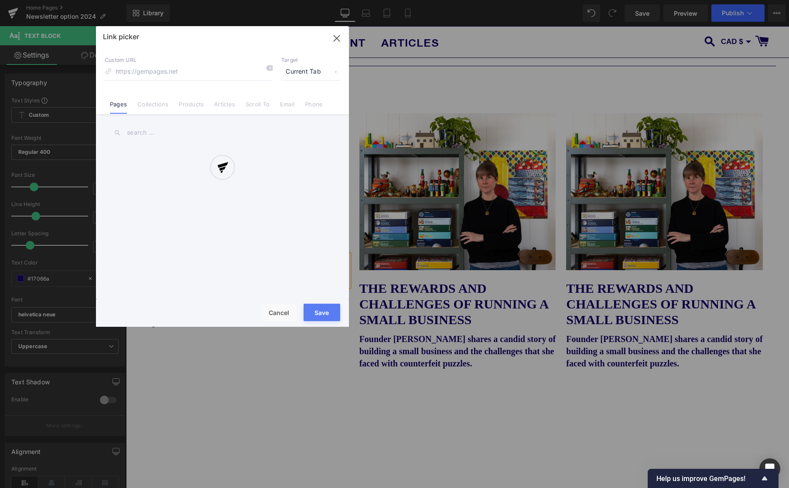
click at [338, 0] on div "Text Color Highlight Color #333333 Edit or remove link: Edit - Unlink - Cancel …" at bounding box center [394, 0] width 789 height 0
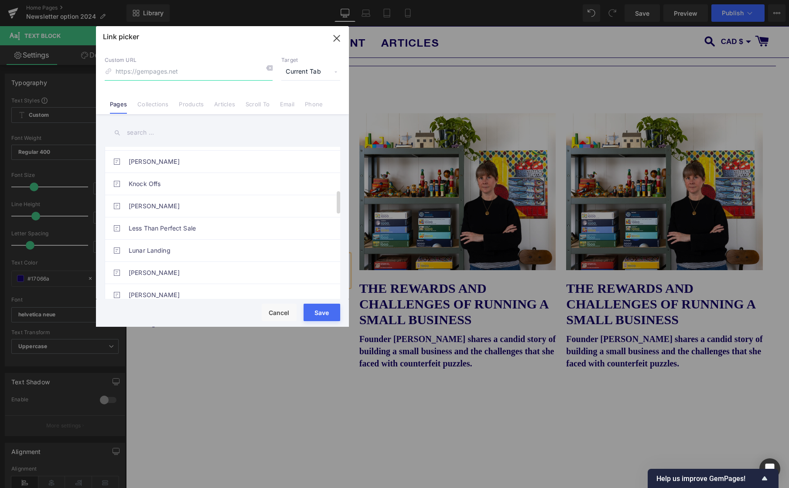
scroll to position [289, 0]
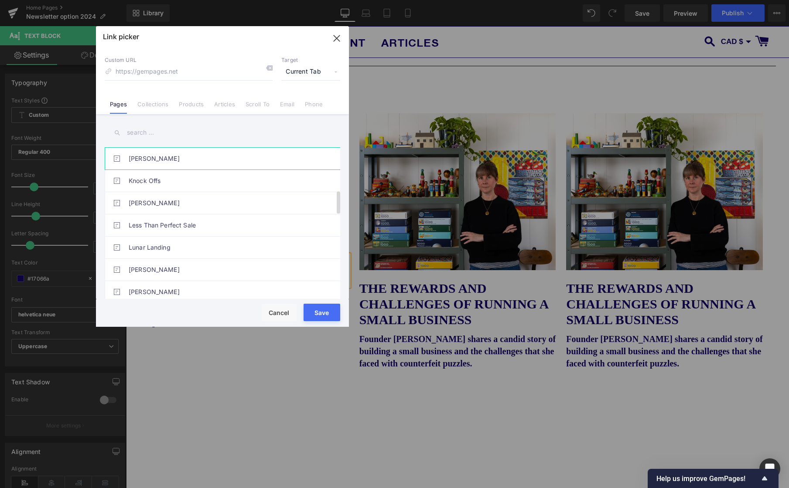
click at [162, 159] on link "[PERSON_NAME]" at bounding box center [225, 159] width 192 height 22
type input "/pages/jessica-oreck"
click at [324, 314] on button "Save" at bounding box center [321, 312] width 37 height 17
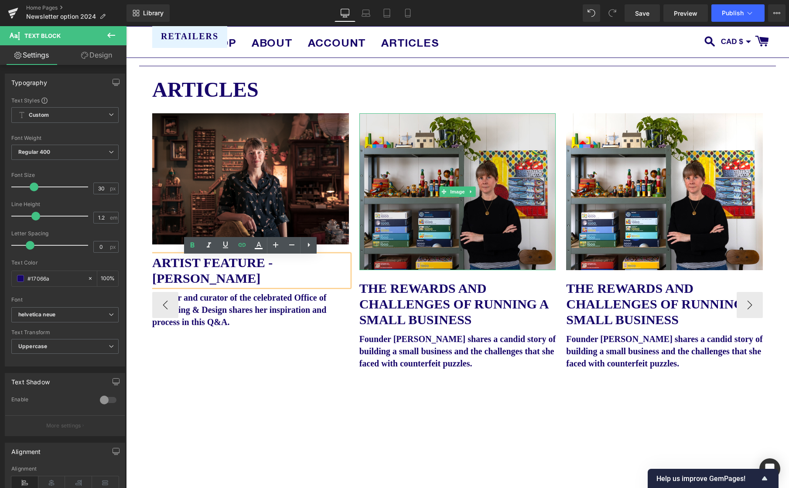
click at [495, 168] on img at bounding box center [457, 191] width 197 height 157
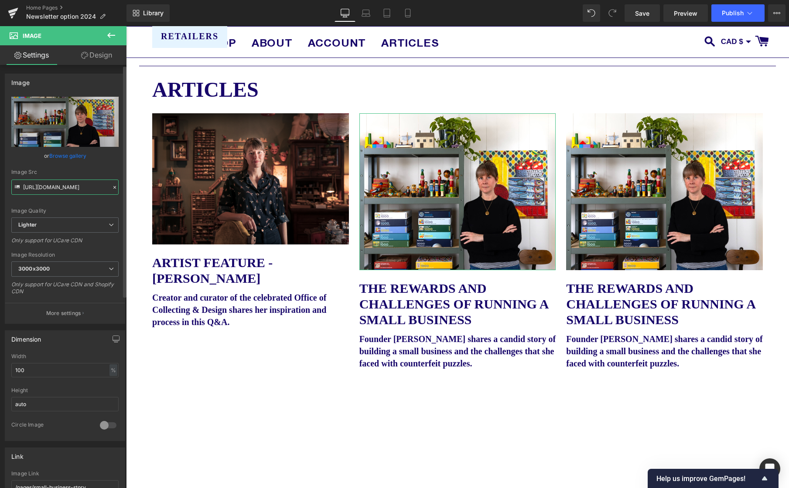
click at [54, 182] on input "[URL][DOMAIN_NAME]" at bounding box center [64, 187] width 107 height 15
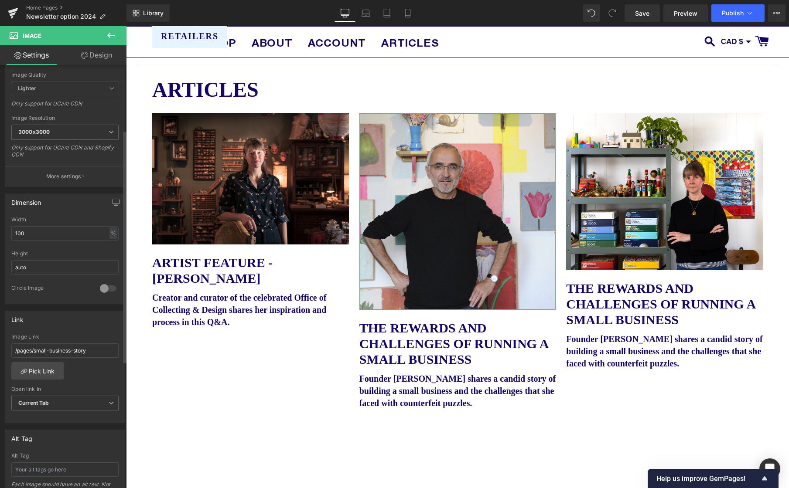
scroll to position [145, 0]
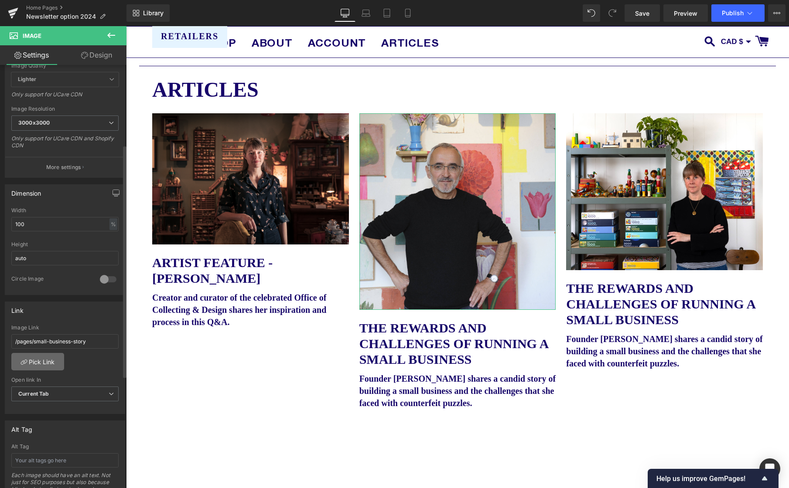
type input "https://cdn.shopify.com/s/files/1/0046/1783/0472/files/Martin_Jarrie_3000x3000.…"
click at [45, 361] on link "Pick Link" at bounding box center [37, 361] width 53 height 17
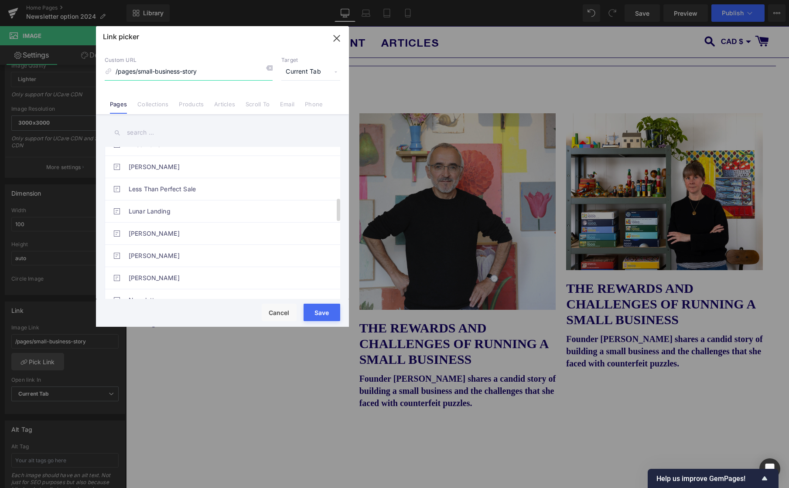
scroll to position [355, 0]
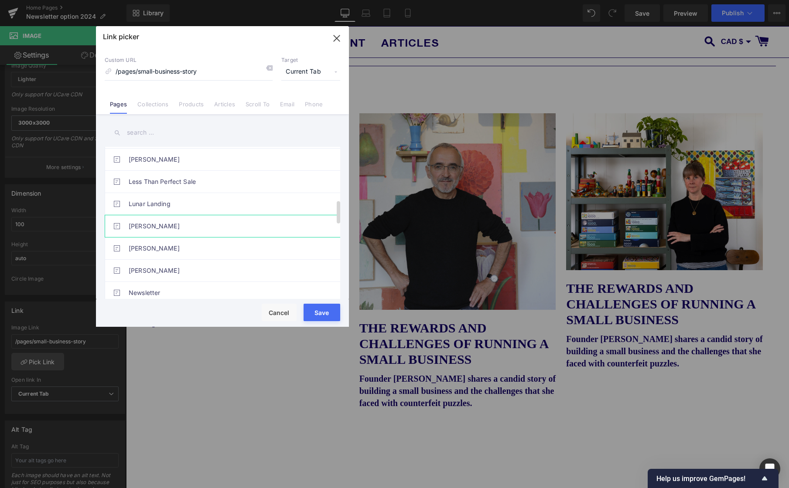
click at [153, 224] on link "[PERSON_NAME]" at bounding box center [225, 226] width 192 height 22
type input "/pages/martin-jarrie"
click at [330, 316] on button "Save" at bounding box center [321, 312] width 37 height 17
type input "/pages/martin-jarrie"
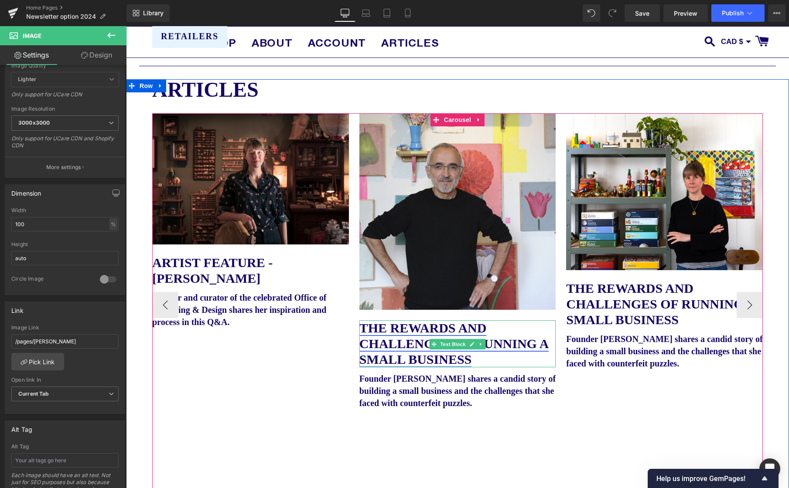
click at [472, 346] on icon at bounding box center [472, 344] width 4 height 4
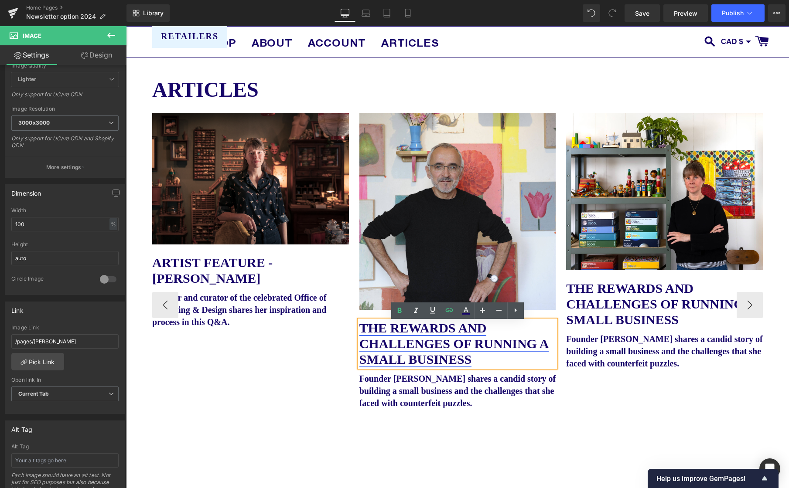
click at [453, 363] on link "THE REWARDS AND CHALLENGES OF RUNNING A SMALL BUSINESS" at bounding box center [454, 344] width 190 height 46
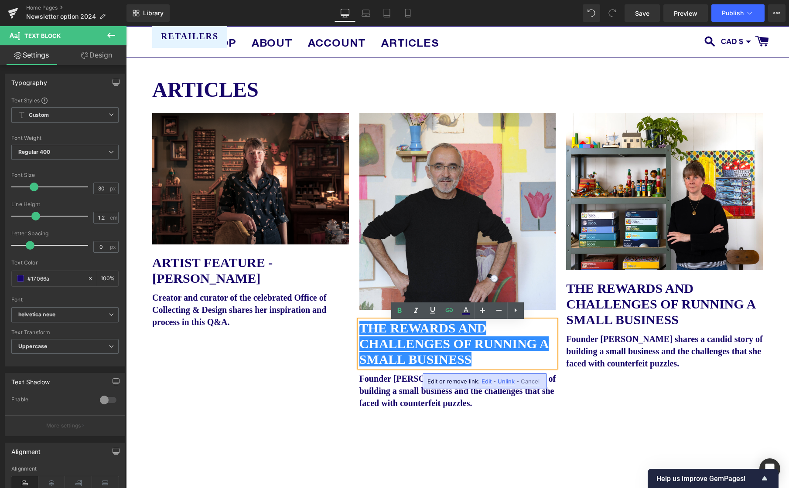
click at [505, 384] on span "Unlink" at bounding box center [506, 381] width 17 height 7
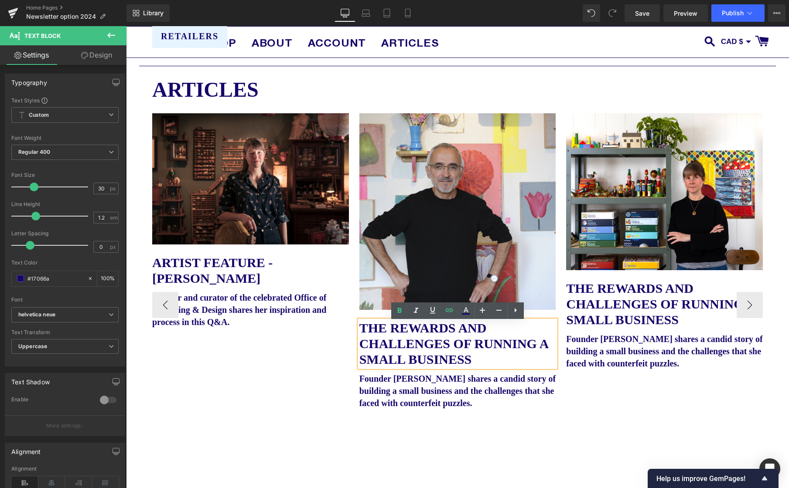
click at [484, 365] on p "THE REWARDS AND CHALLENGES OF RUNNING A SMALL BUSINESS" at bounding box center [457, 344] width 197 height 47
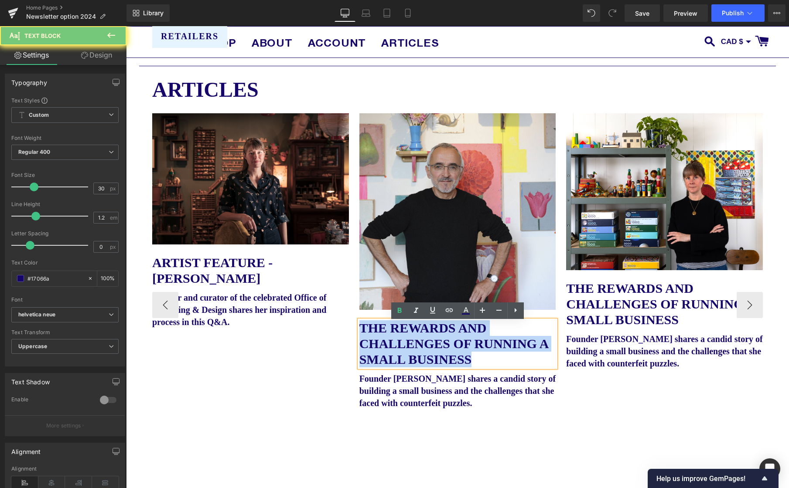
click at [484, 365] on p "THE REWARDS AND CHALLENGES OF RUNNING A SMALL BUSINESS" at bounding box center [457, 344] width 197 height 47
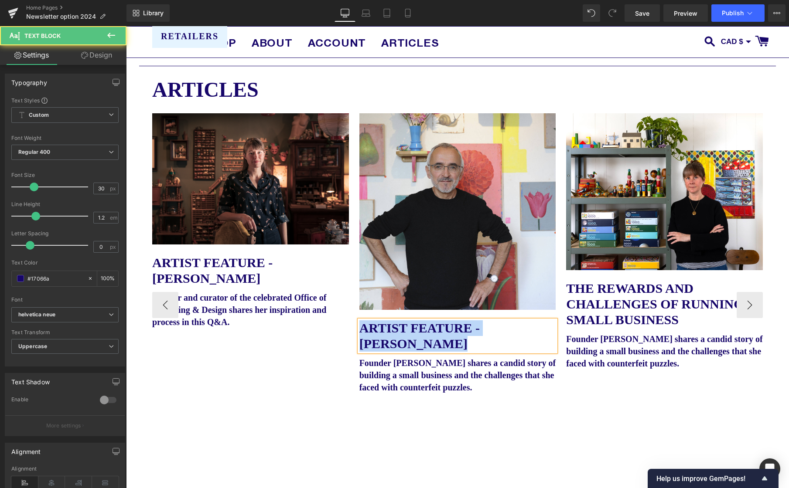
drag, startPoint x: 406, startPoint y: 348, endPoint x: 360, endPoint y: 332, distance: 49.1
click at [360, 332] on p "ARTIST FEATURE - MARTIN JARRIE" at bounding box center [457, 336] width 197 height 31
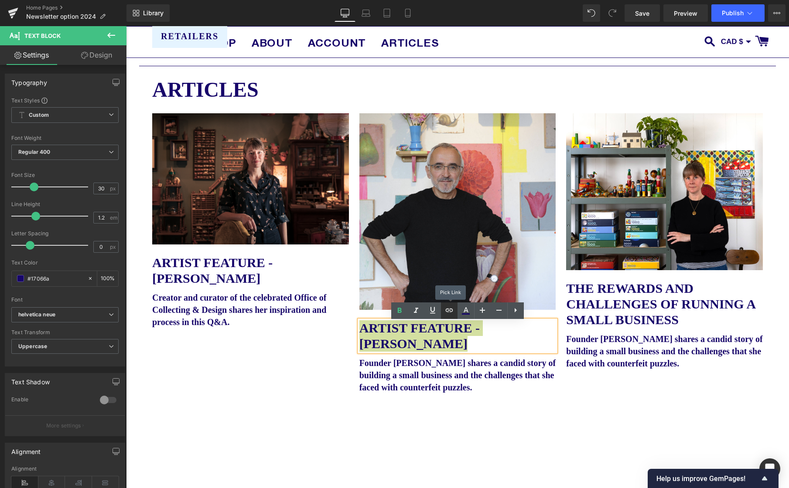
click at [445, 308] on icon at bounding box center [449, 310] width 10 height 10
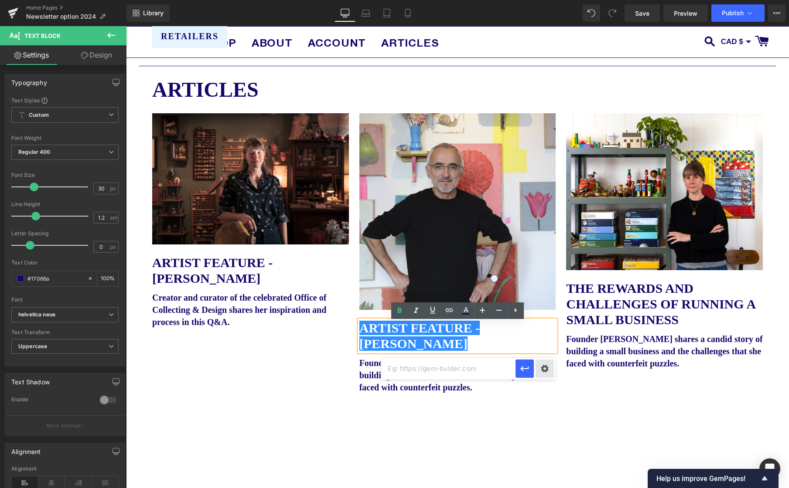
click at [543, 0] on div "Text Color Highlight Color #333333 Edit or remove link: Edit - Unlink - Cancel" at bounding box center [394, 0] width 789 height 0
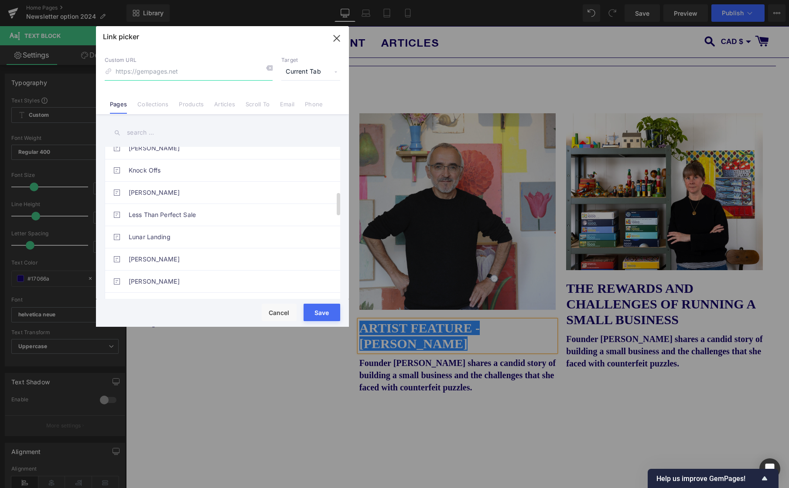
scroll to position [303, 0]
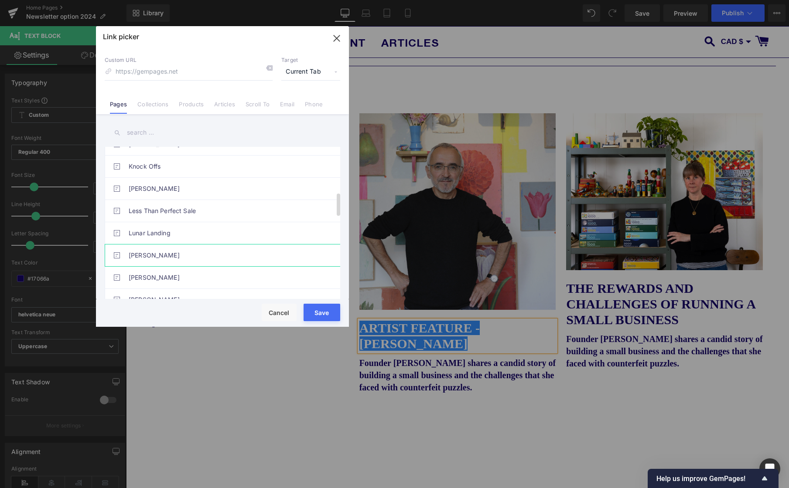
click at [139, 255] on link "[PERSON_NAME]" at bounding box center [225, 256] width 192 height 22
type input "/pages/martin-jarrie"
click at [318, 312] on button "Save" at bounding box center [321, 312] width 37 height 17
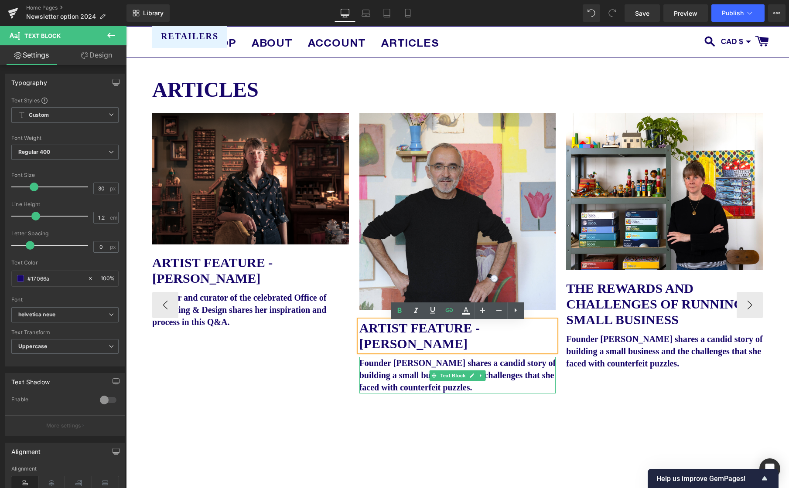
click at [469, 378] on icon at bounding box center [471, 375] width 5 height 5
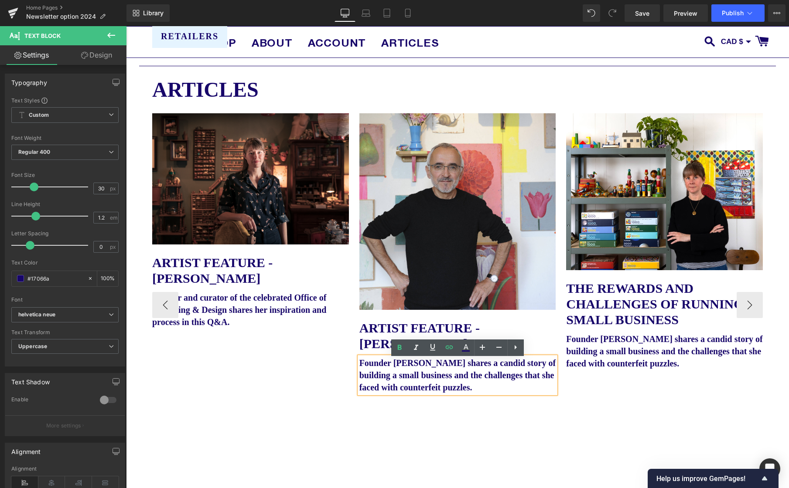
click at [490, 383] on b "Founder [PERSON_NAME] shares a candid story of building a small business and th…" at bounding box center [457, 375] width 196 height 34
click at [489, 384] on p "Founder [PERSON_NAME] shares a candid story of building a small business and th…" at bounding box center [457, 375] width 197 height 37
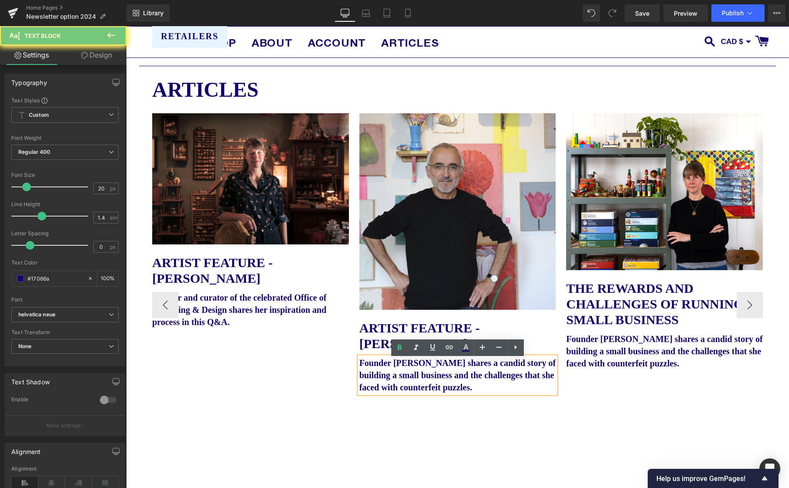
click at [488, 384] on p "Founder [PERSON_NAME] shares a candid story of building a small business and th…" at bounding box center [457, 375] width 197 height 37
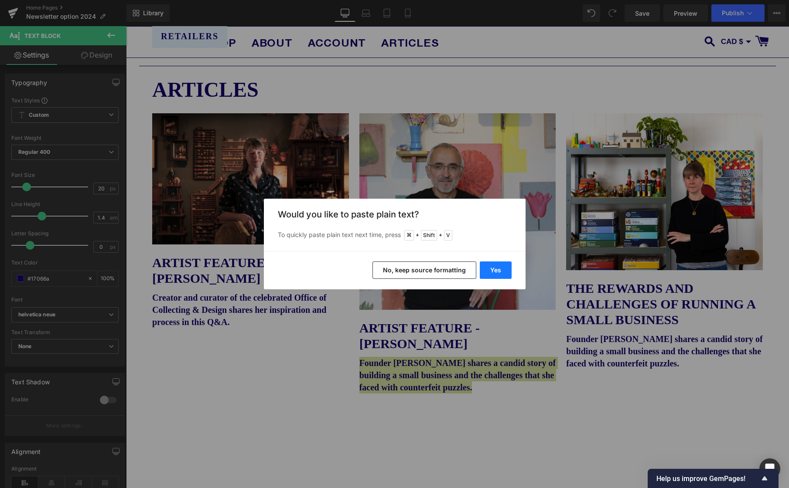
click at [499, 266] on button "Yes" at bounding box center [496, 270] width 32 height 17
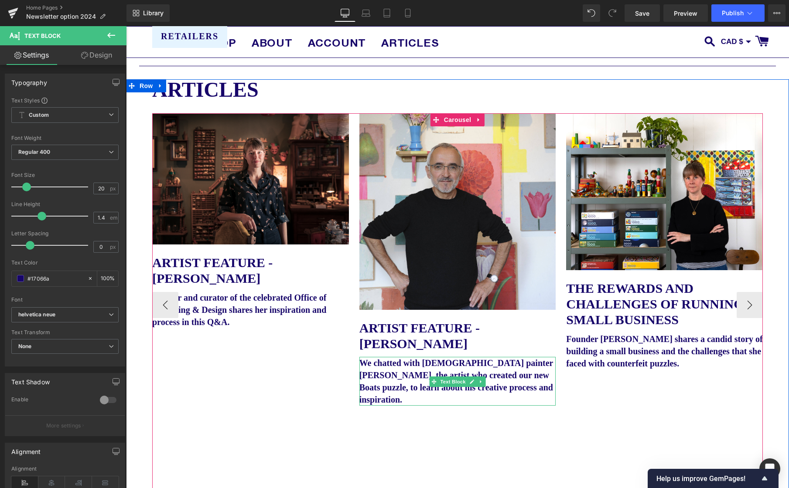
click at [500, 379] on b "We chatted with French painter Martin Jarrie, the artist who created our new Bo…" at bounding box center [456, 381] width 194 height 46
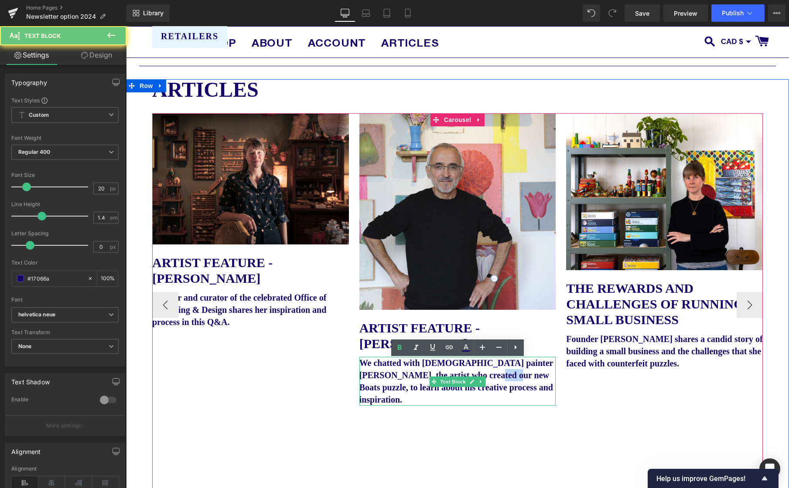
click at [500, 379] on b "We chatted with French painter Martin Jarrie, the artist who created our new Bo…" at bounding box center [456, 381] width 194 height 46
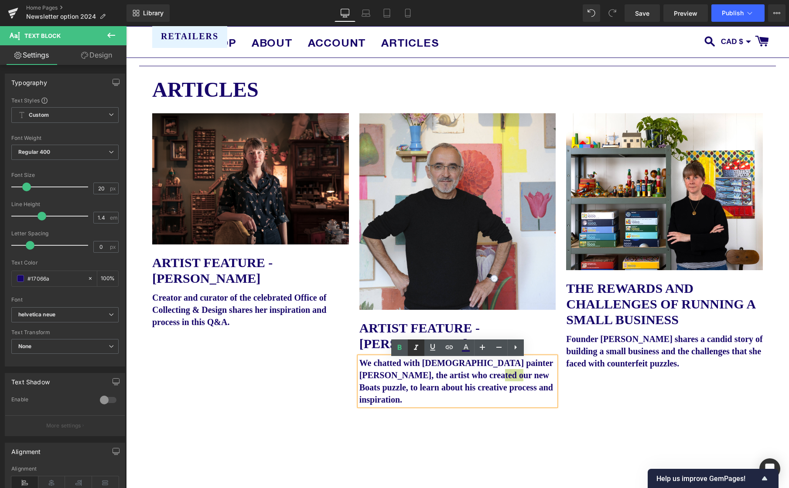
click at [416, 348] on icon at bounding box center [416, 347] width 4 height 5
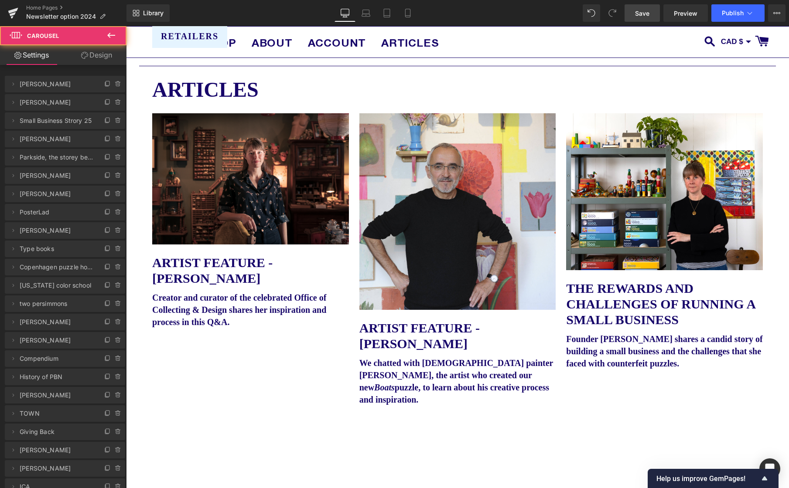
click at [638, 13] on span "Save" at bounding box center [642, 13] width 14 height 9
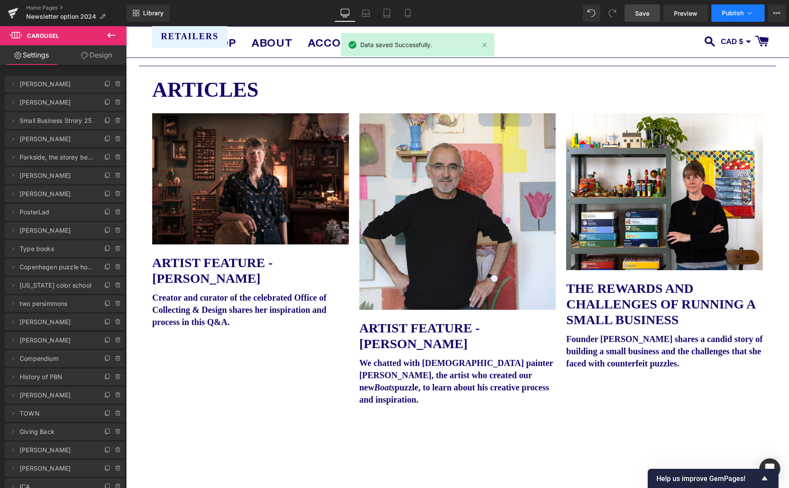
click at [738, 11] on span "Publish" at bounding box center [733, 13] width 22 height 7
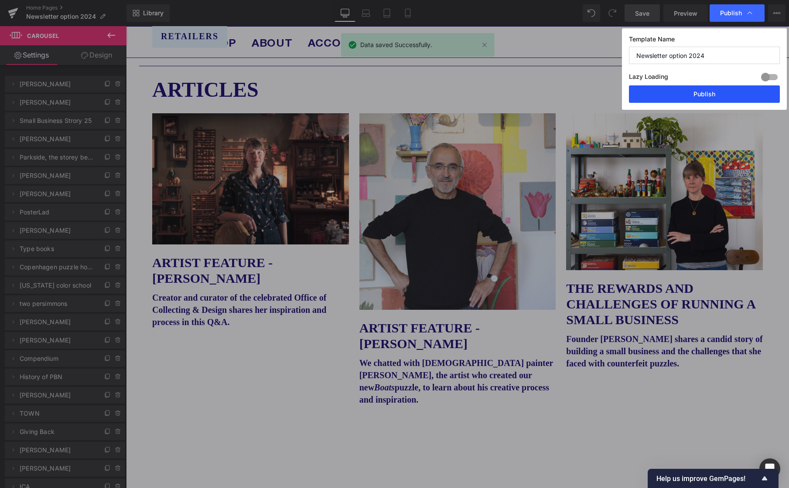
drag, startPoint x: 708, startPoint y: 96, endPoint x: 656, endPoint y: 68, distance: 58.9
click at [708, 96] on button "Publish" at bounding box center [704, 93] width 151 height 17
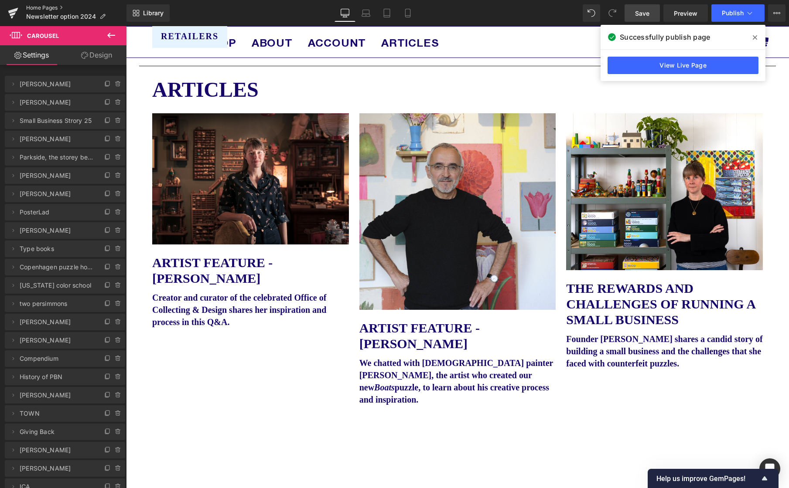
click at [39, 5] on link "Home Pages" at bounding box center [76, 7] width 100 height 7
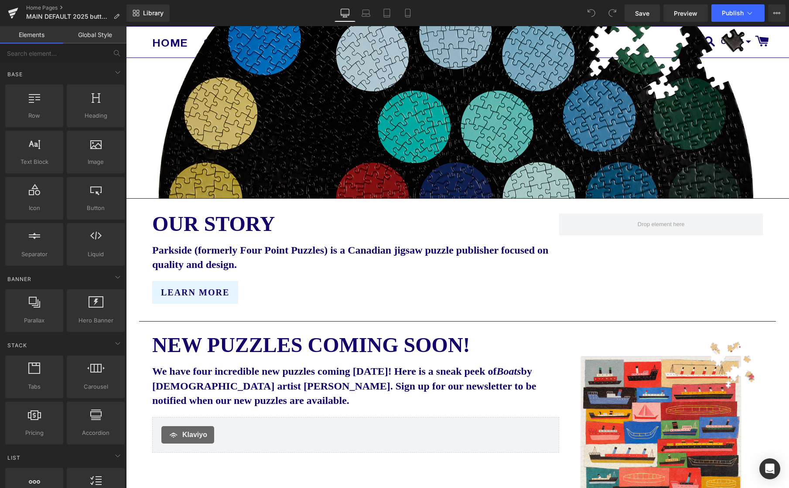
scroll to position [332, 0]
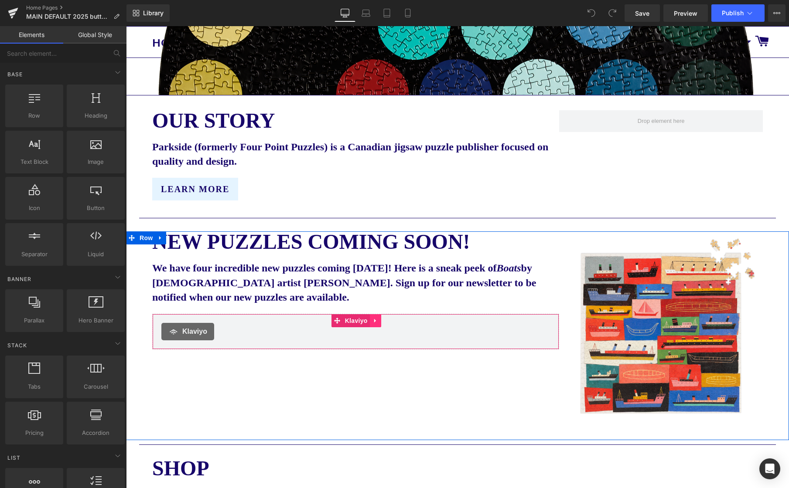
click at [377, 324] on icon at bounding box center [375, 320] width 6 height 7
drag, startPoint x: 379, startPoint y: 324, endPoint x: 387, endPoint y: 325, distance: 7.6
click at [379, 324] on icon at bounding box center [381, 321] width 6 height 6
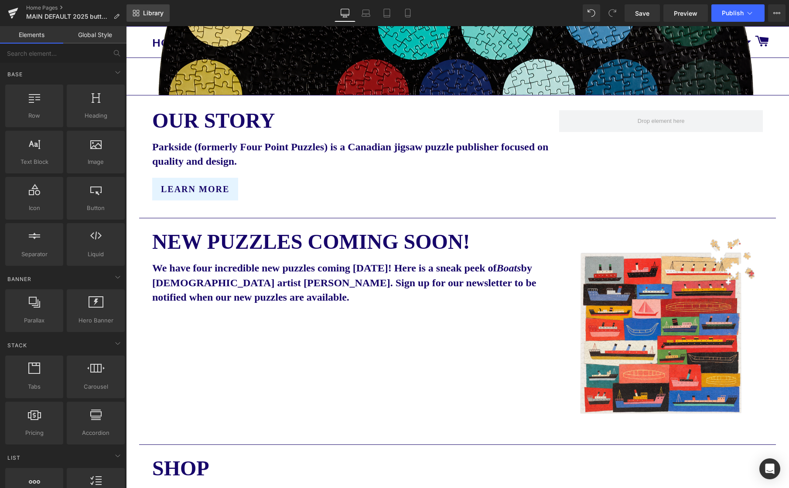
click at [151, 15] on span "Library" at bounding box center [153, 13] width 20 height 8
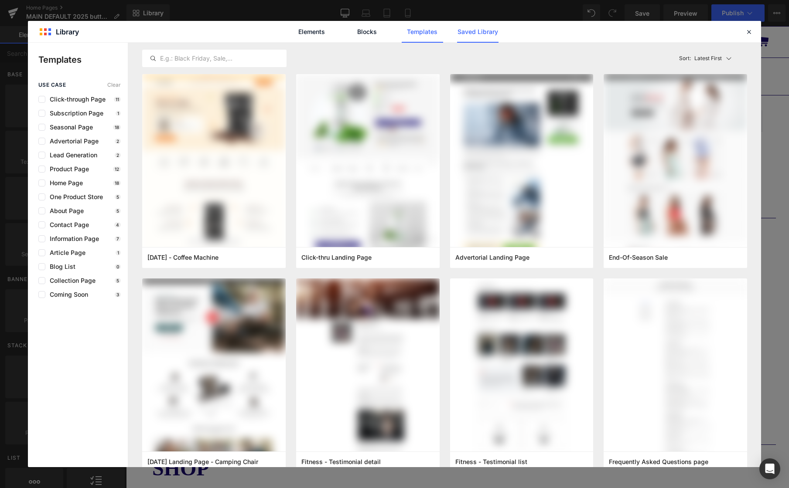
click at [475, 31] on link "Saved Library" at bounding box center [477, 32] width 41 height 22
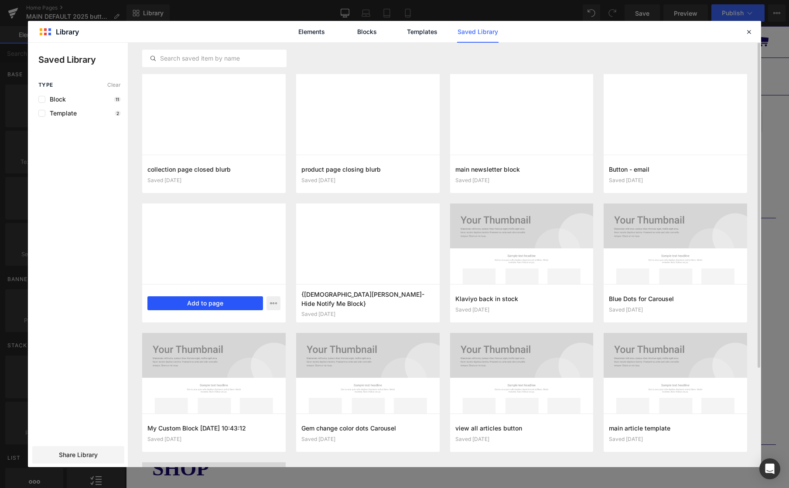
click at [210, 305] on button "Add to page" at bounding box center [205, 304] width 116 height 14
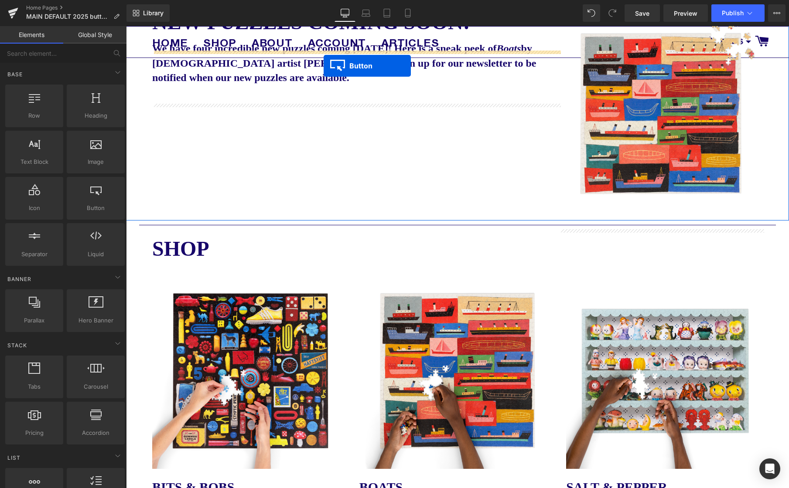
scroll to position [543, 0]
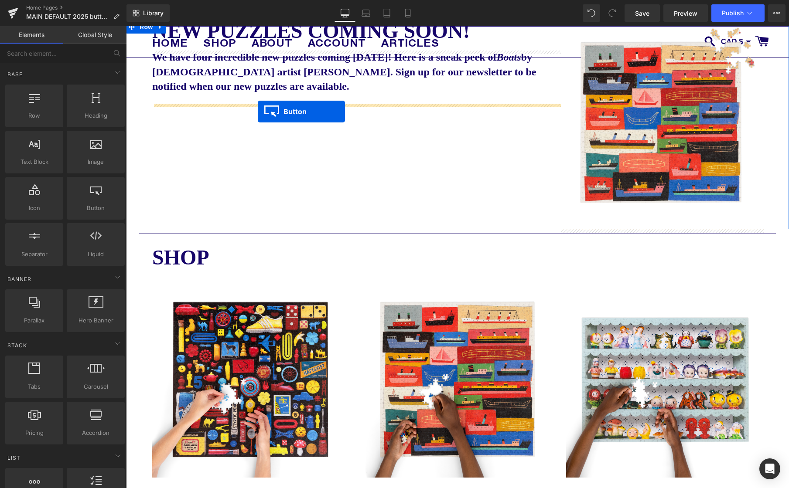
drag, startPoint x: 158, startPoint y: 361, endPoint x: 258, endPoint y: 112, distance: 268.7
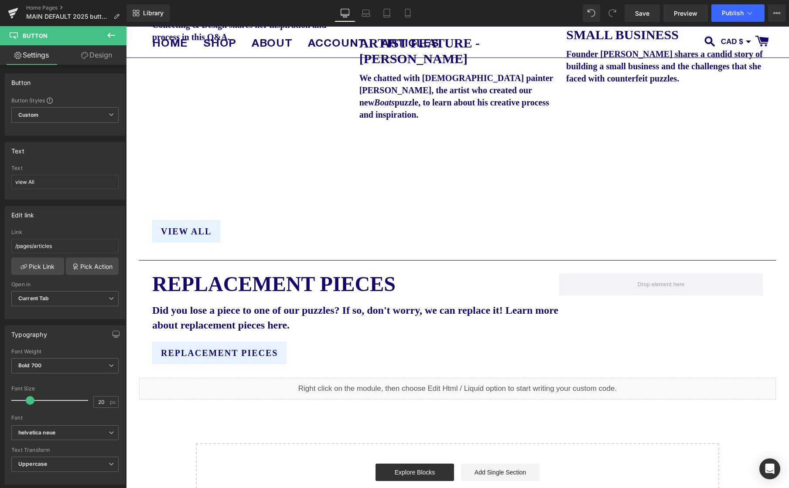
scroll to position [1770, 0]
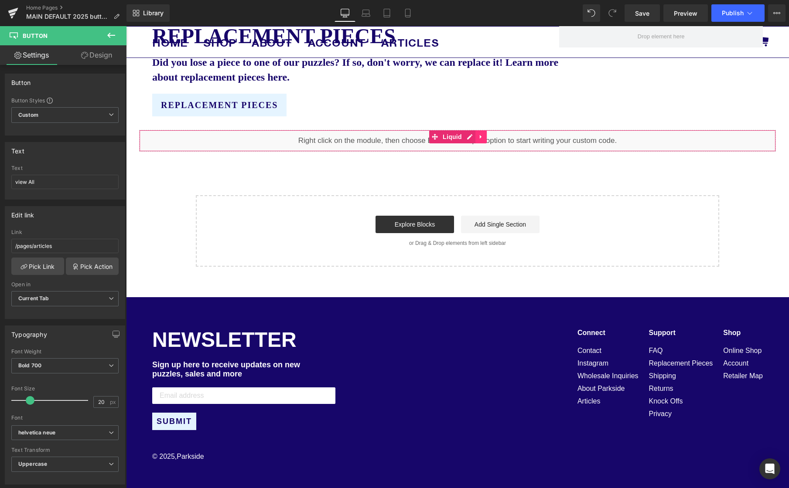
click at [481, 136] on icon at bounding box center [481, 137] width 6 height 7
click at [481, 136] on link at bounding box center [486, 136] width 11 height 13
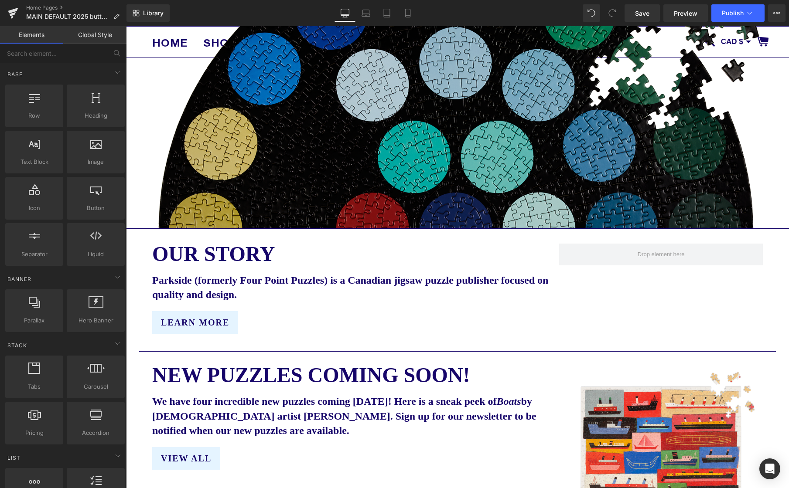
scroll to position [356, 0]
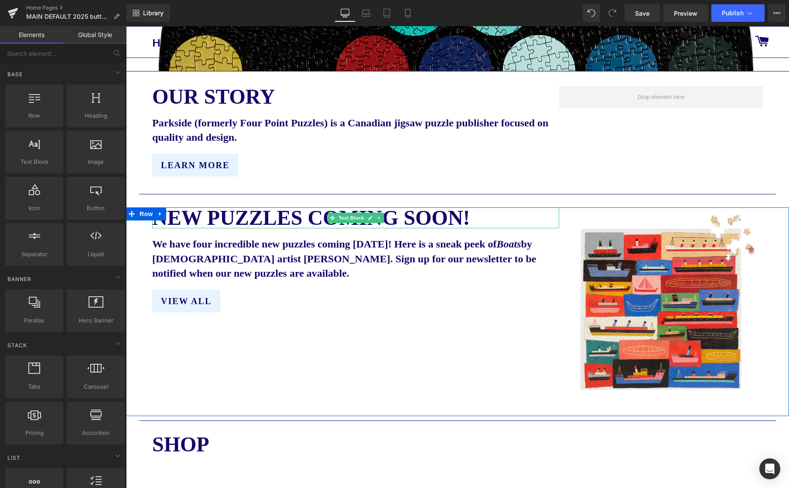
click at [295, 217] on b "New puzzles coming soon!" at bounding box center [311, 217] width 318 height 23
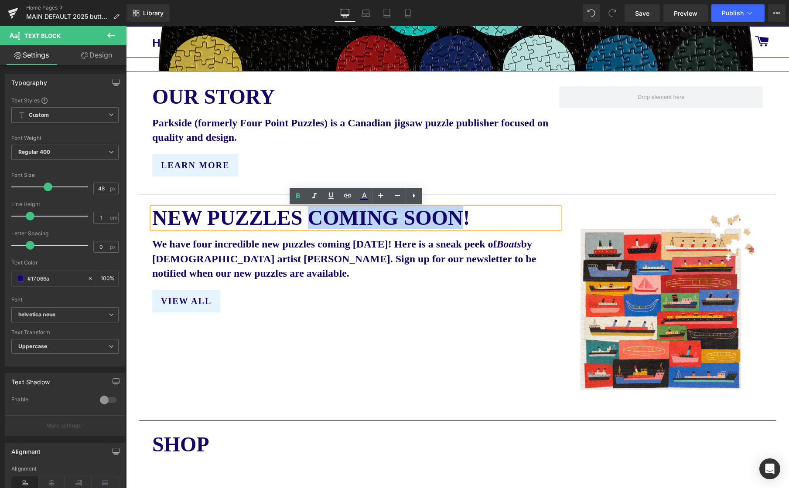
drag, startPoint x: 314, startPoint y: 221, endPoint x: 465, endPoint y: 219, distance: 151.8
click at [465, 219] on b "New puzzles coming soon!" at bounding box center [311, 217] width 318 height 23
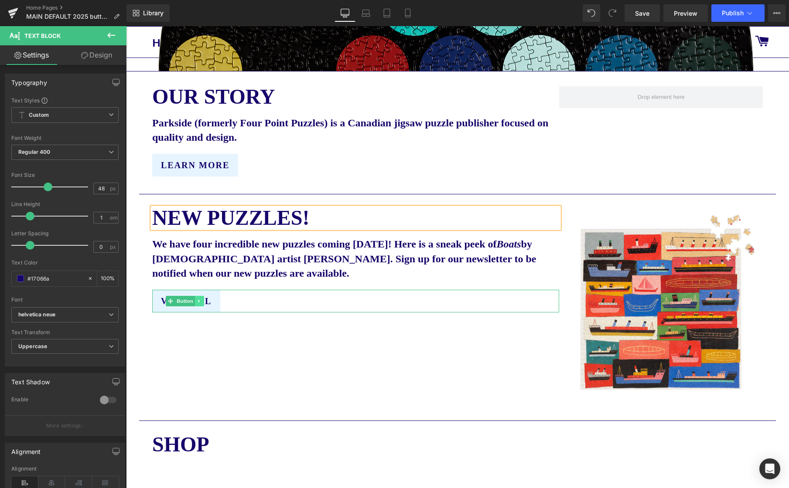
click at [198, 303] on icon at bounding box center [198, 301] width 1 height 3
drag, startPoint x: 259, startPoint y: 303, endPoint x: 239, endPoint y: 303, distance: 20.1
click at [258, 302] on div "view All" at bounding box center [355, 301] width 407 height 23
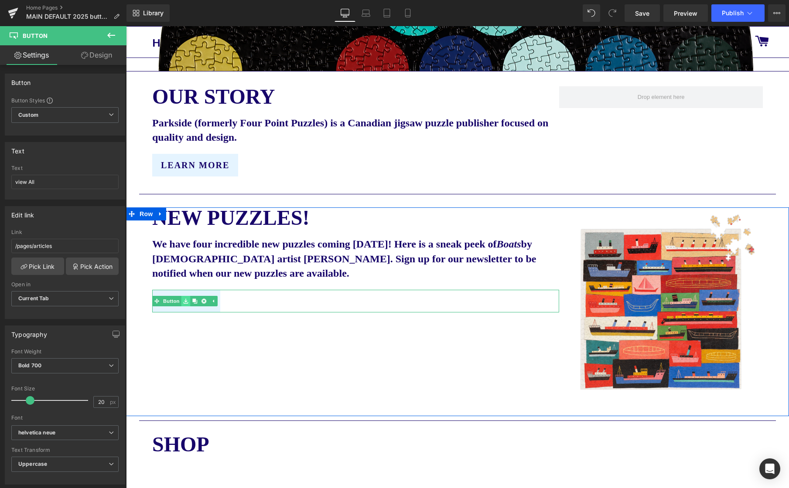
click at [190, 305] on link at bounding box center [194, 301] width 9 height 10
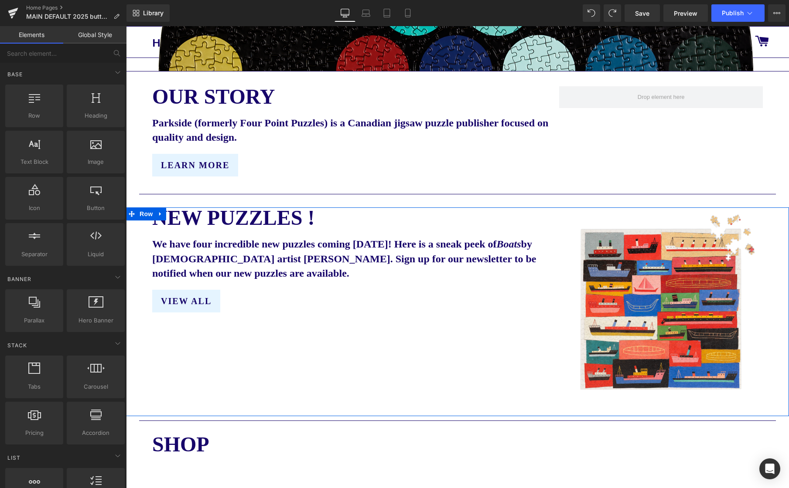
click at [250, 333] on div "New puzzles ! Text Block We have four incredible new puzzles coming October 16t…" at bounding box center [355, 312] width 407 height 209
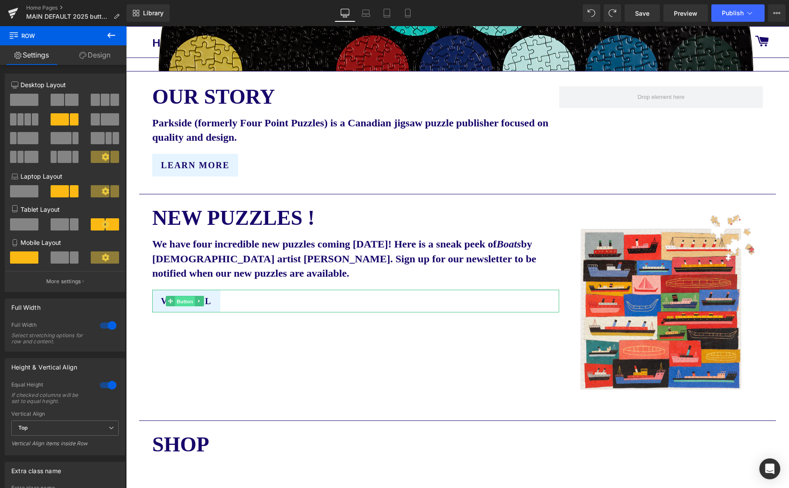
click at [169, 303] on link "Button" at bounding box center [180, 301] width 29 height 10
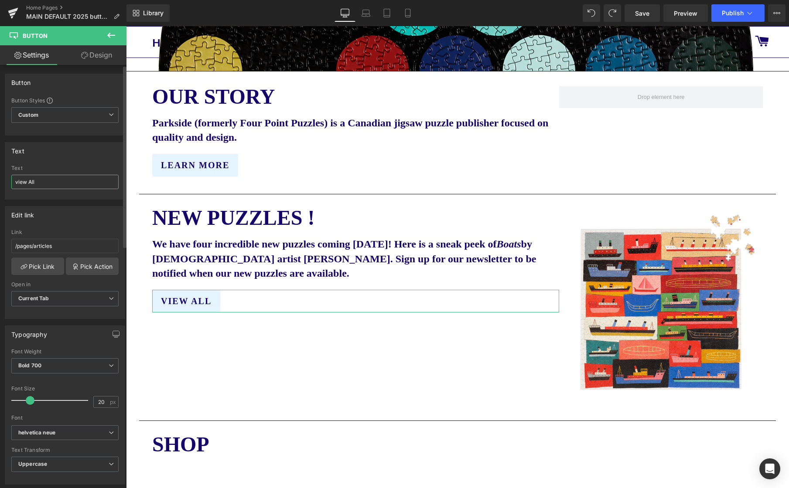
click at [54, 181] on input "view All" at bounding box center [64, 182] width 107 height 14
type input "SHOP NEW PUZZLES"
click at [32, 266] on link "Pick Link" at bounding box center [37, 266] width 53 height 17
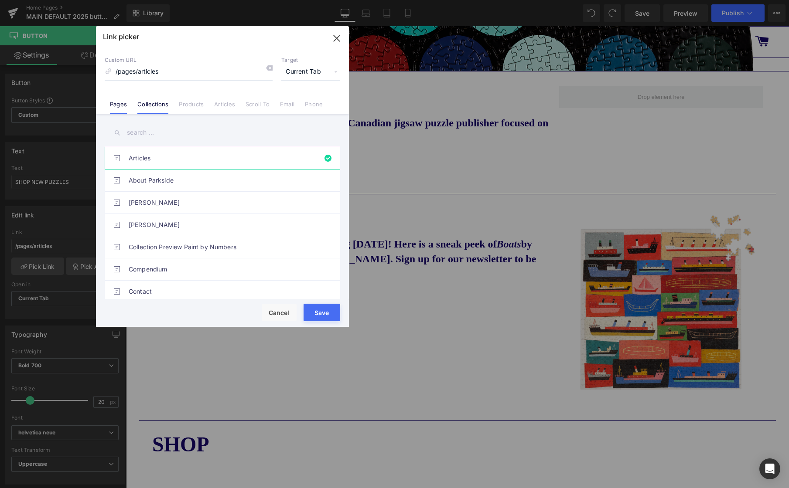
click at [157, 105] on link "Collections" at bounding box center [152, 107] width 31 height 13
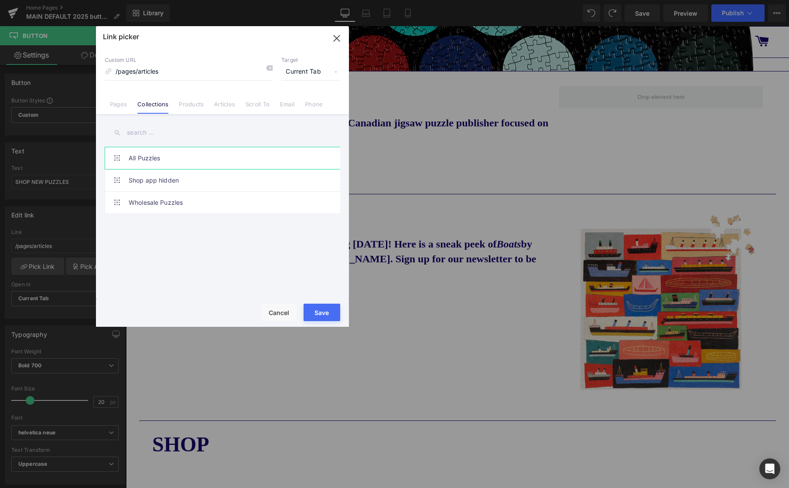
click at [140, 160] on link "All Puzzles" at bounding box center [225, 158] width 192 height 22
click at [324, 310] on button "Save" at bounding box center [321, 312] width 37 height 17
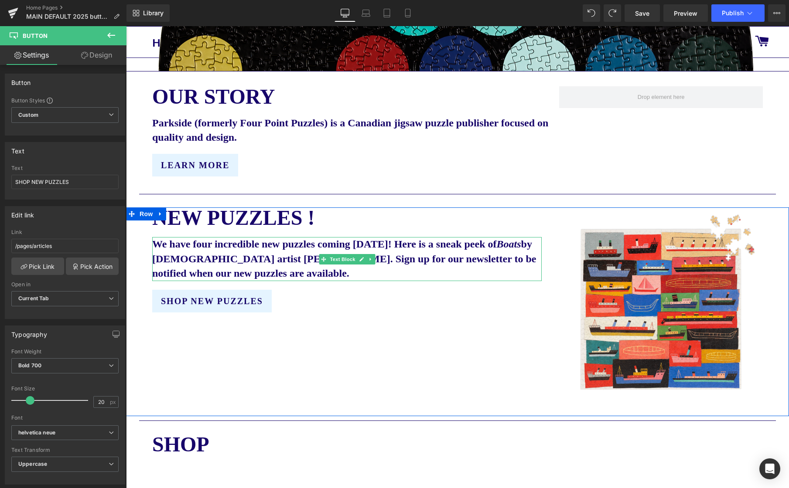
click at [251, 263] on b "We have four incredible new puzzles coming October 16th! Here is a sneak peek o…" at bounding box center [344, 259] width 384 height 41
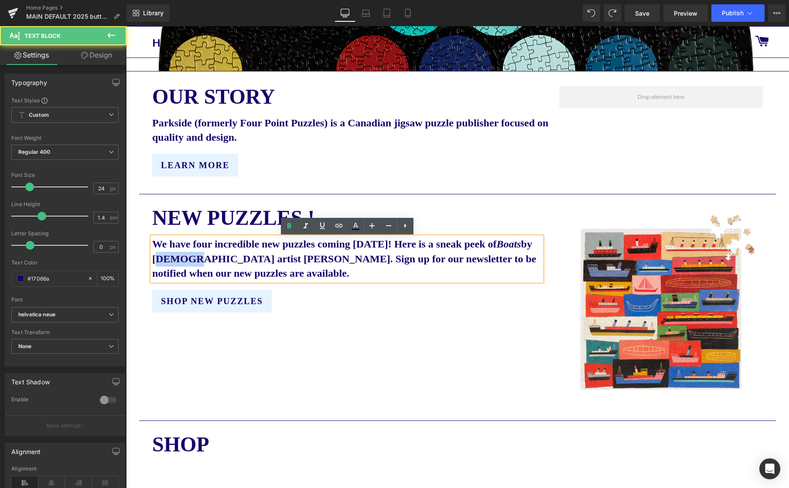
click at [251, 263] on b "We have four incredible new puzzles coming October 16th! Here is a sneak peek o…" at bounding box center [344, 259] width 384 height 41
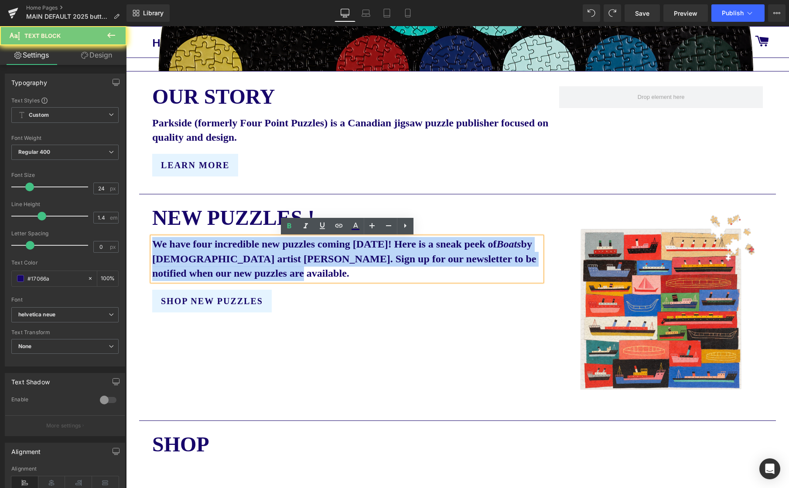
click at [251, 263] on b "We have four incredible new puzzles coming October 16th! Here is a sneak peek o…" at bounding box center [344, 259] width 384 height 41
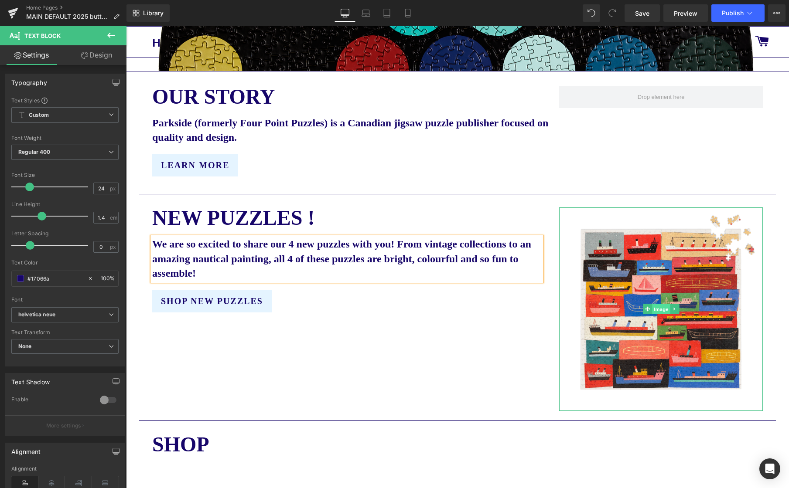
click at [659, 311] on span "Image" at bounding box center [661, 309] width 18 height 10
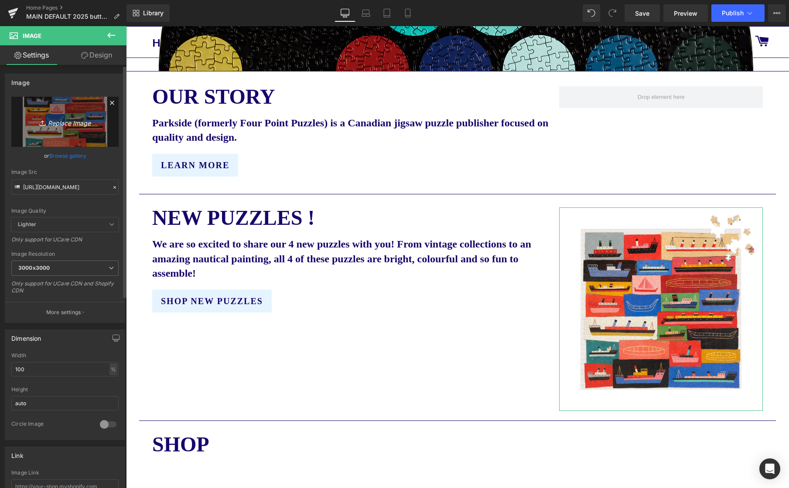
click at [68, 127] on icon "Replace Image" at bounding box center [65, 121] width 70 height 11
click at [75, 189] on input "https://cdn.shopify.com/s/files/1/0046/1783/0472/files/Parkside_Boats_2_transpa…" at bounding box center [64, 187] width 107 height 15
paste input "4_Fall_2025_puzzles_2_transparent_2.png?v=1760466739"
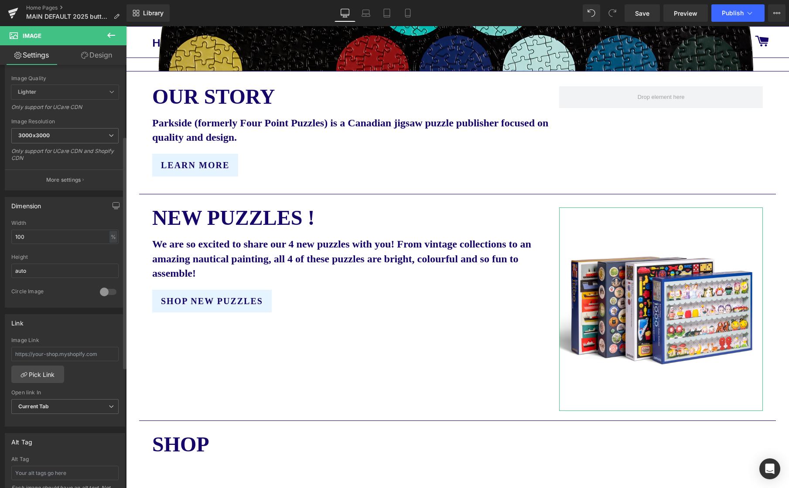
scroll to position [138, 0]
type input "https://cdn.shopify.com/s/files/1/0046/1783/0472/files/Parkside_4_Fall_2025_puz…"
click at [35, 369] on link "Pick Link" at bounding box center [37, 369] width 53 height 17
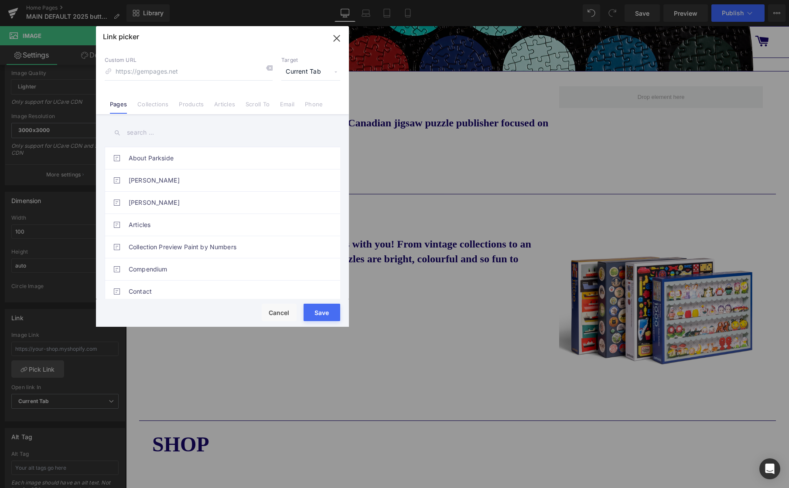
click at [161, 101] on link "Collections" at bounding box center [152, 107] width 31 height 13
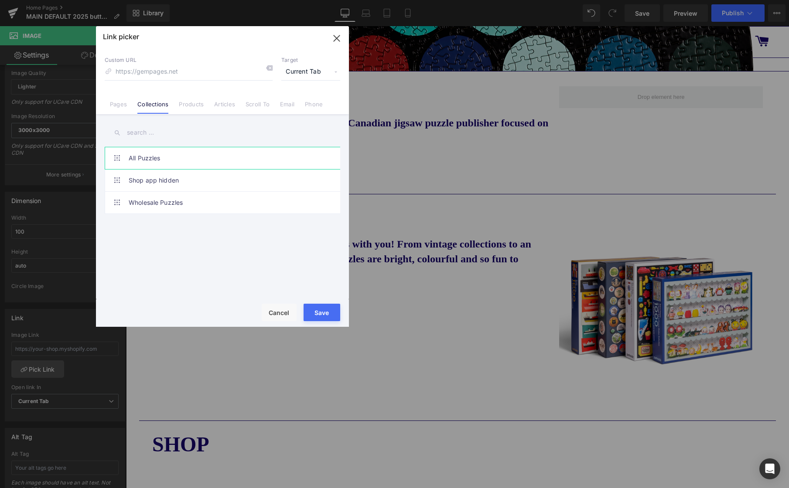
click at [145, 160] on link "All Puzzles" at bounding box center [225, 158] width 192 height 22
click at [323, 317] on button "Save" at bounding box center [321, 312] width 37 height 17
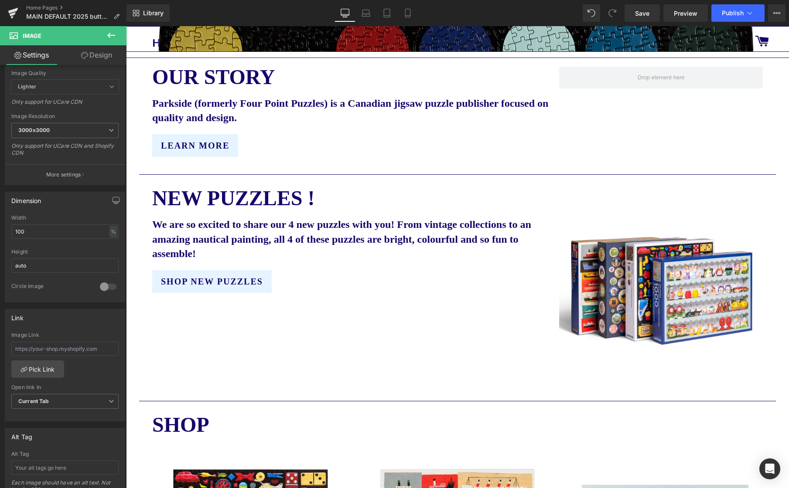
scroll to position [302, 0]
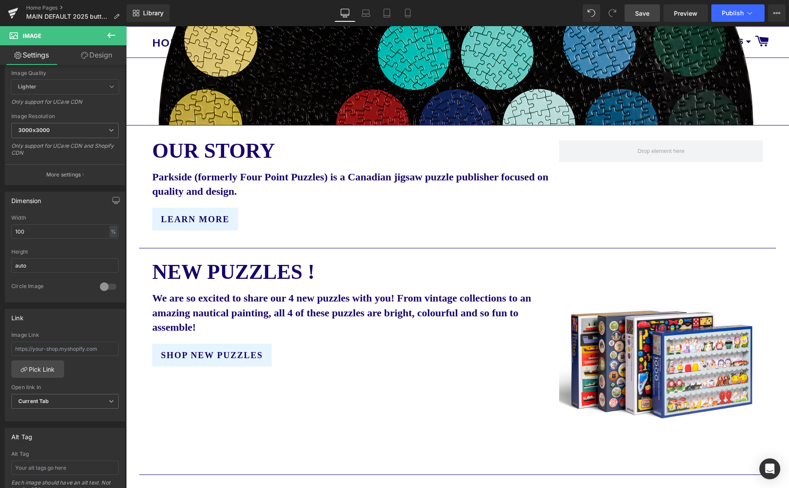
click at [632, 14] on link "Save" at bounding box center [641, 12] width 35 height 17
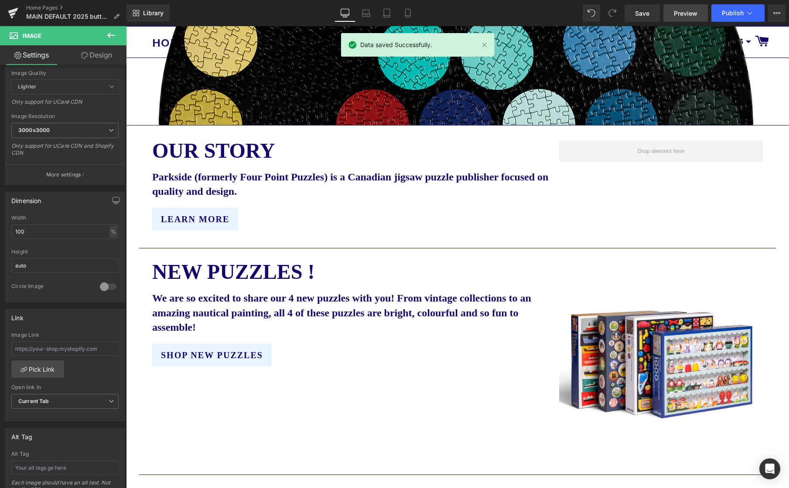
click at [692, 14] on span "Preview" at bounding box center [686, 13] width 24 height 9
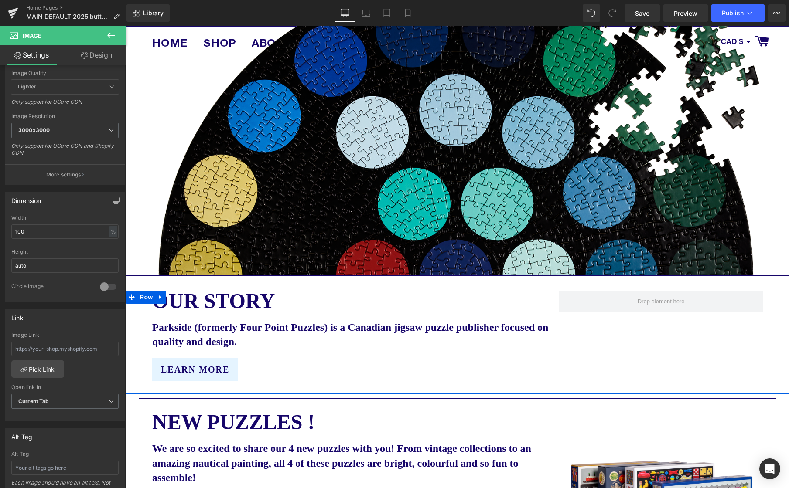
scroll to position [0, 0]
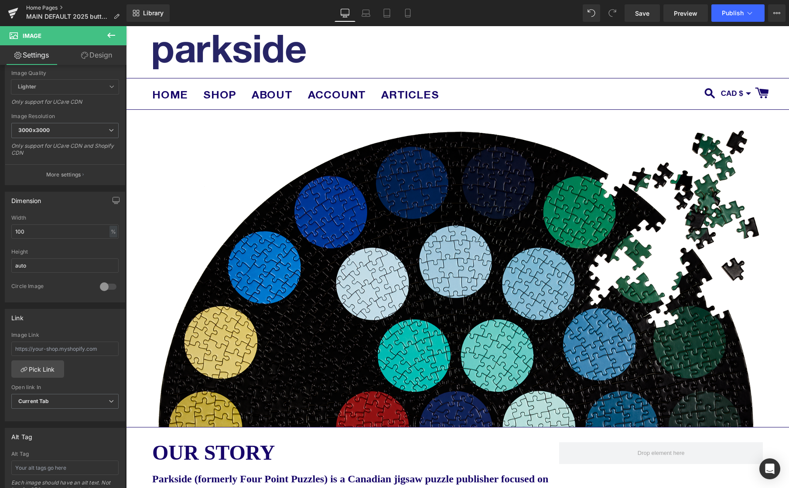
click at [53, 6] on link "Home Pages" at bounding box center [76, 7] width 100 height 7
